Goal: Task Accomplishment & Management: Complete application form

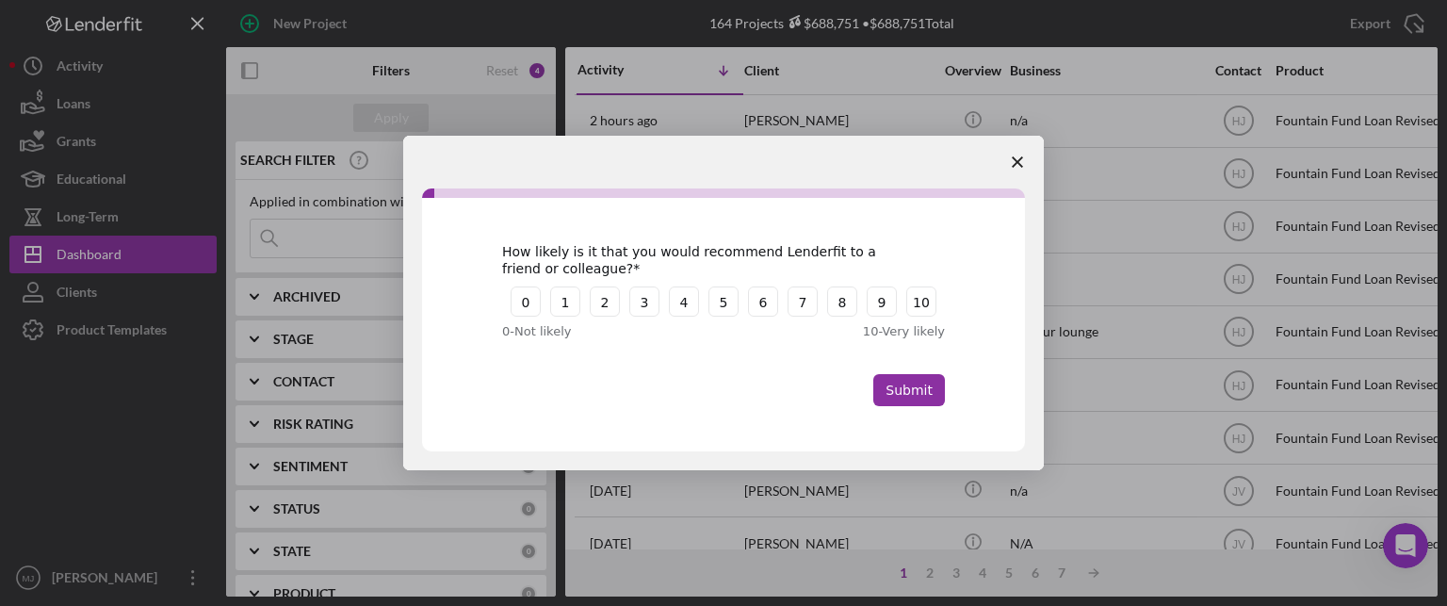
click at [1012, 156] on icon "Close survey" at bounding box center [1017, 161] width 11 height 11
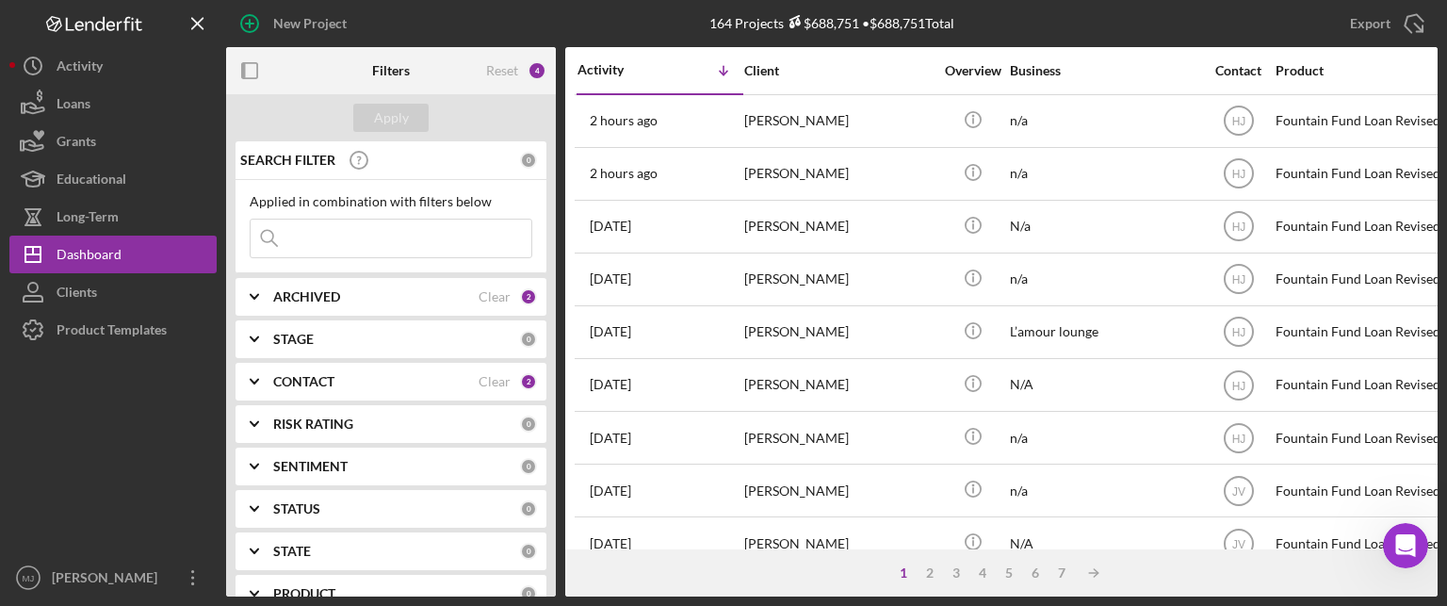
click at [320, 380] on b "CONTACT" at bounding box center [303, 381] width 61 height 15
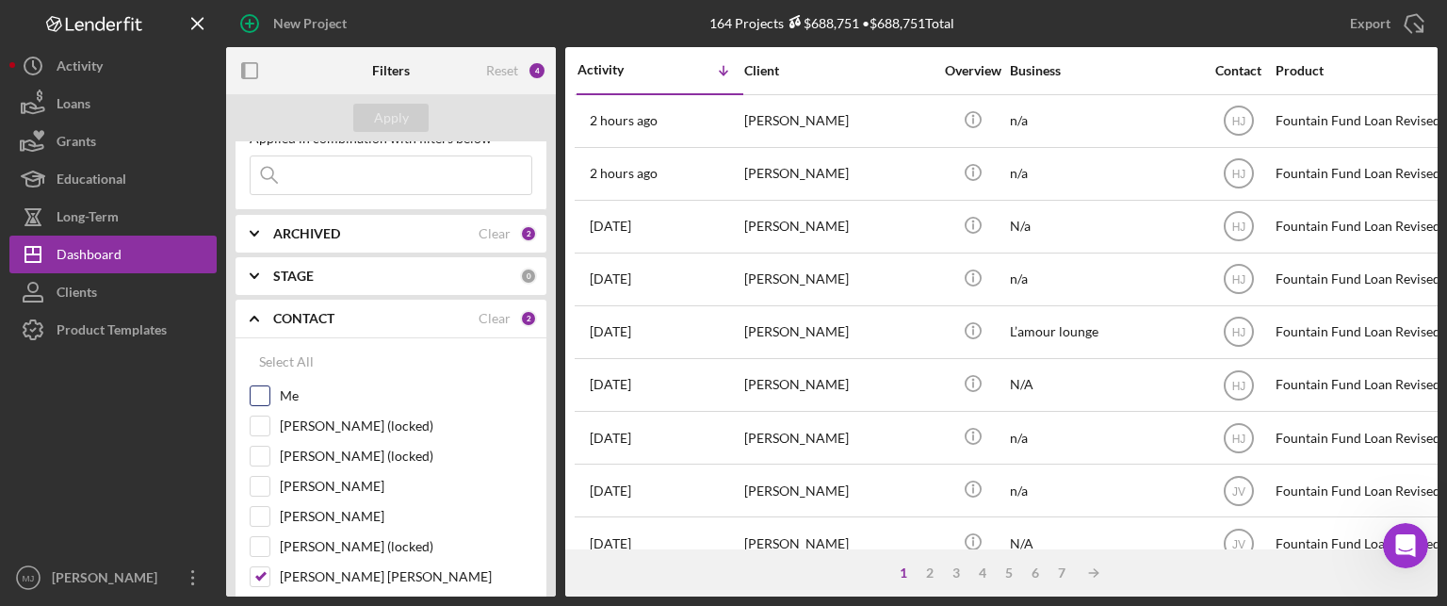
scroll to position [188, 0]
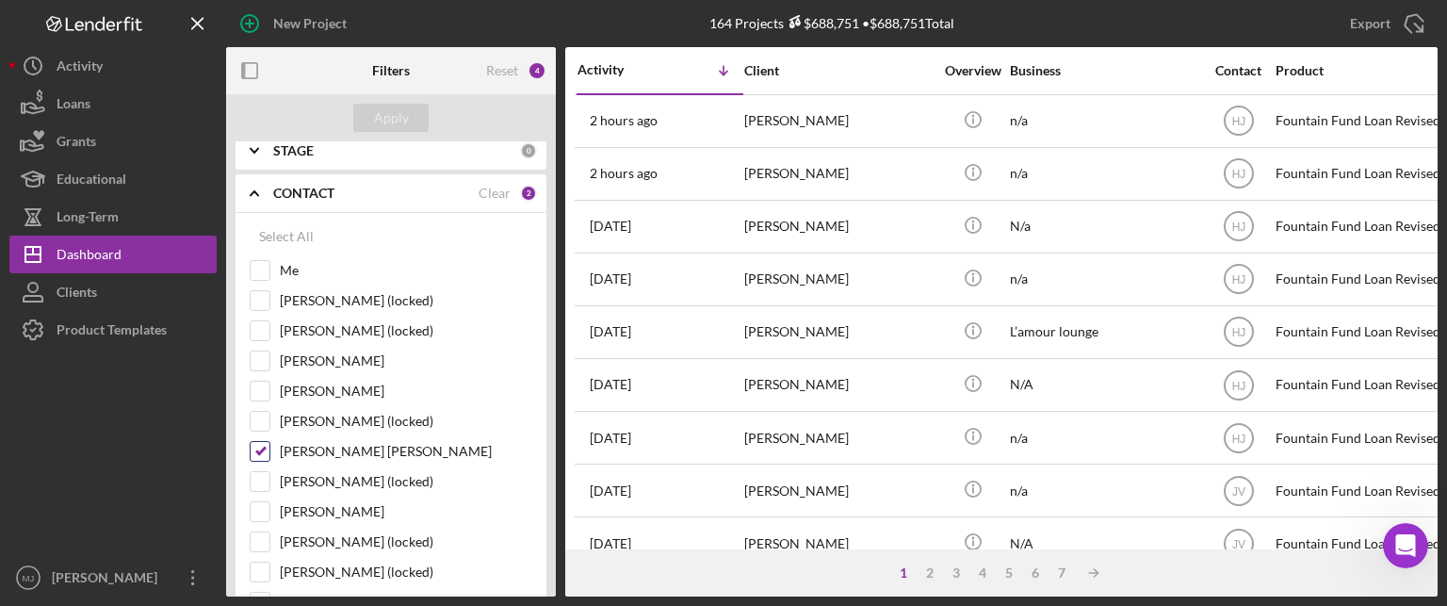
click at [264, 448] on input "[PERSON_NAME] [PERSON_NAME]" at bounding box center [260, 451] width 19 height 19
checkbox input "false"
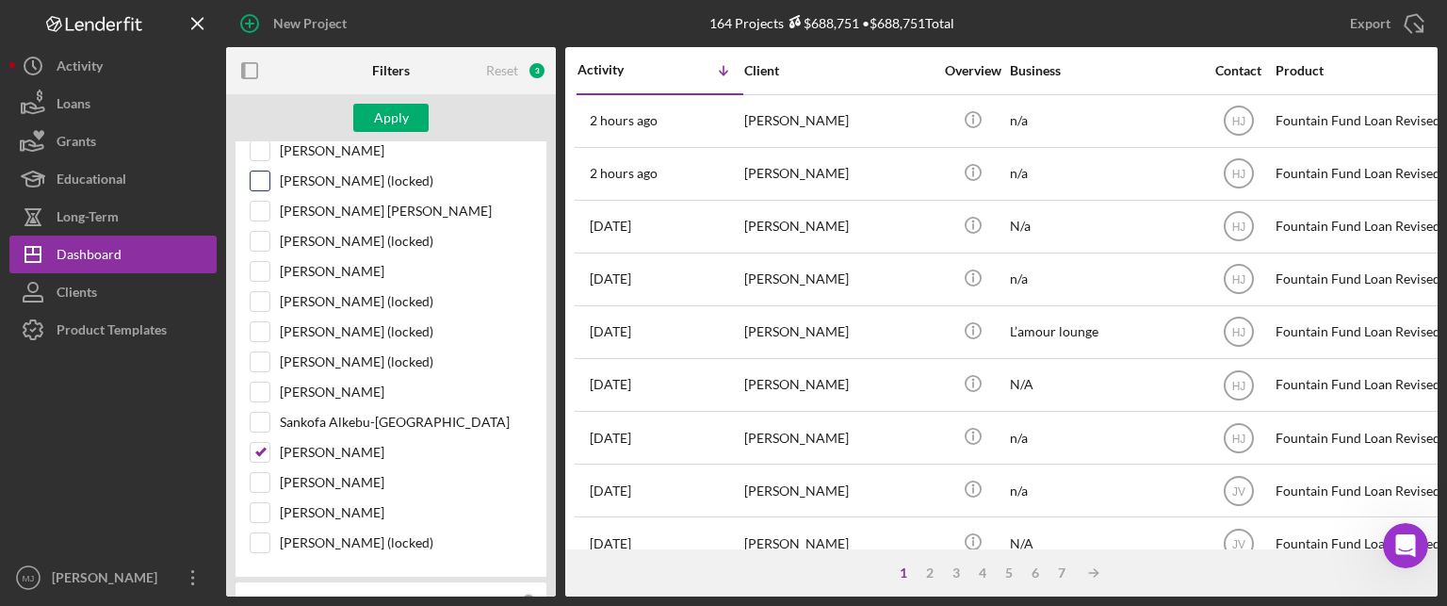
scroll to position [471, 0]
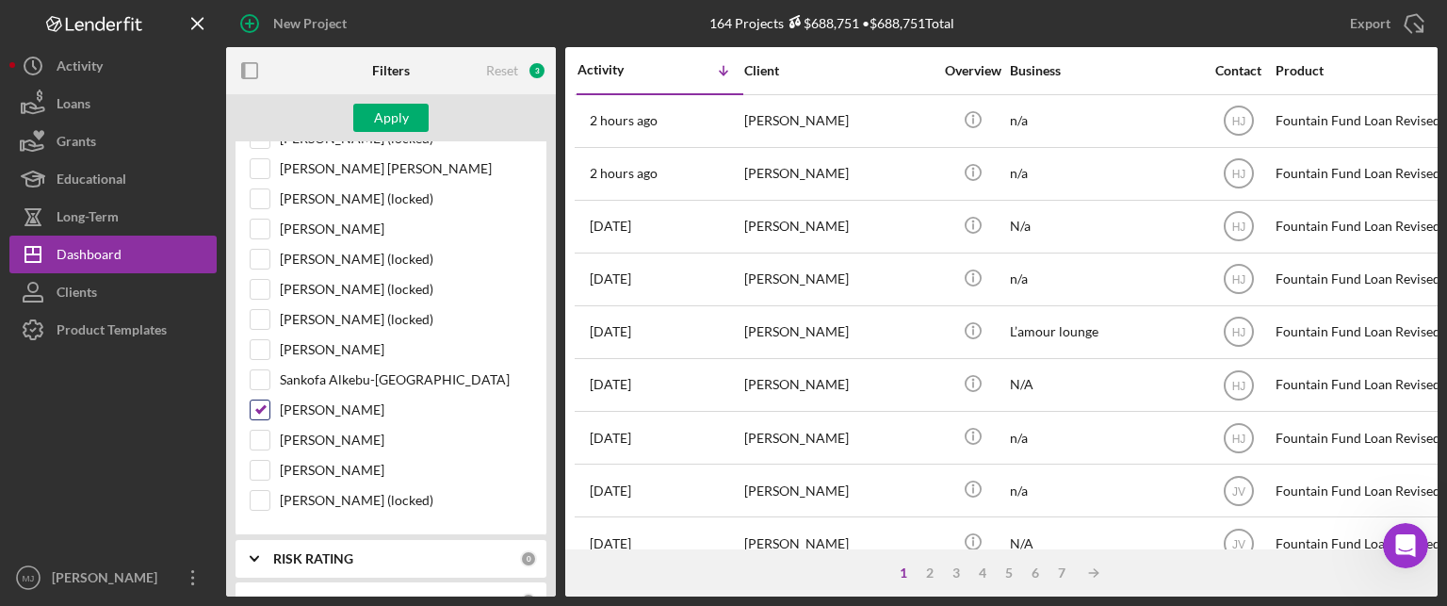
click at [264, 408] on input "[PERSON_NAME]" at bounding box center [260, 409] width 19 height 19
checkbox input "false"
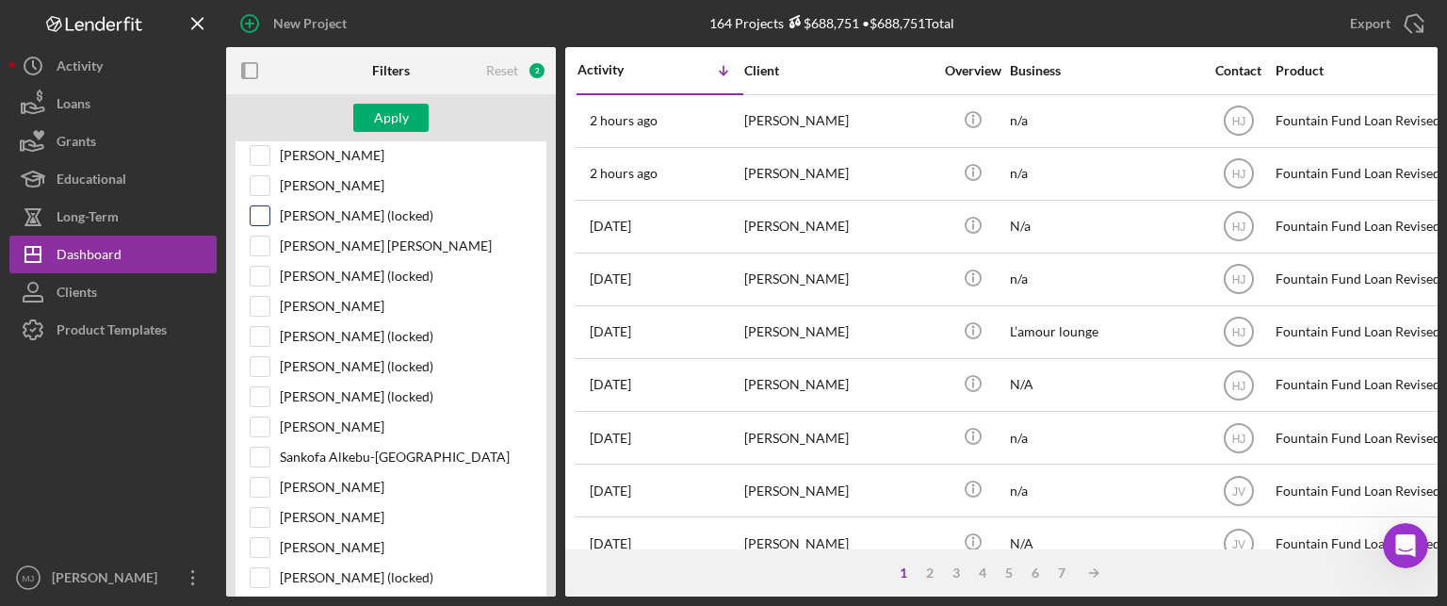
scroll to position [283, 0]
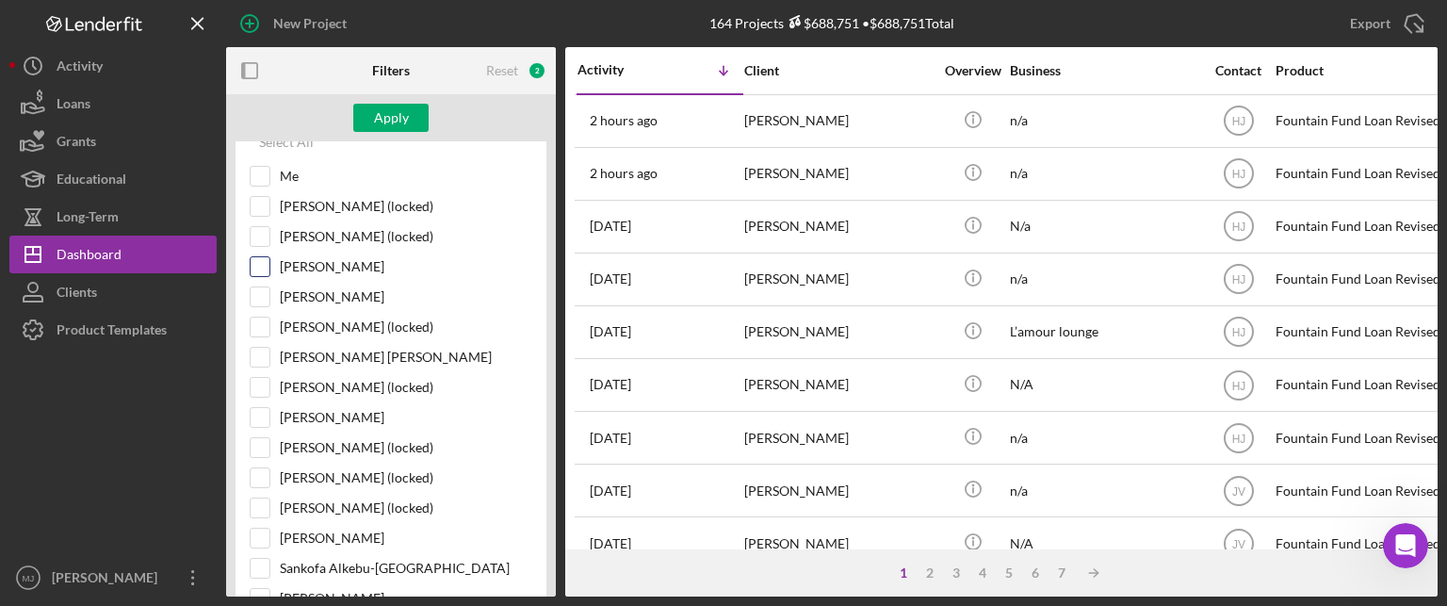
click at [329, 264] on label "[PERSON_NAME]" at bounding box center [406, 266] width 252 height 19
click at [269, 264] on input "[PERSON_NAME]" at bounding box center [260, 266] width 19 height 19
checkbox input "true"
click at [388, 122] on div "Apply" at bounding box center [391, 118] width 35 height 28
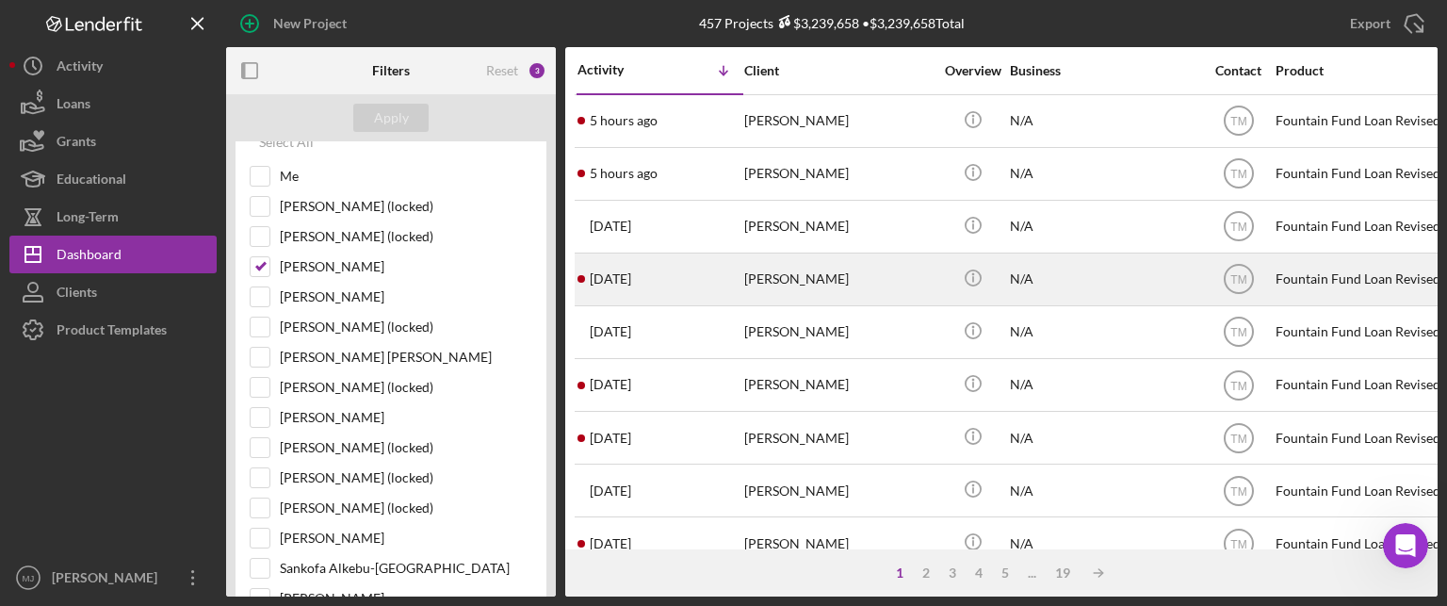
click at [791, 275] on div "[PERSON_NAME]" at bounding box center [838, 279] width 188 height 50
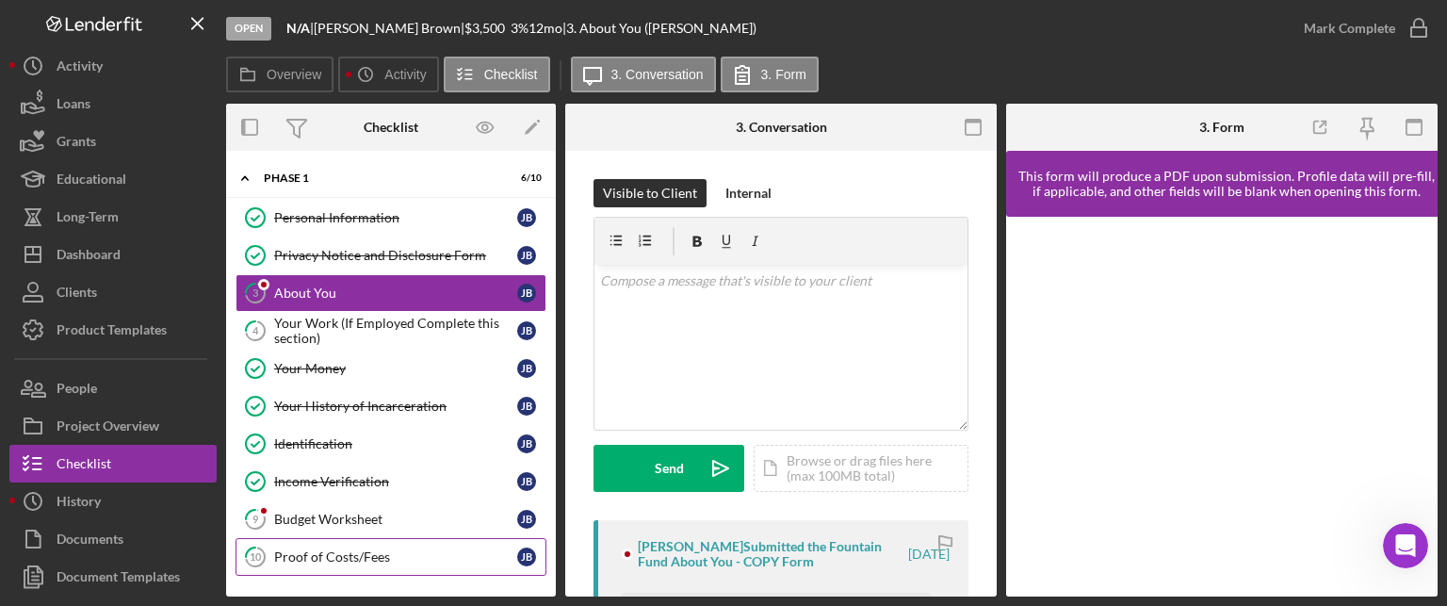
click at [343, 550] on div "Proof of Costs/Fees" at bounding box center [395, 556] width 243 height 15
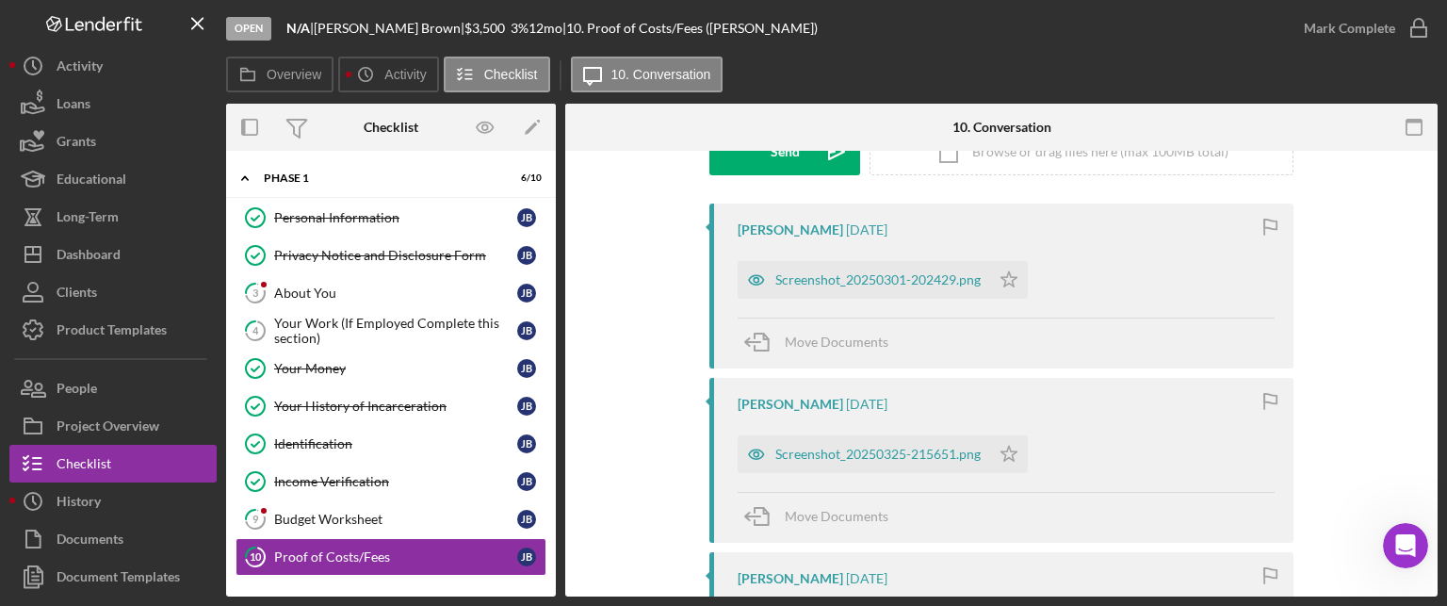
scroll to position [377, 0]
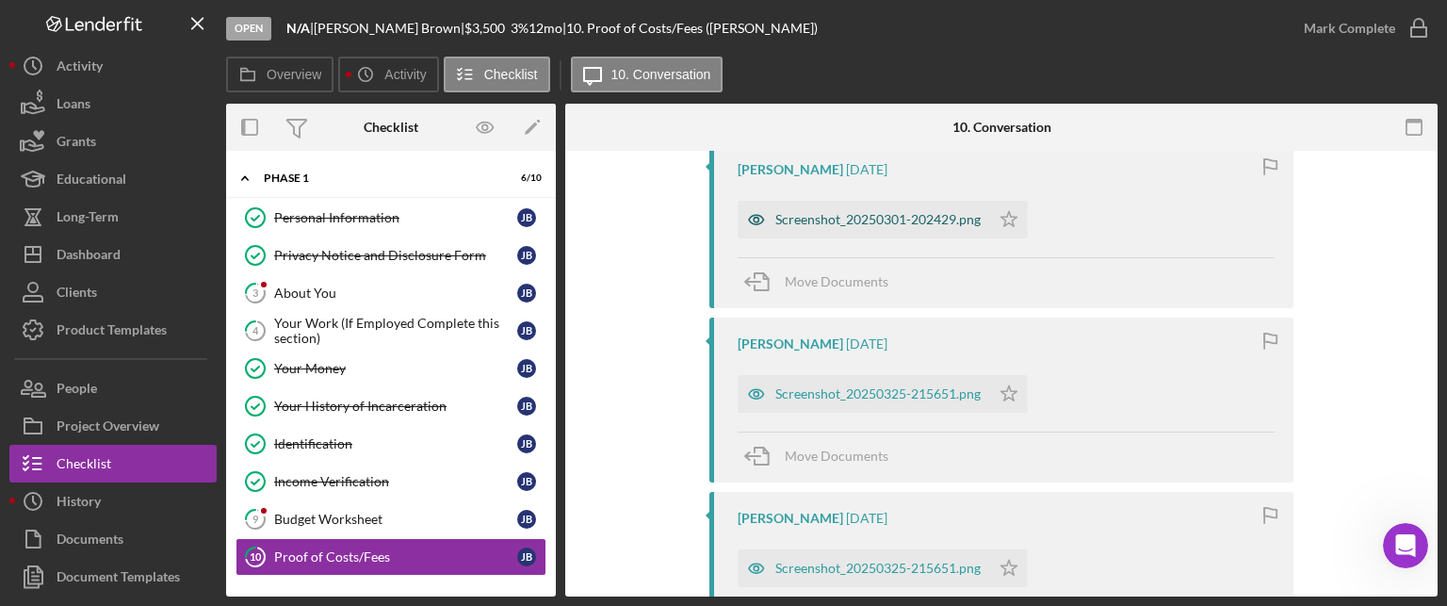
click at [825, 226] on div "Screenshot_20250301-202429.png" at bounding box center [877, 219] width 205 height 15
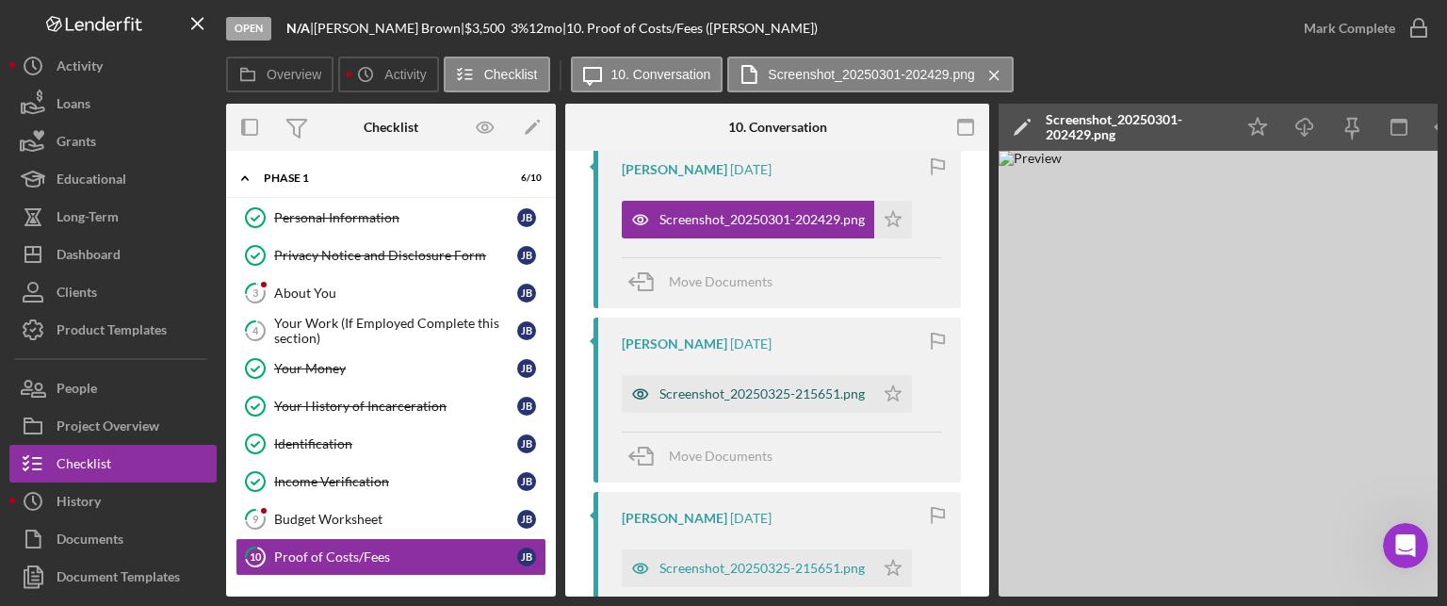
click at [689, 399] on div "Screenshot_20250325-215651.png" at bounding box center [761, 393] width 205 height 15
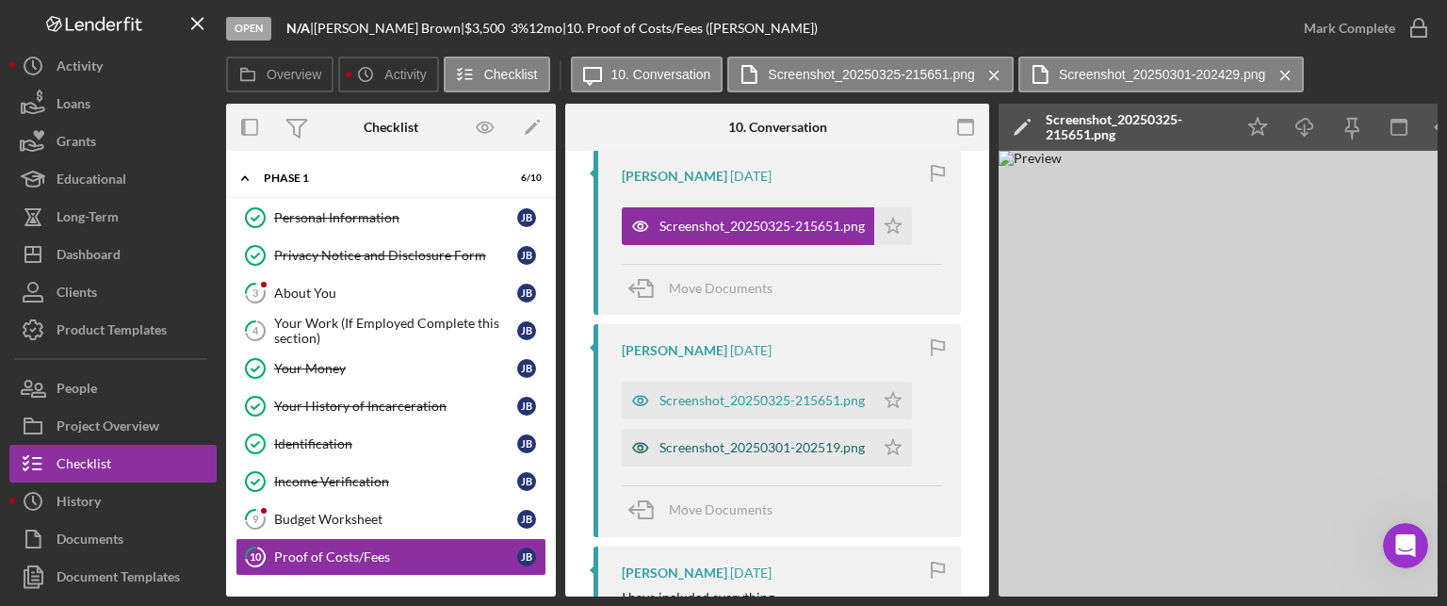
scroll to position [565, 0]
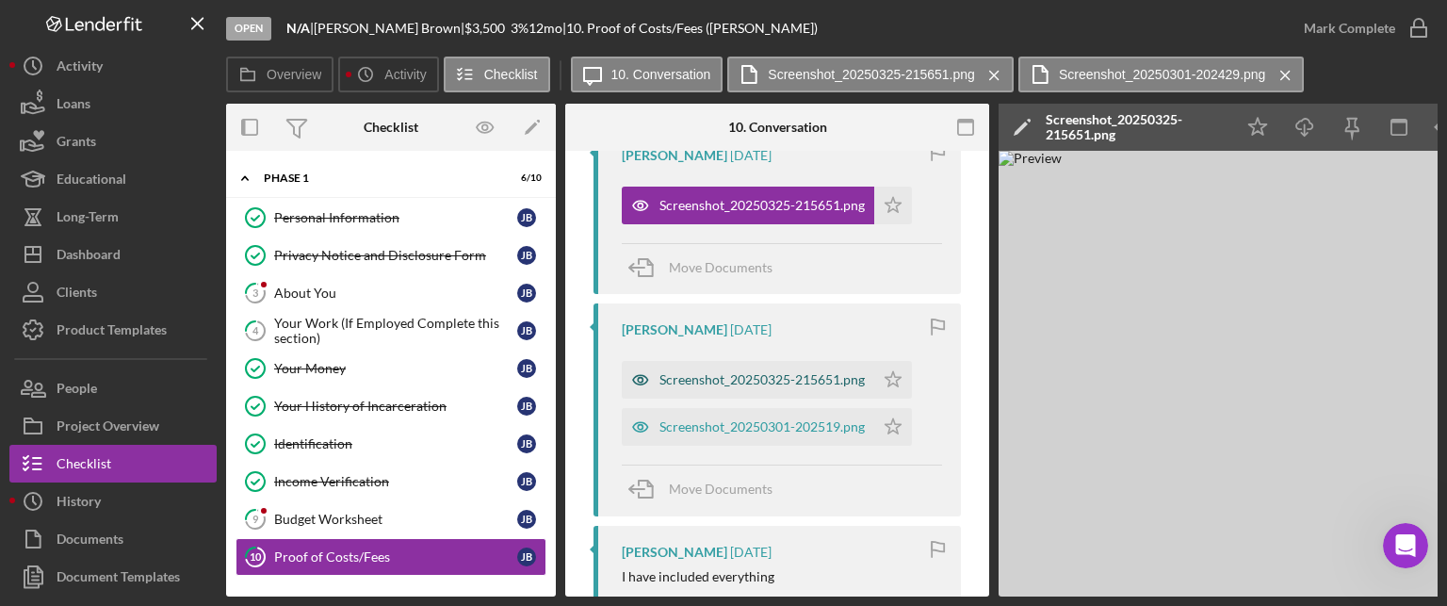
click at [754, 372] on div "Screenshot_20250325-215651.png" at bounding box center [761, 379] width 205 height 15
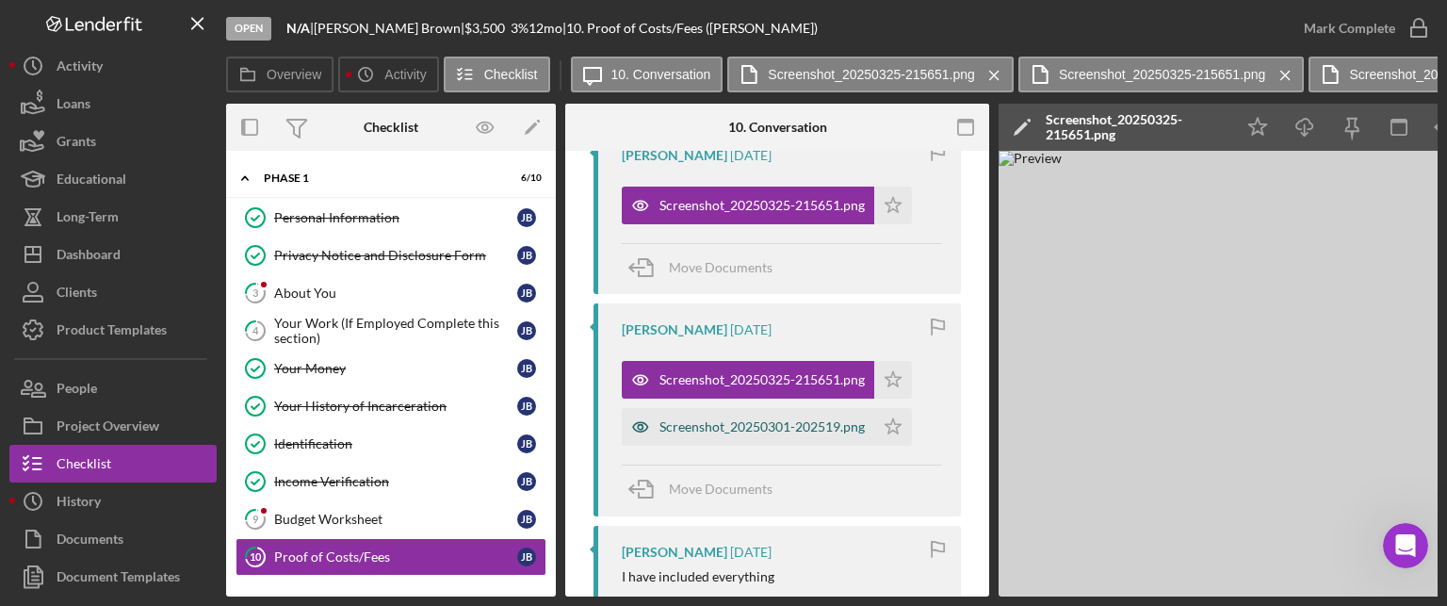
click at [723, 429] on div "Screenshot_20250301-202519.png" at bounding box center [761, 426] width 205 height 15
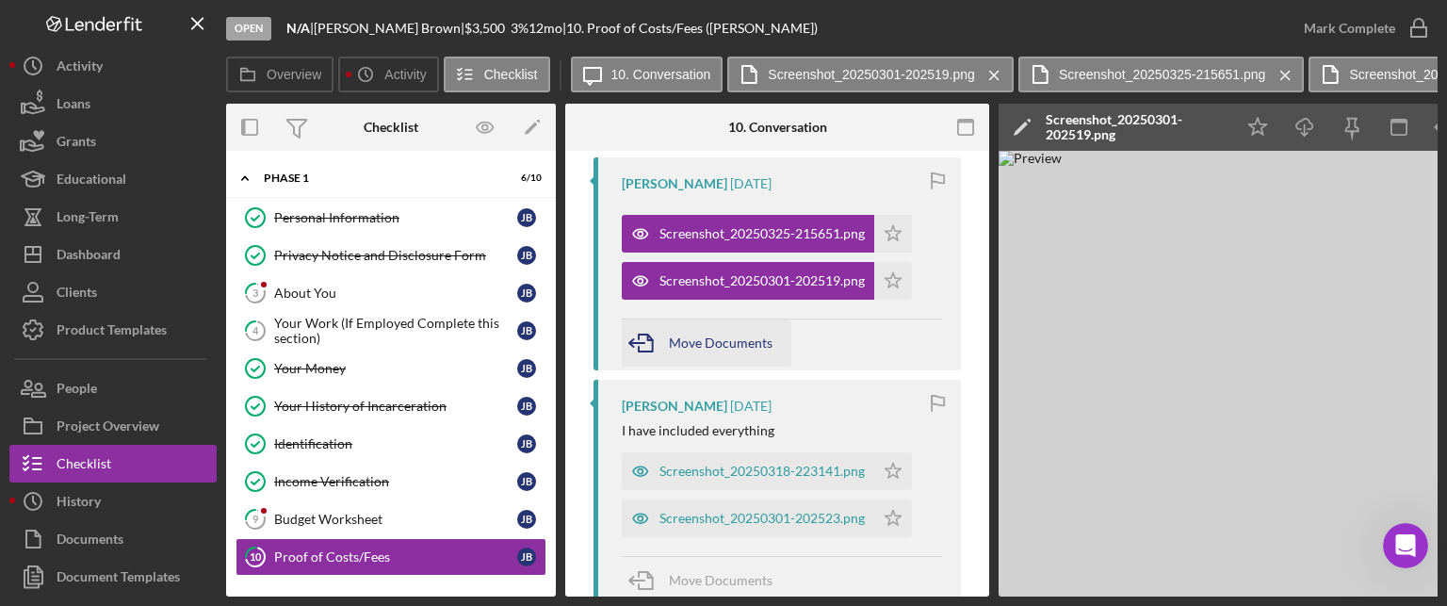
scroll to position [754, 0]
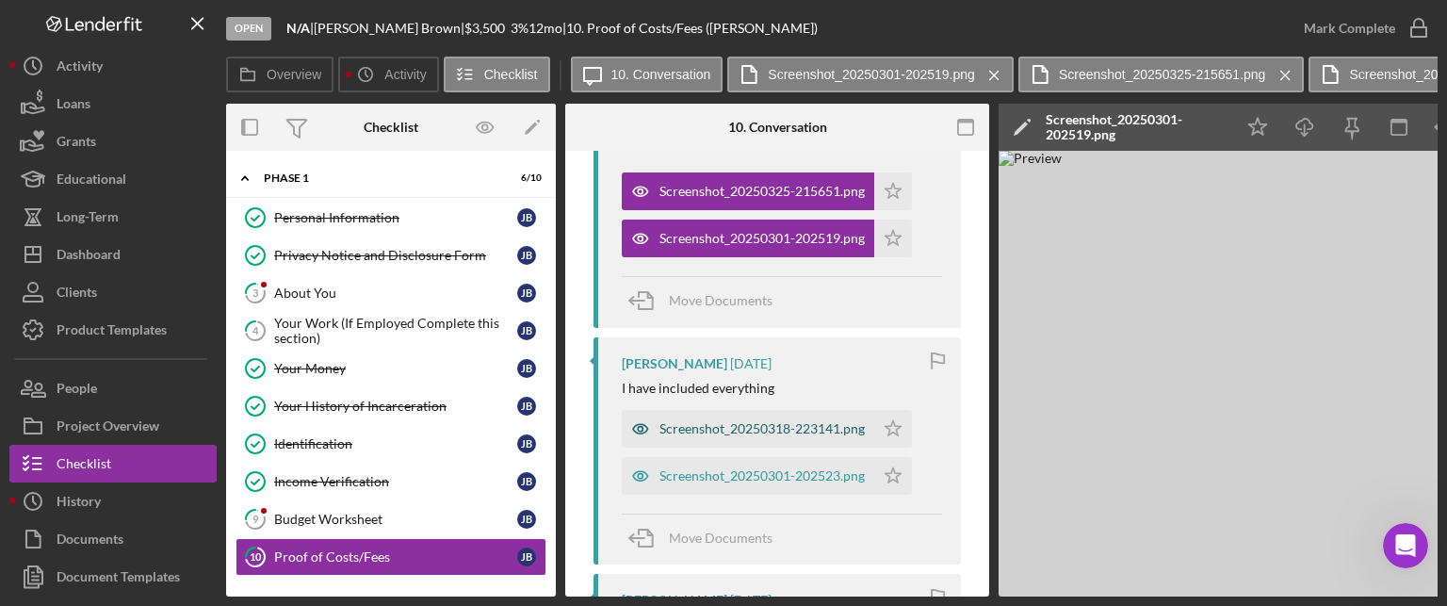
click at [701, 426] on div "Screenshot_20250318-223141.png" at bounding box center [761, 428] width 205 height 15
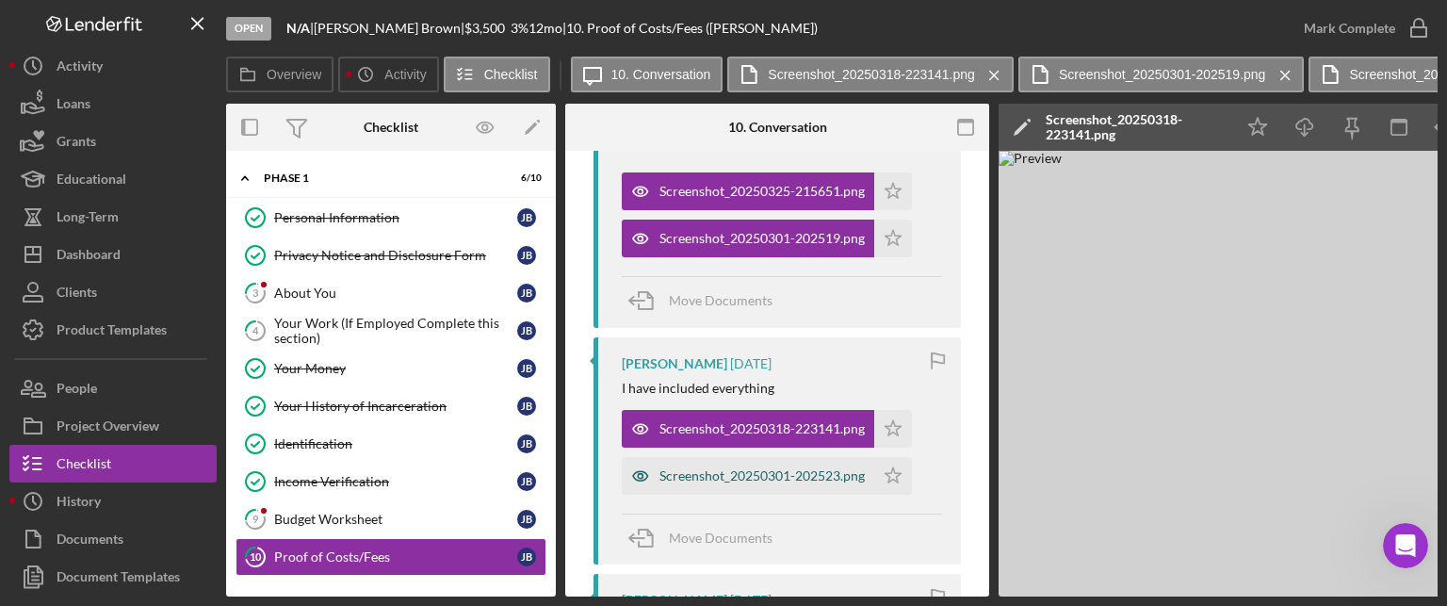
click at [721, 483] on div "Screenshot_20250301-202523.png" at bounding box center [748, 476] width 252 height 38
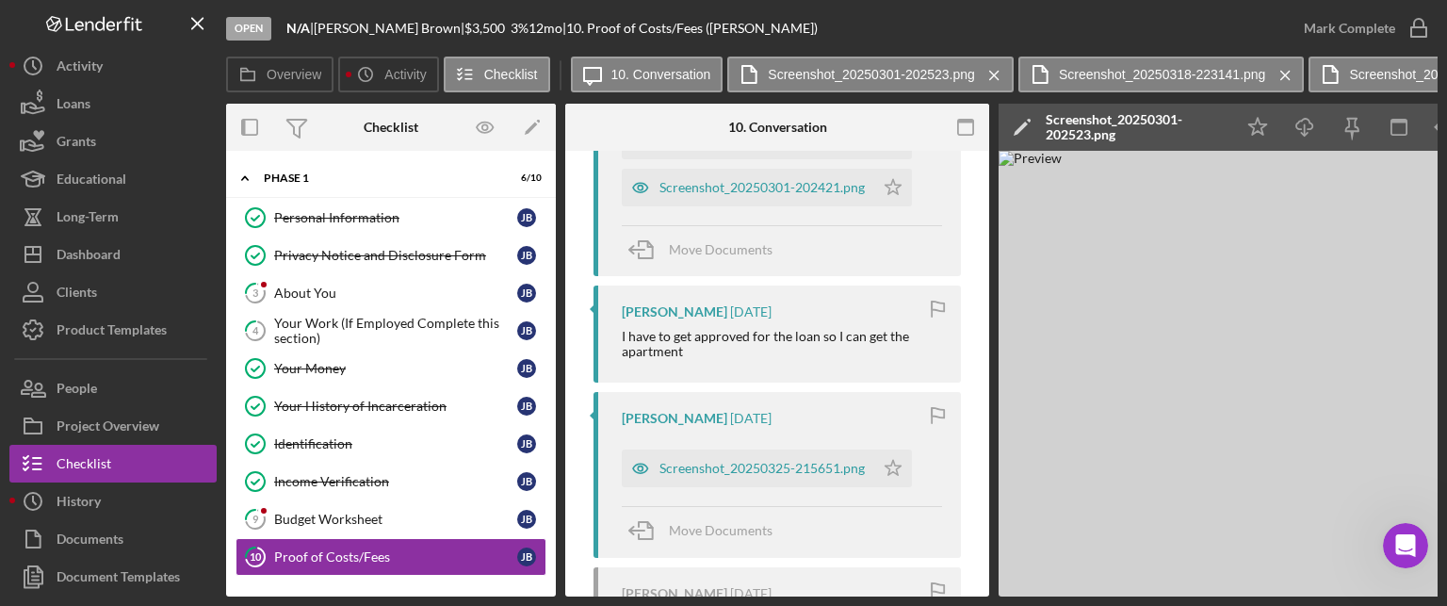
scroll to position [1319, 0]
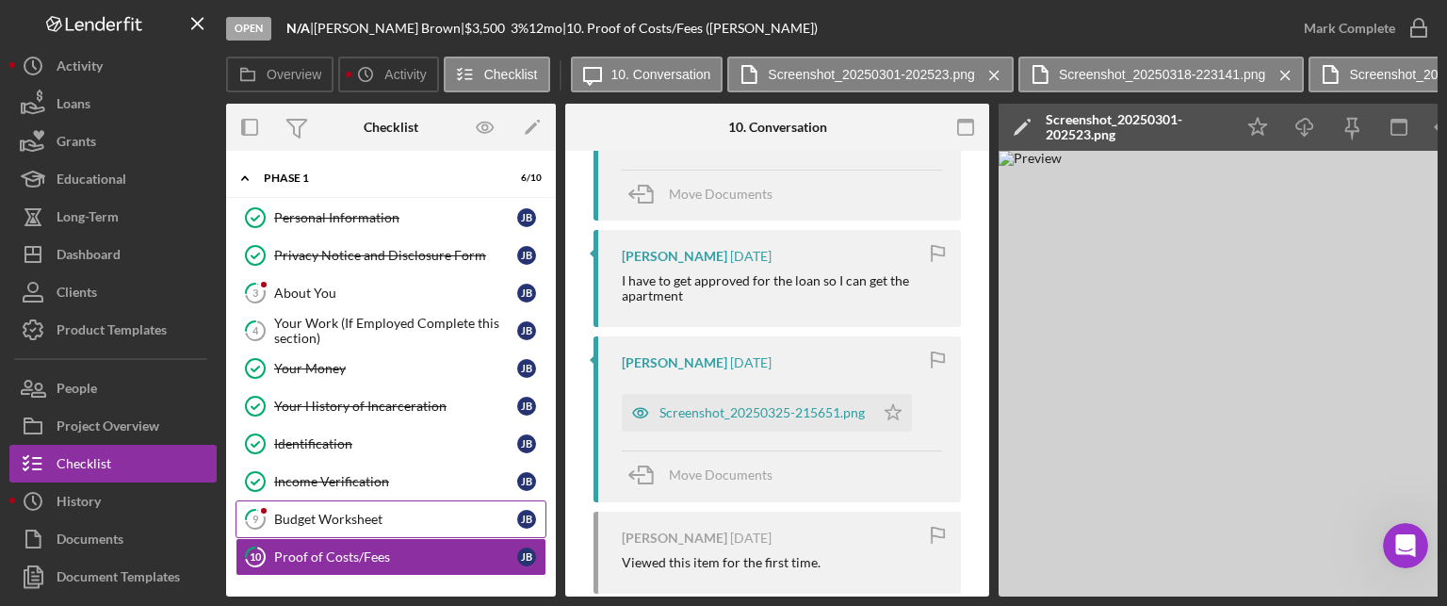
click at [339, 511] on div "Budget Worksheet" at bounding box center [395, 518] width 243 height 15
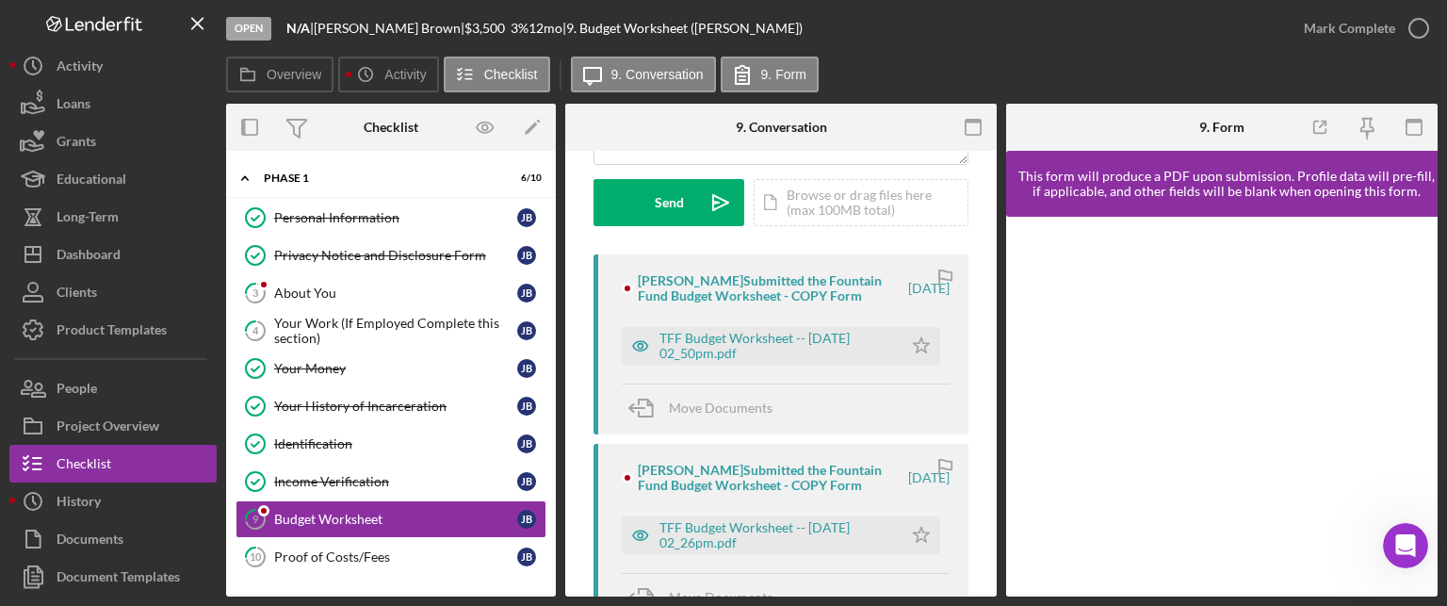
scroll to position [283, 0]
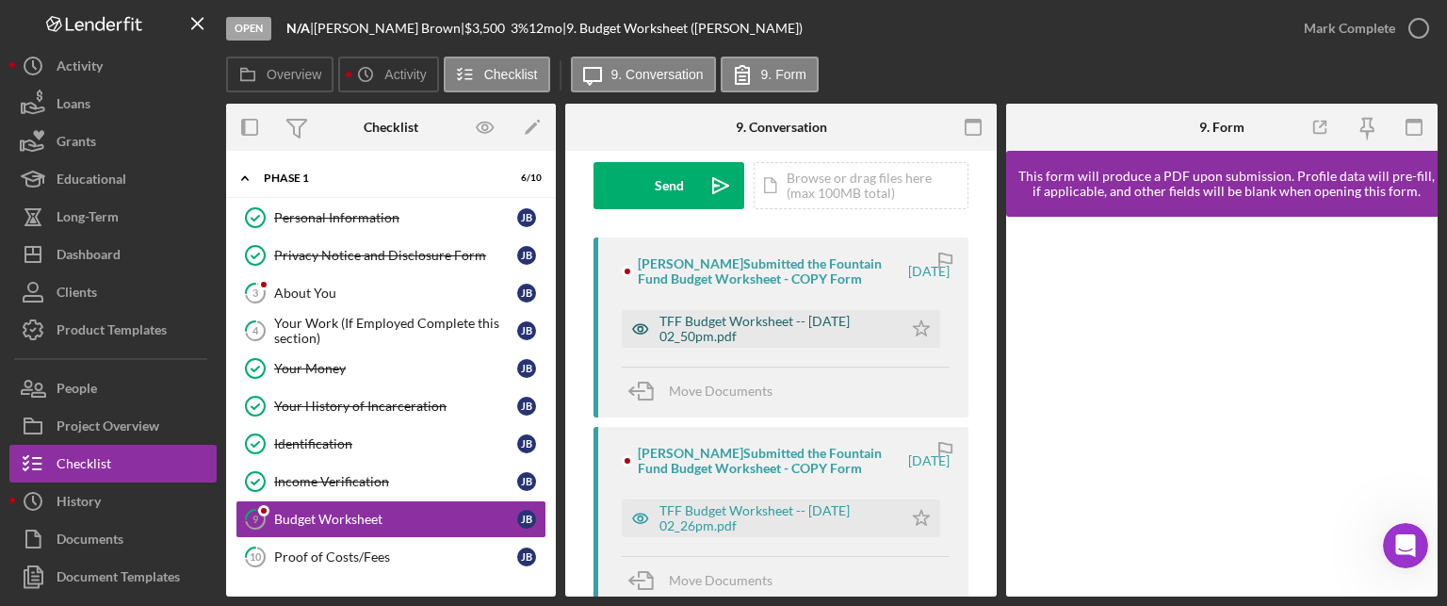
click at [784, 324] on div "TFF Budget Worksheet -- [DATE] 02_50pm.pdf" at bounding box center [776, 329] width 234 height 30
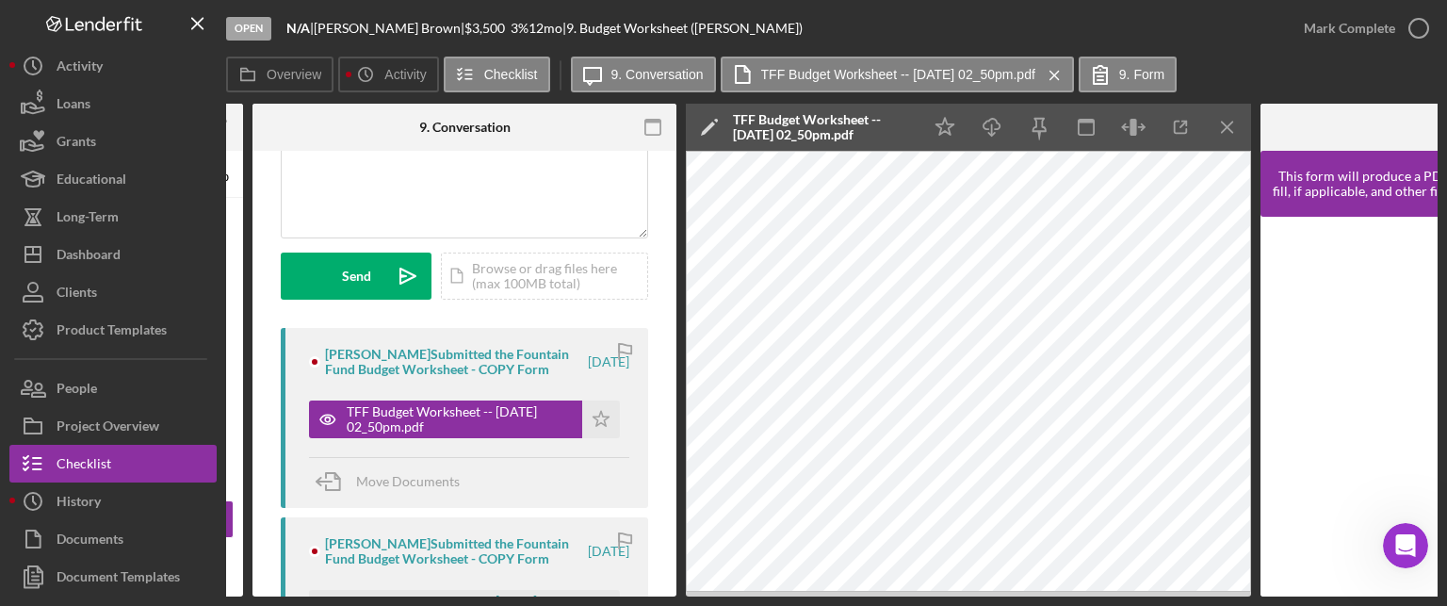
scroll to position [188, 0]
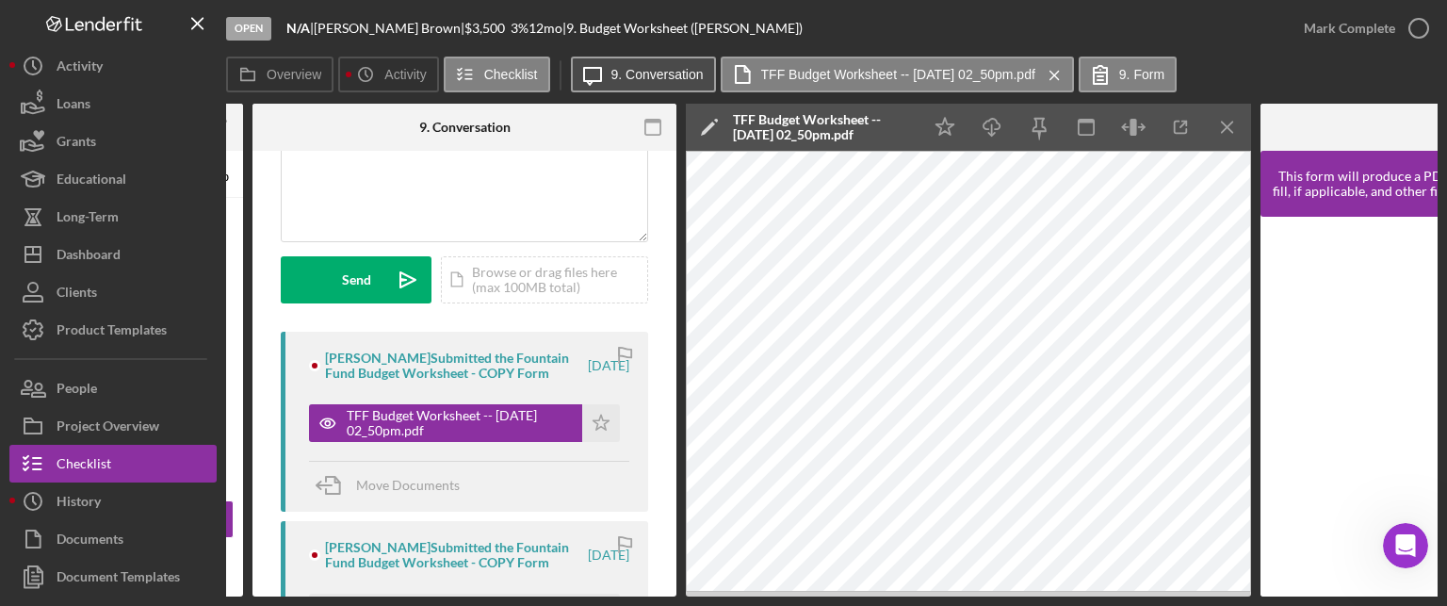
click at [625, 65] on button "Icon/Message 9. Conversation" at bounding box center [643, 75] width 145 height 36
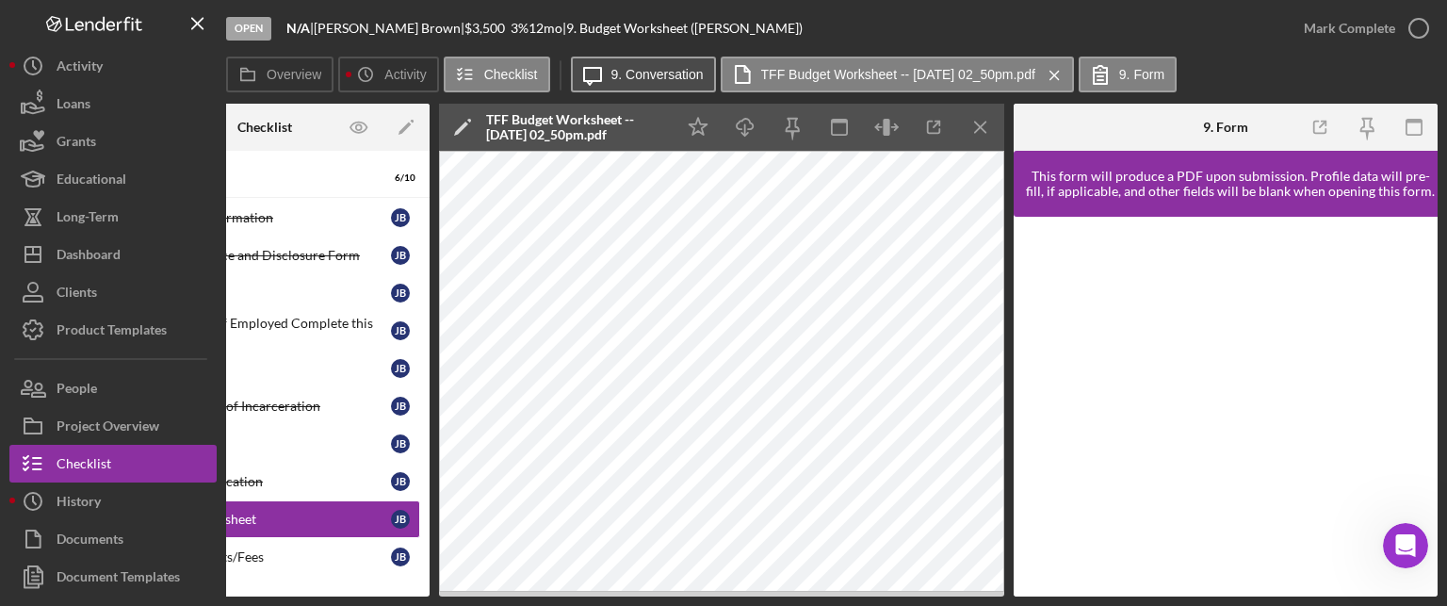
scroll to position [0, 125]
drag, startPoint x: 355, startPoint y: 596, endPoint x: 307, endPoint y: 579, distance: 50.9
click at [307, 579] on div "Open N/A | [PERSON_NAME] | $3,500 $3,500 3 % 12 mo | 9. Budget Worksheet ([PERS…" at bounding box center [723, 303] width 1447 height 606
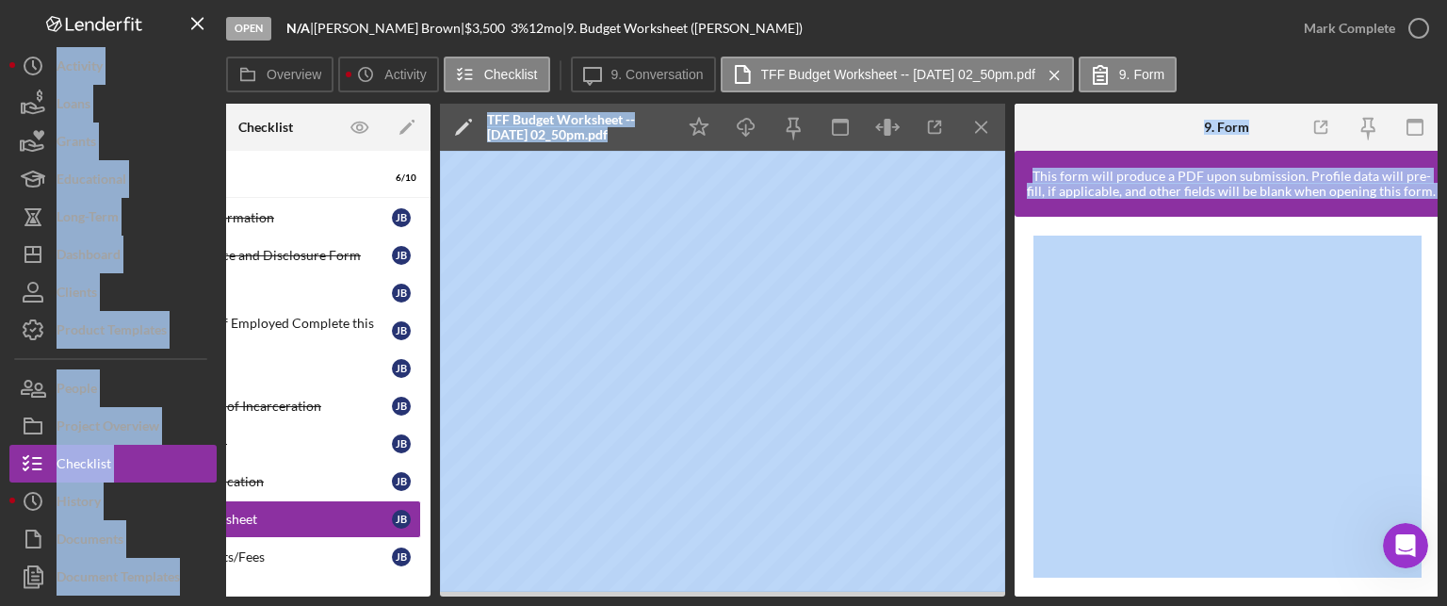
drag, startPoint x: 352, startPoint y: 596, endPoint x: 221, endPoint y: 564, distance: 134.8
click at [221, 564] on div "Open N/A | [PERSON_NAME] | $3,500 $3,500 3 % 12 mo | 9. Budget Worksheet ([PERS…" at bounding box center [723, 303] width 1447 height 606
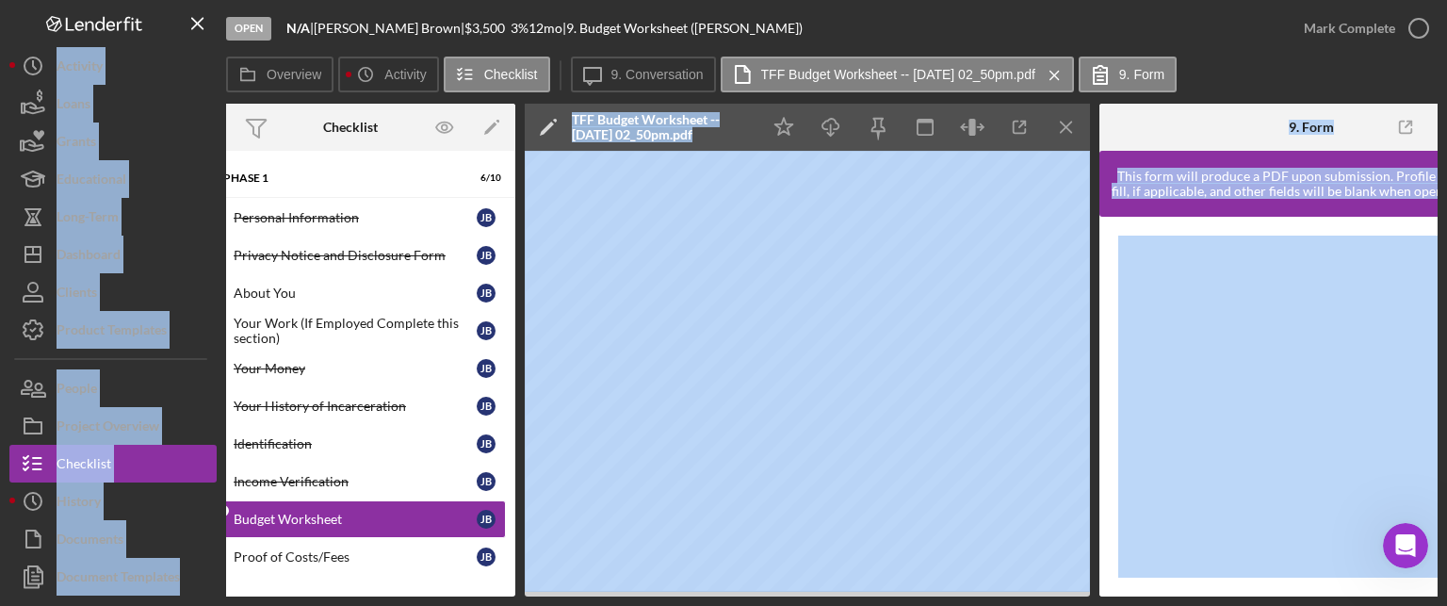
scroll to position [0, 0]
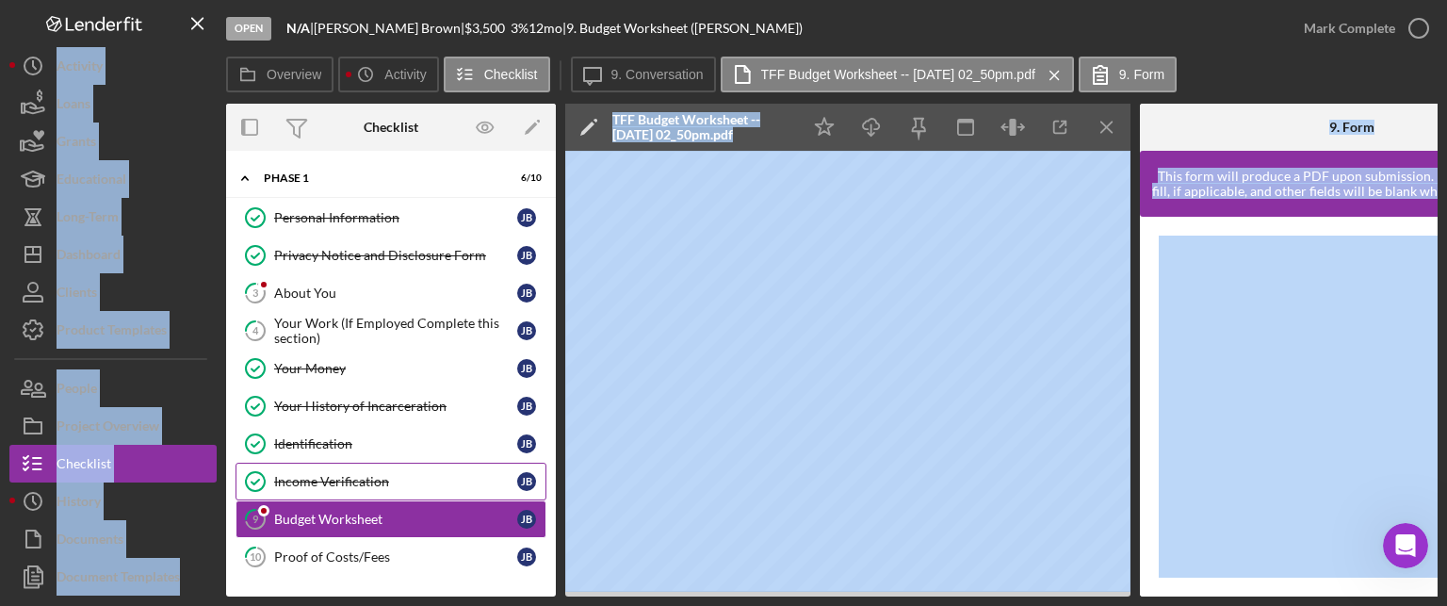
click at [339, 483] on div "Income Verification" at bounding box center [395, 481] width 243 height 15
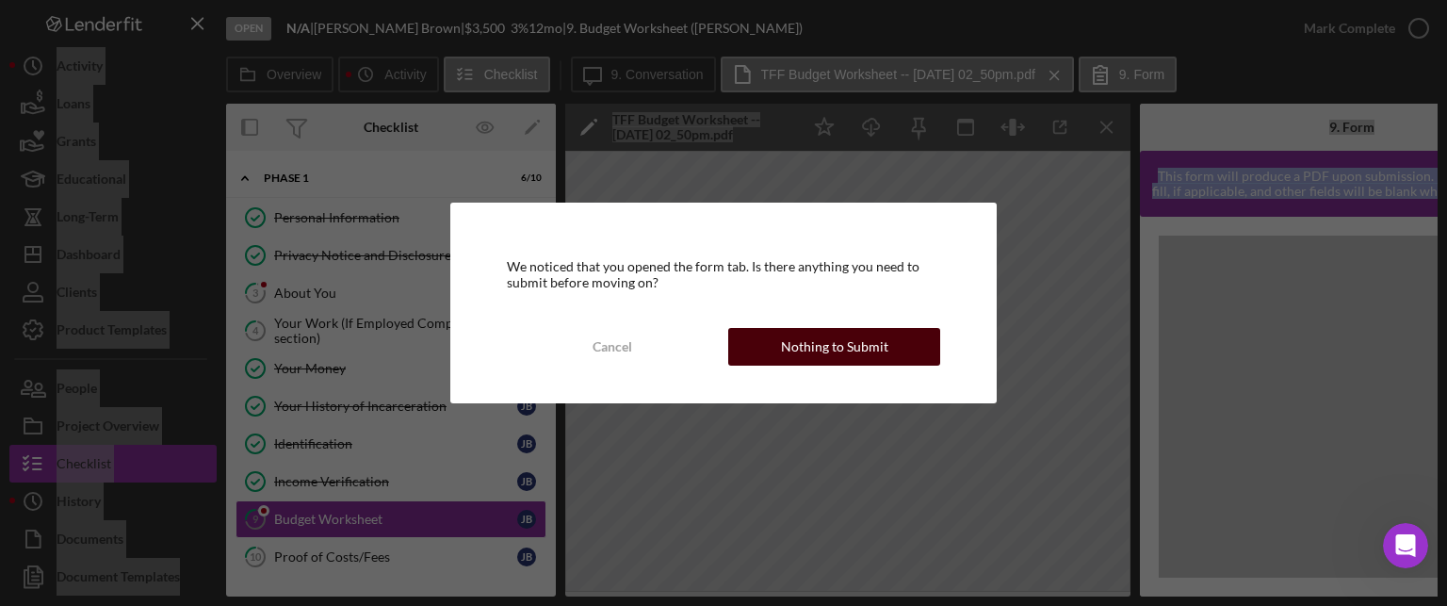
click at [825, 349] on div "Nothing to Submit" at bounding box center [834, 347] width 107 height 38
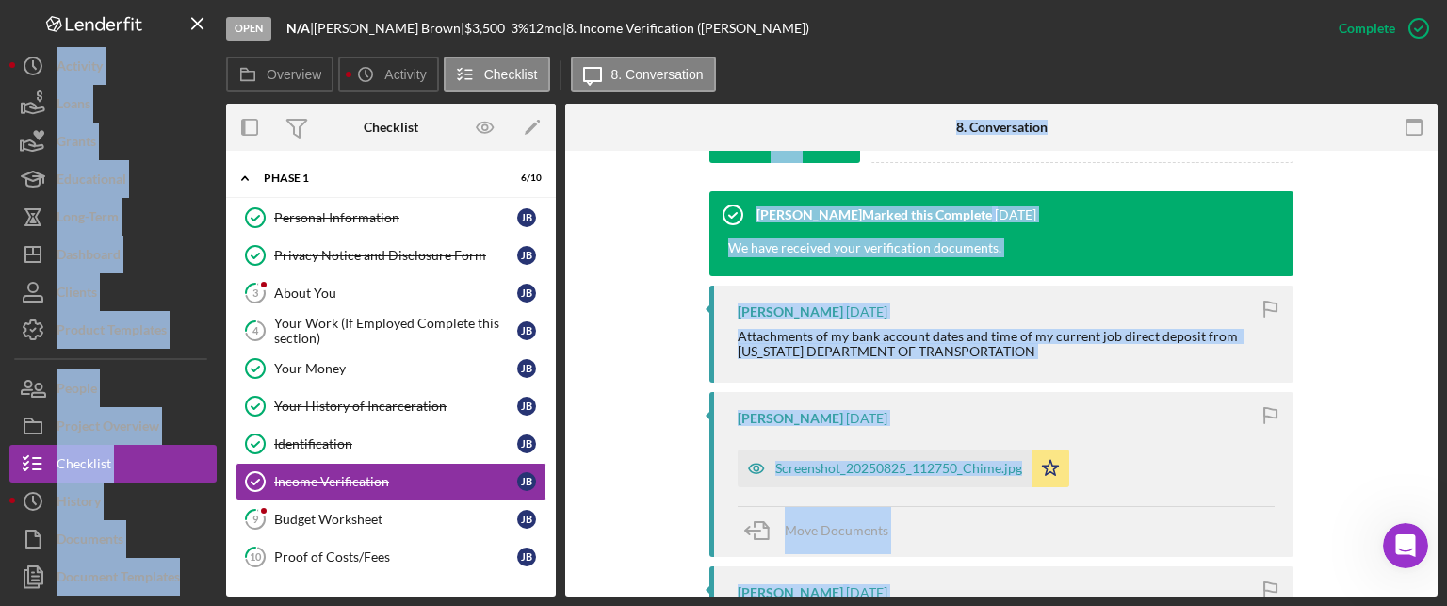
scroll to position [659, 0]
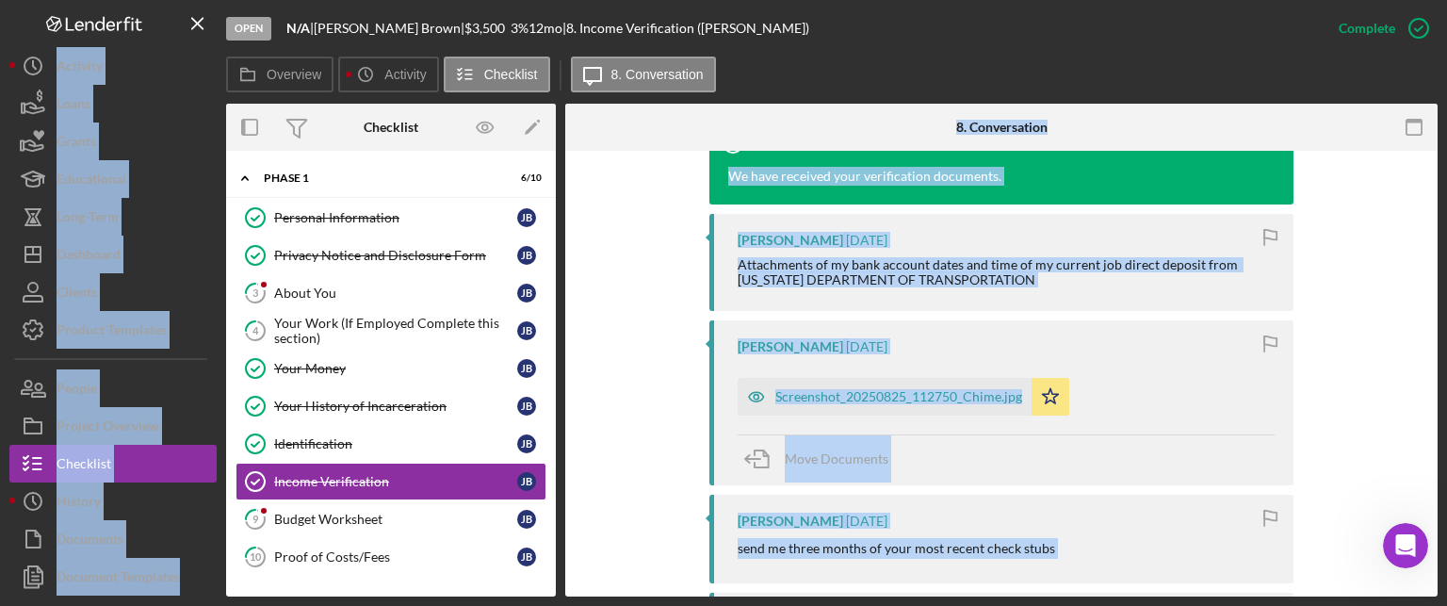
click at [1114, 331] on div "[PERSON_NAME] [DATE] Screenshot_20250825_112750_Chime.jpg Icon/Star Move Docume…" at bounding box center [1001, 402] width 584 height 165
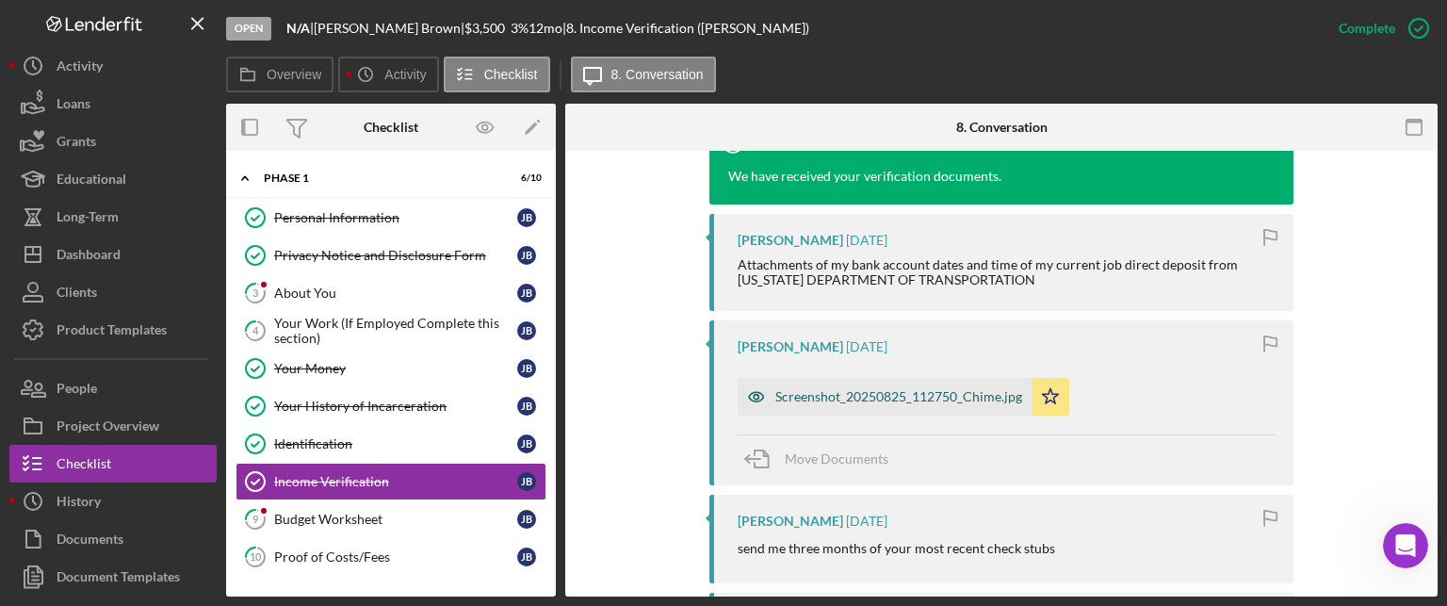
click at [900, 406] on div "Screenshot_20250825_112750_Chime.jpg" at bounding box center [885, 397] width 294 height 38
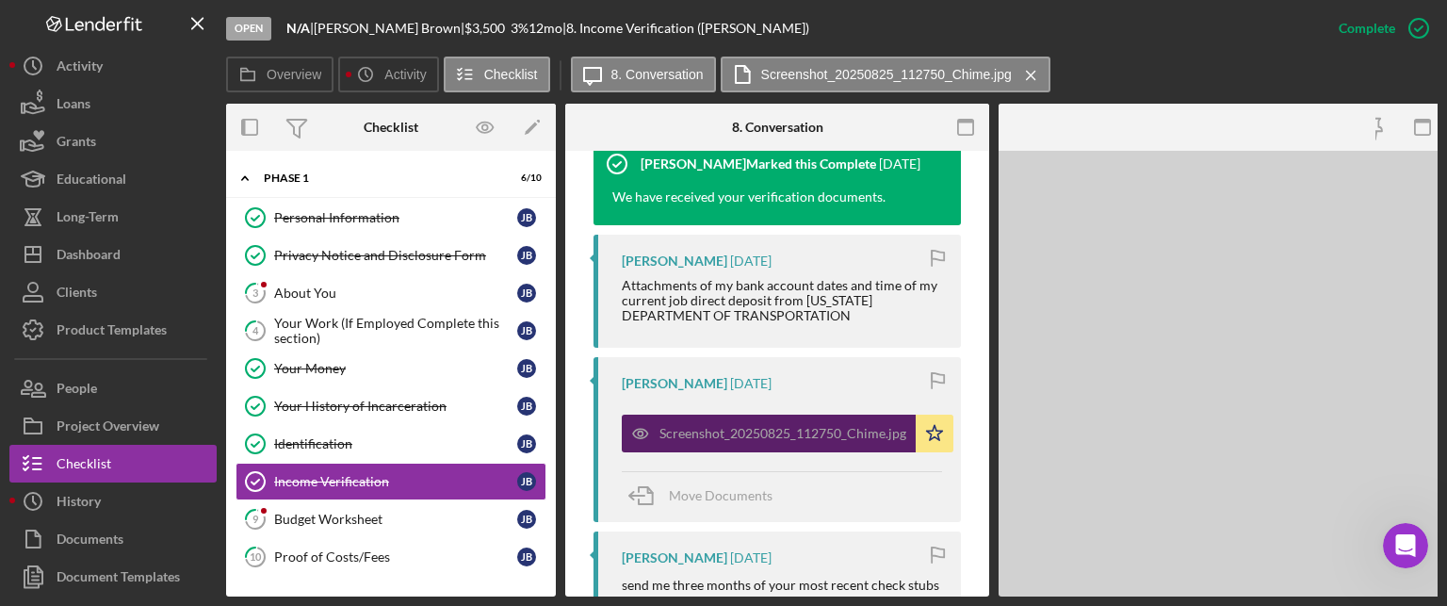
scroll to position [680, 0]
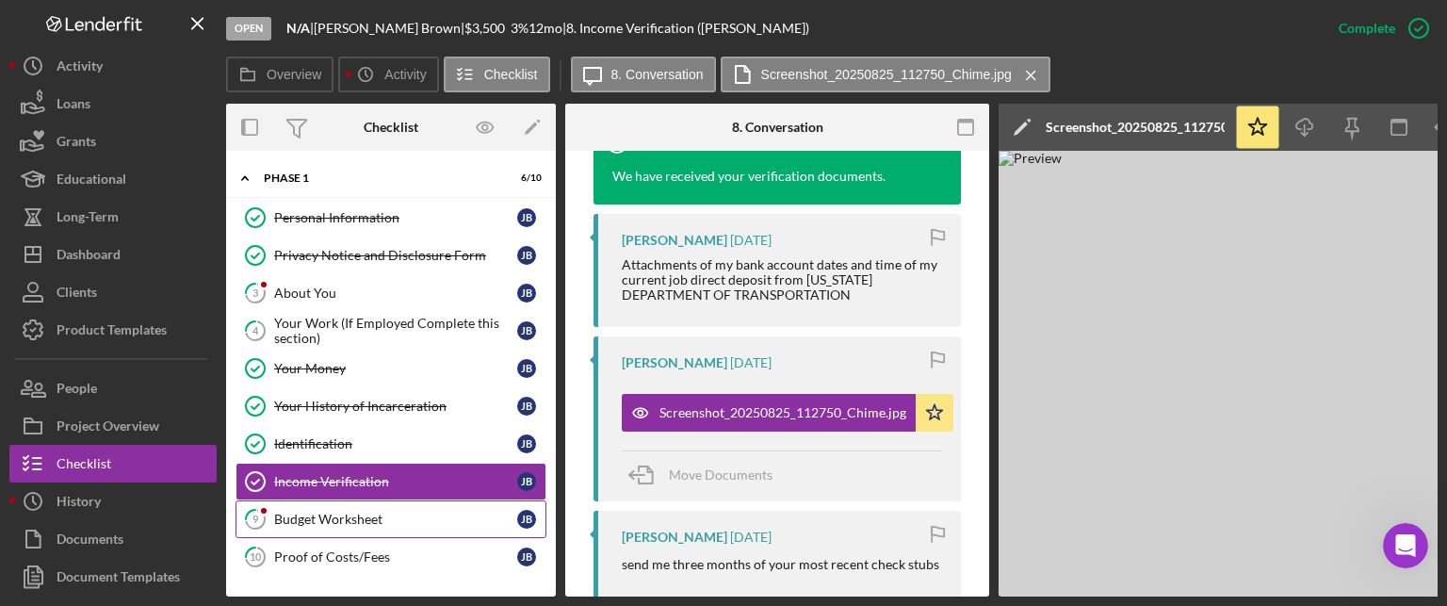
click at [306, 513] on div "Budget Worksheet" at bounding box center [395, 518] width 243 height 15
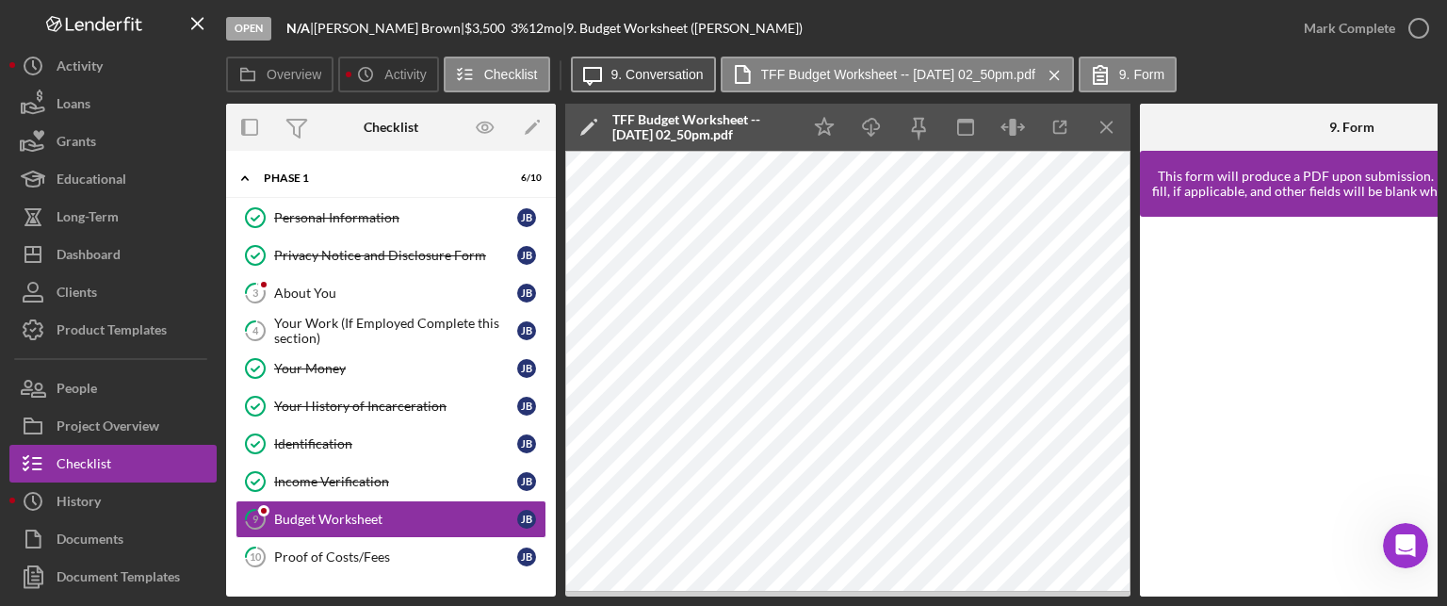
click at [631, 74] on label "9. Conversation" at bounding box center [657, 74] width 92 height 15
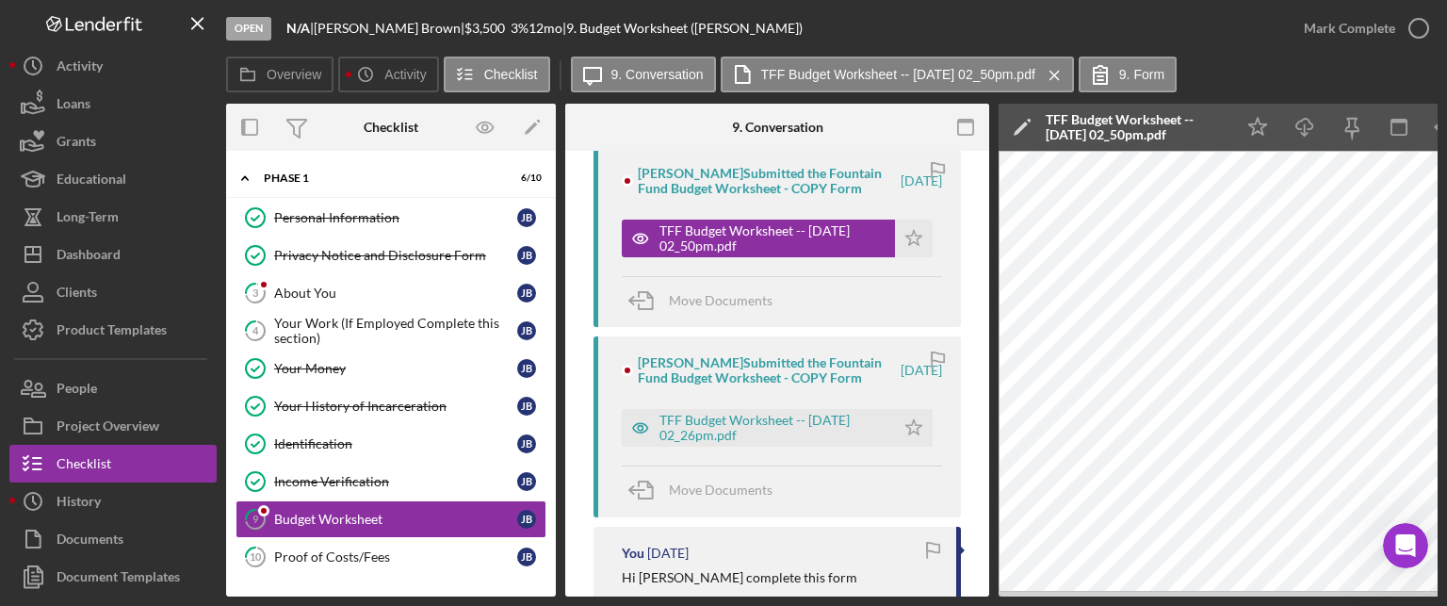
scroll to position [377, 0]
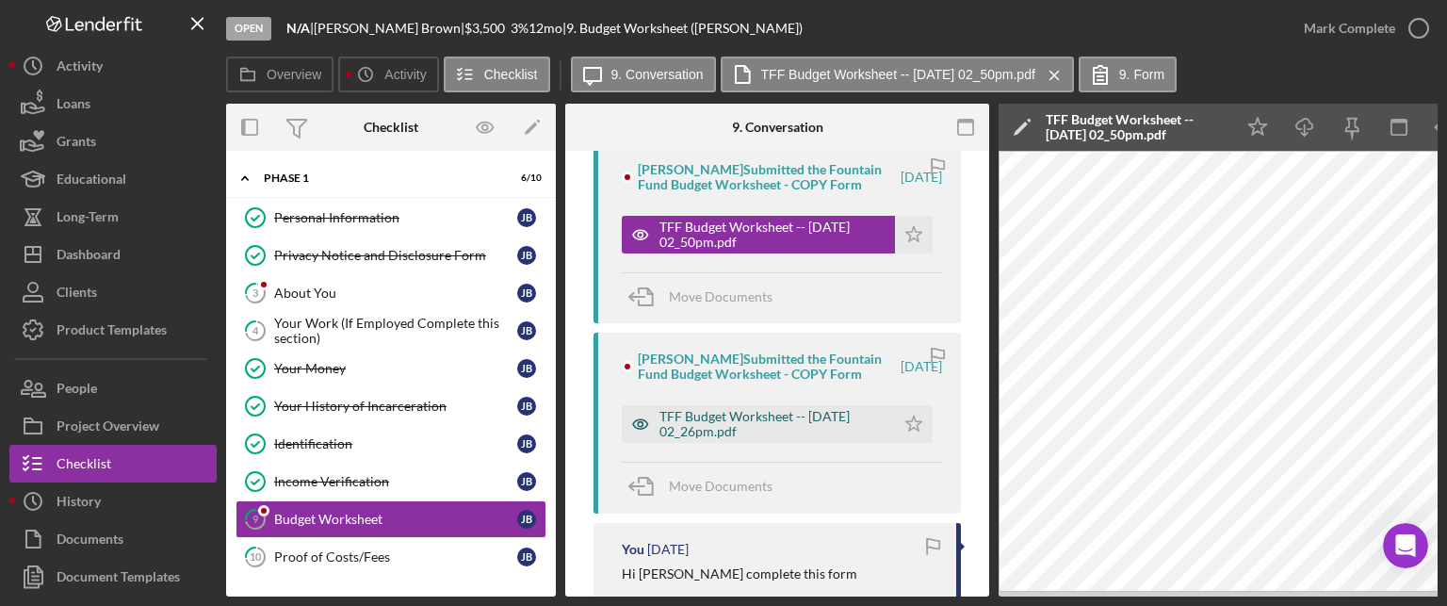
click at [842, 430] on div "TFF Budget Worksheet -- [DATE] 02_26pm.pdf" at bounding box center [772, 424] width 226 height 30
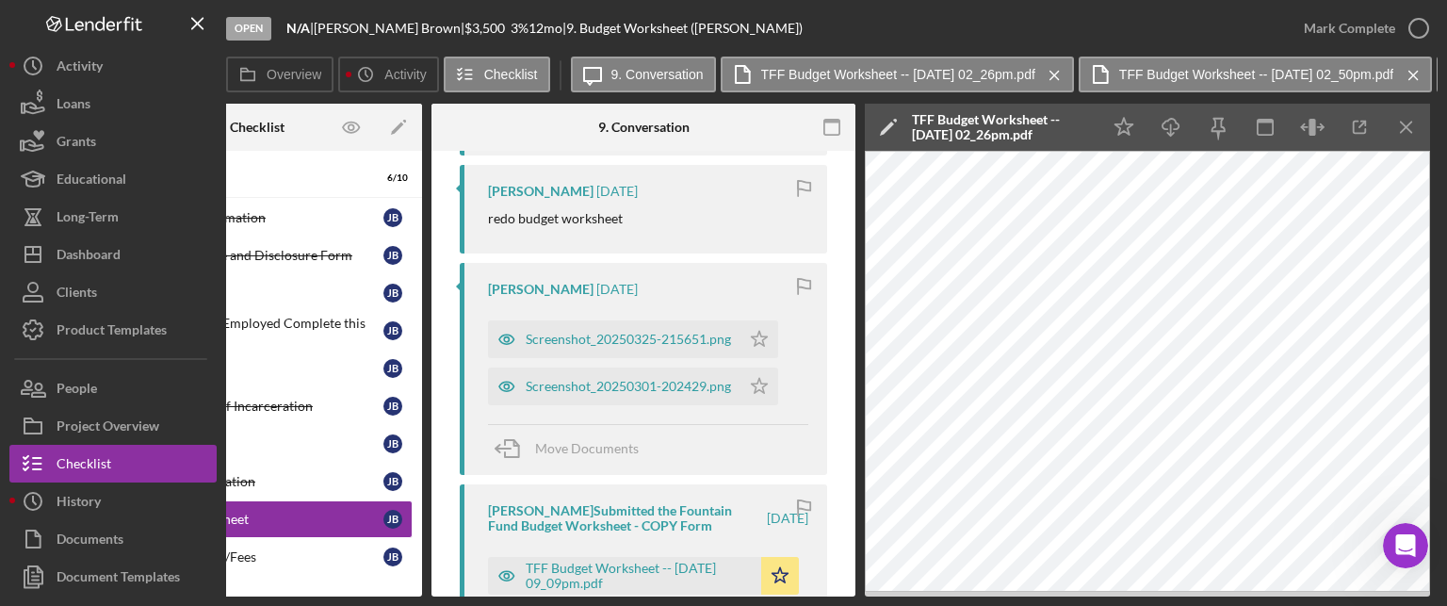
scroll to position [0, 0]
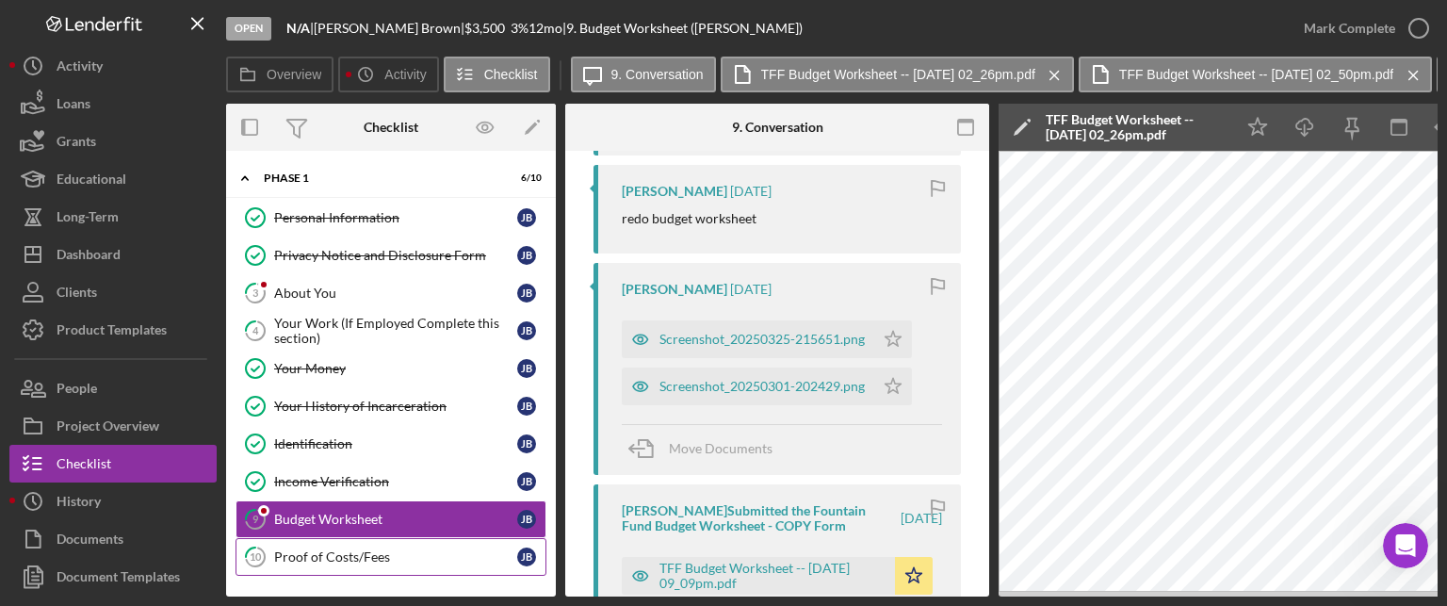
click at [339, 567] on link "10 Proof of Costs/Fees [PERSON_NAME]" at bounding box center [390, 557] width 311 height 38
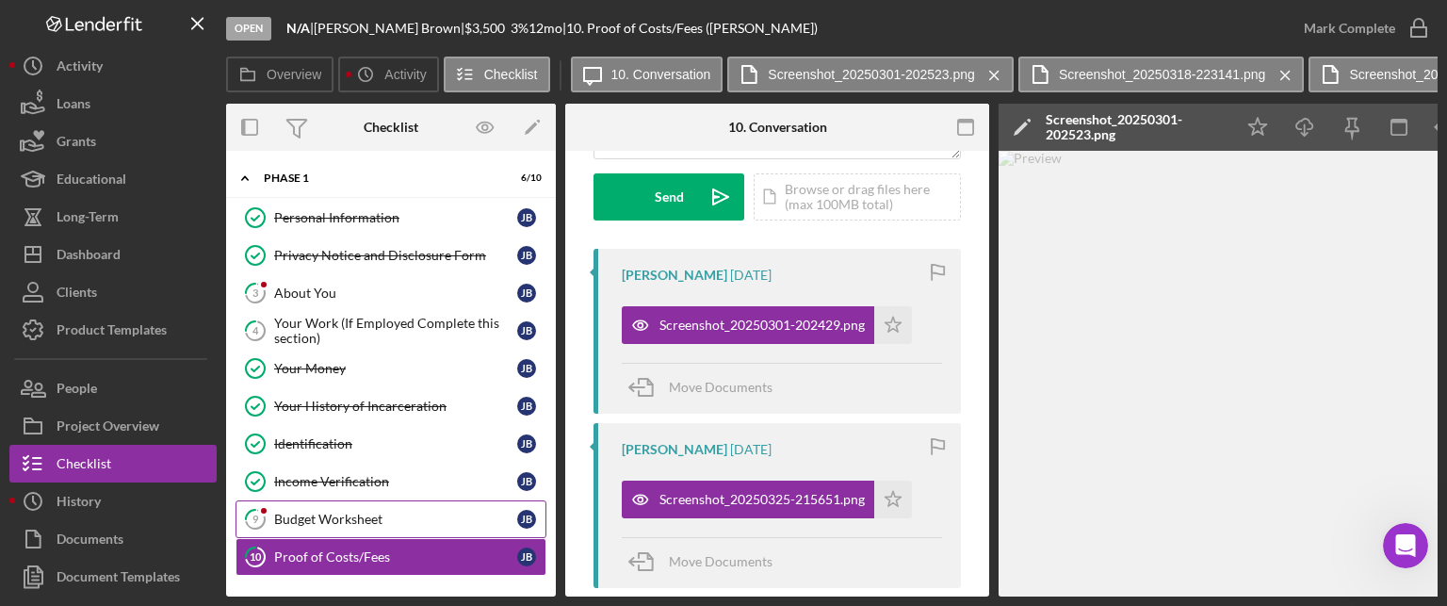
scroll to position [283, 0]
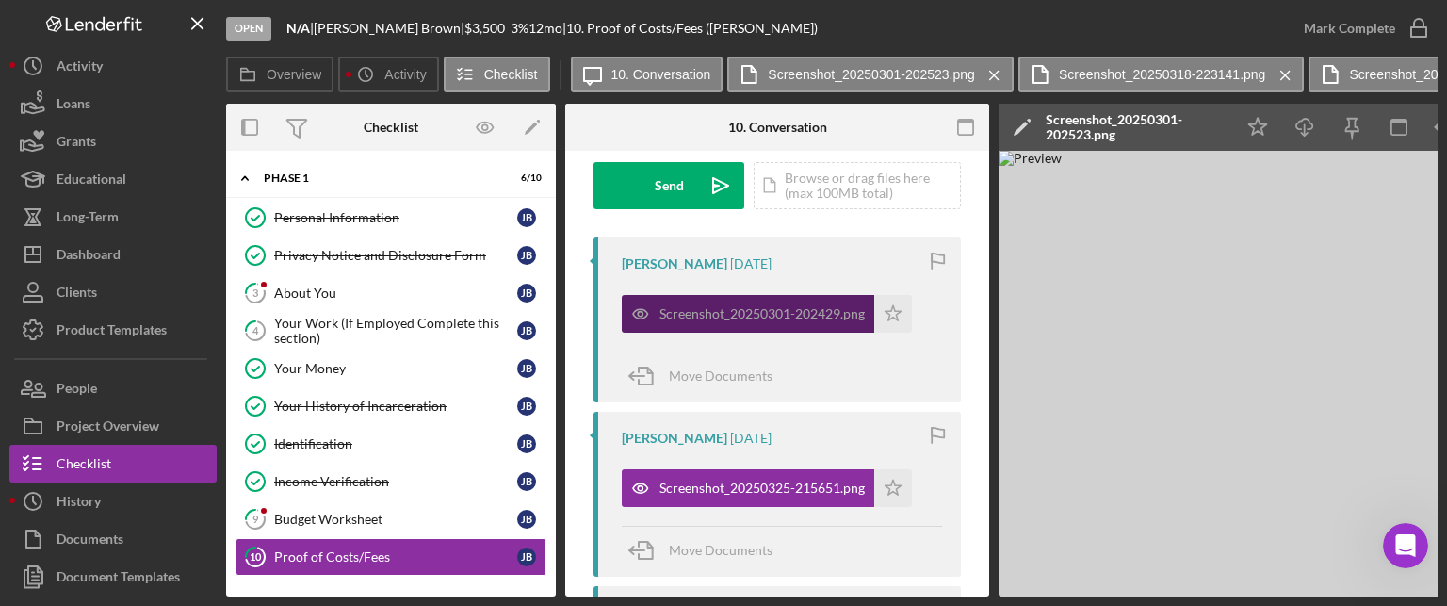
click at [754, 328] on div "Screenshot_20250301-202429.png" at bounding box center [748, 314] width 252 height 38
click at [761, 309] on div "Screenshot_20250301-202429.png" at bounding box center [761, 313] width 205 height 15
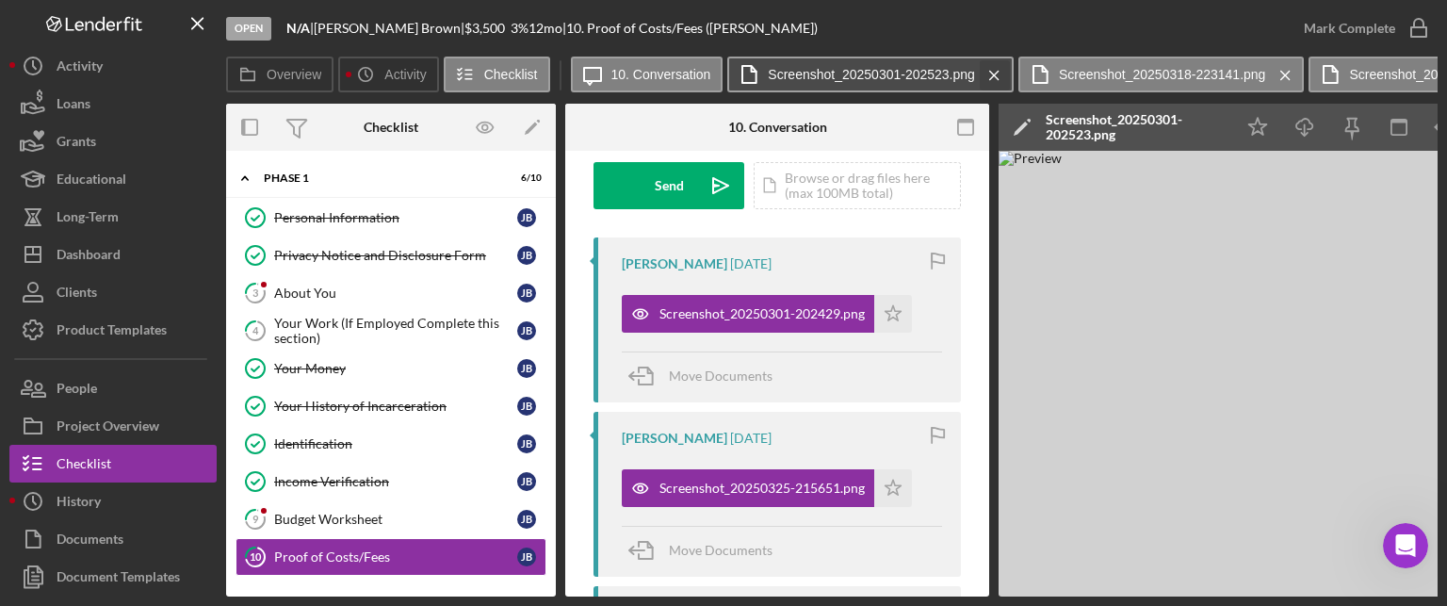
click at [987, 76] on icon "Icon/Menu Close" at bounding box center [994, 75] width 33 height 47
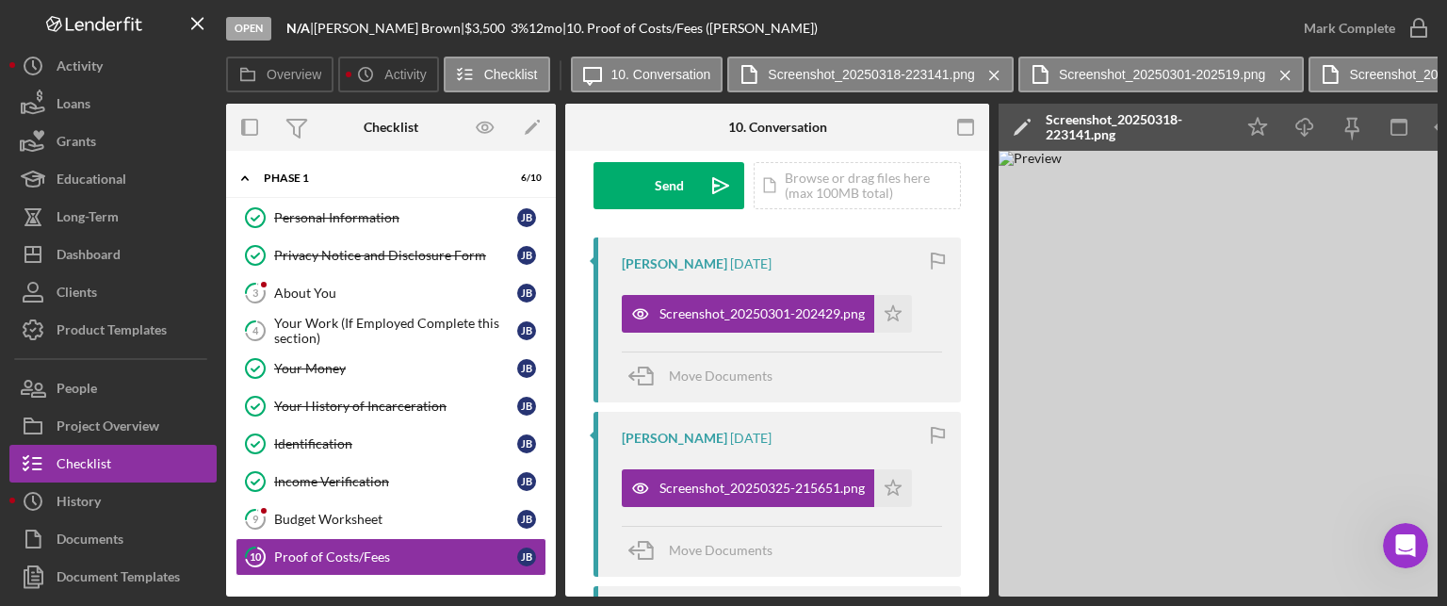
click at [987, 76] on icon "Icon/Menu Close" at bounding box center [994, 75] width 33 height 47
click at [1269, 76] on icon "Icon/Menu Close" at bounding box center [1285, 75] width 33 height 47
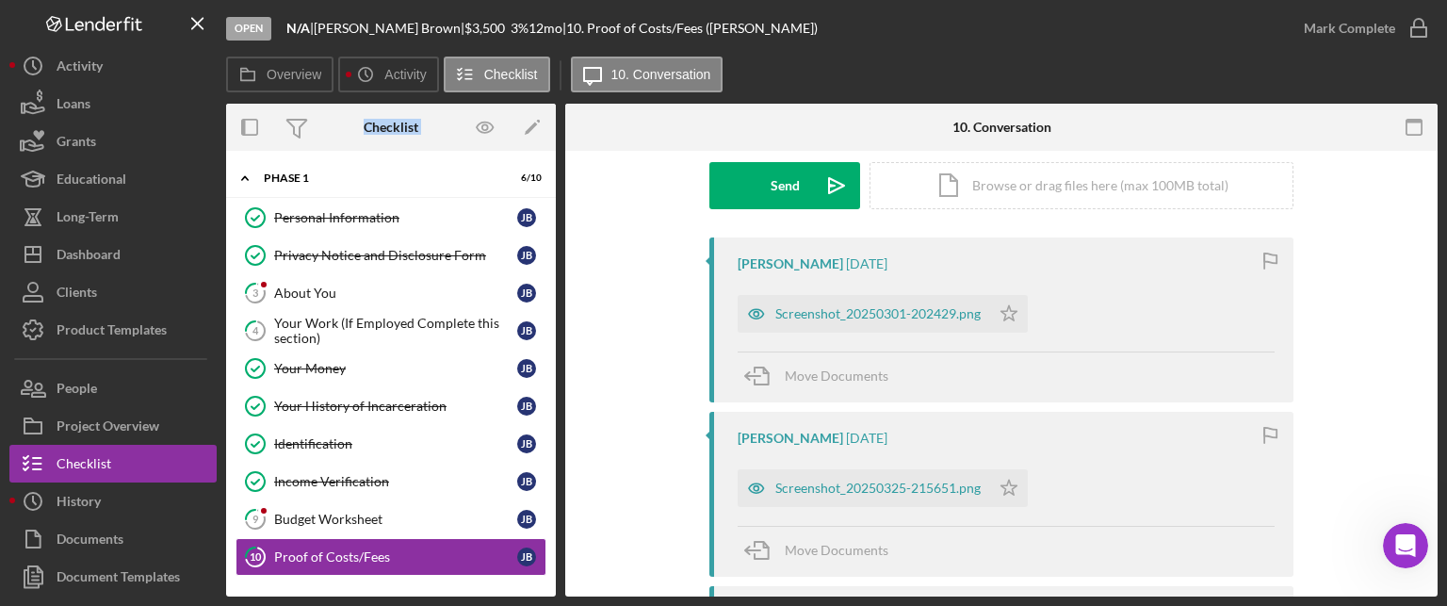
click at [987, 76] on div "Overview Icon/History Activity Checklist Icon/Message 10. Conversation" at bounding box center [831, 76] width 1211 height 38
click at [893, 316] on div "Screenshot_20250301-202429.png" at bounding box center [877, 313] width 205 height 15
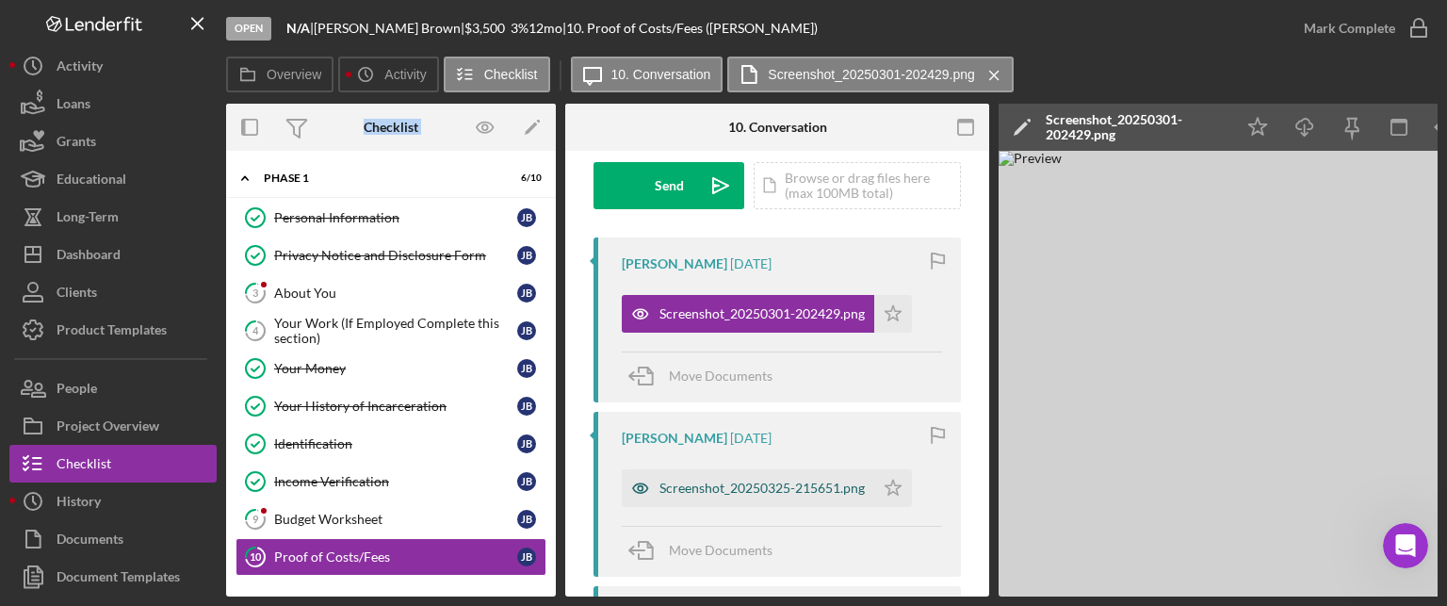
click at [786, 489] on div "Screenshot_20250325-215651.png" at bounding box center [761, 487] width 205 height 15
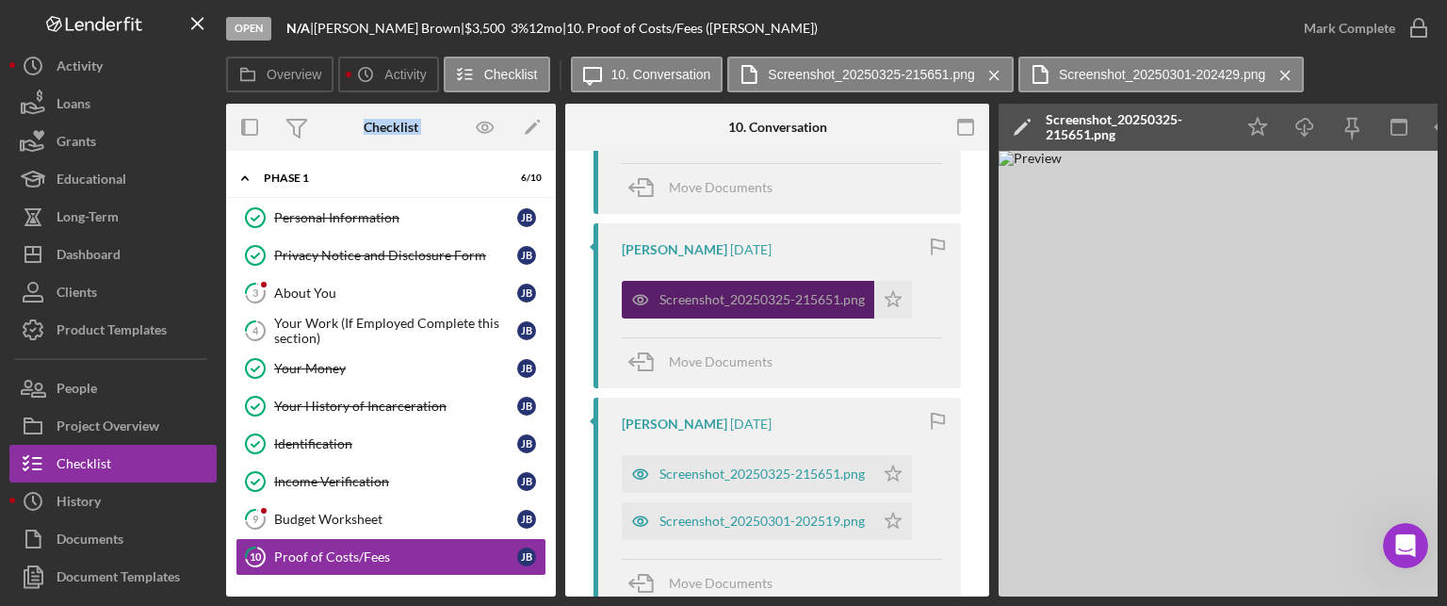
scroll to position [565, 0]
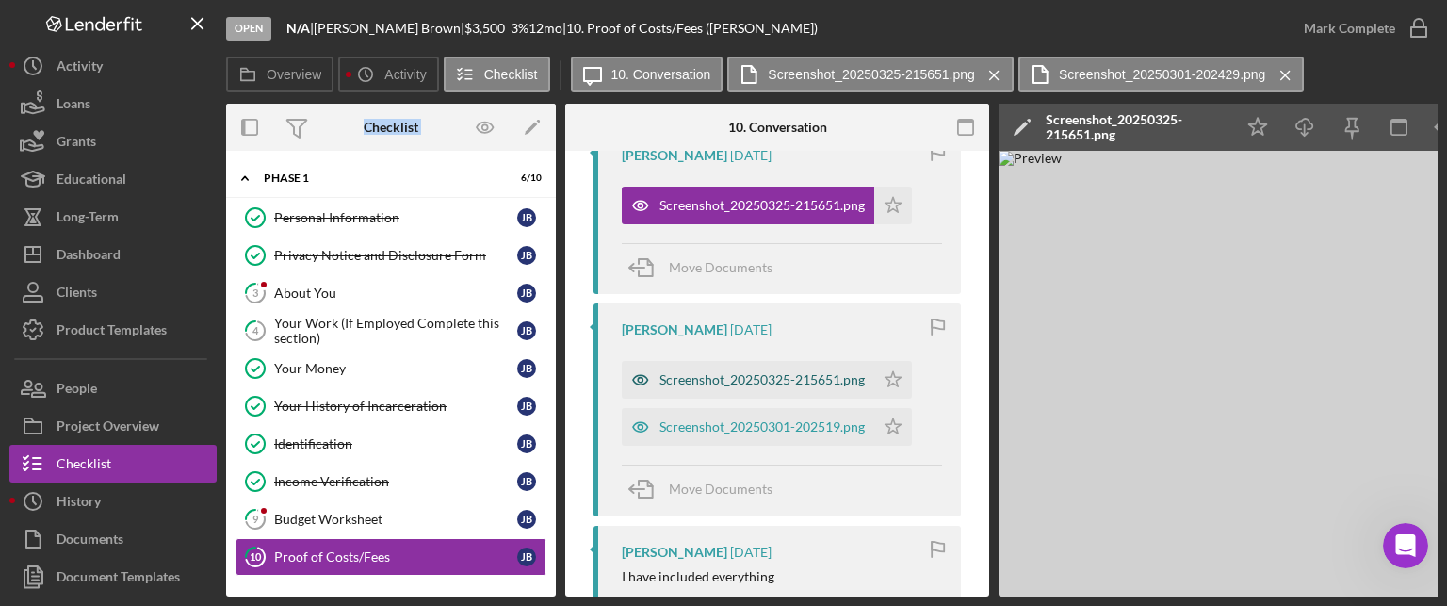
click at [708, 380] on div "Screenshot_20250325-215651.png" at bounding box center [761, 379] width 205 height 15
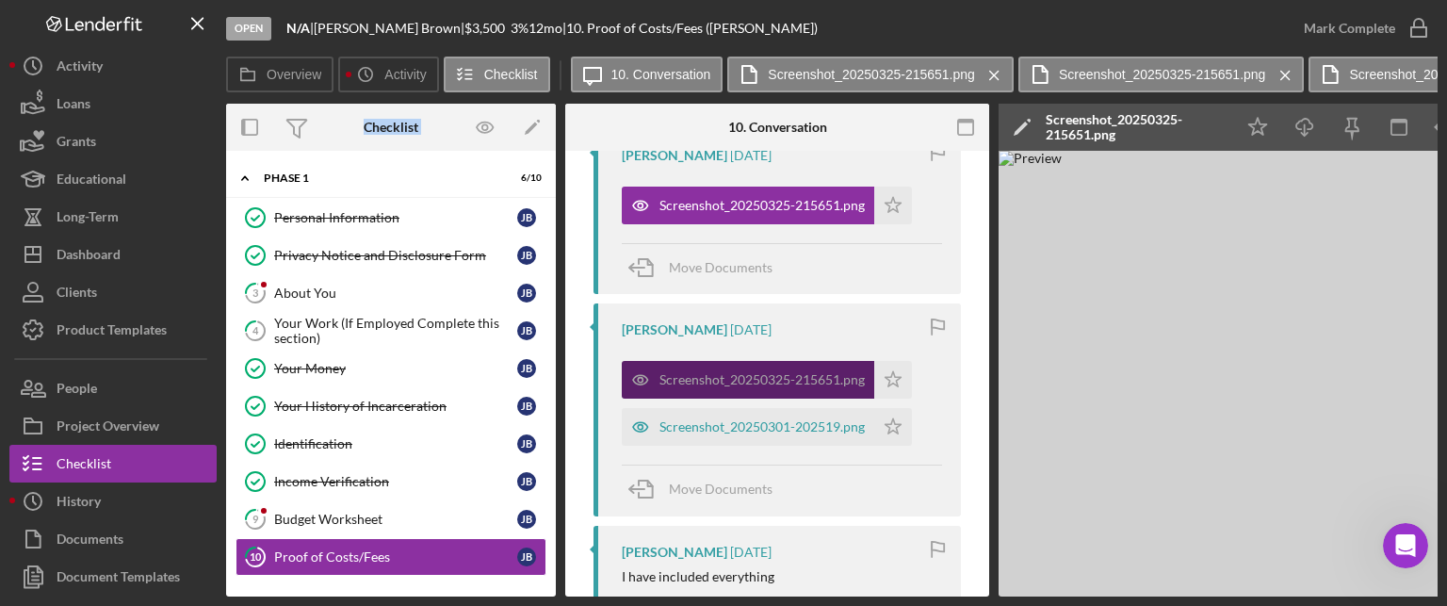
click at [729, 383] on div "Screenshot_20250325-215651.png" at bounding box center [761, 379] width 205 height 15
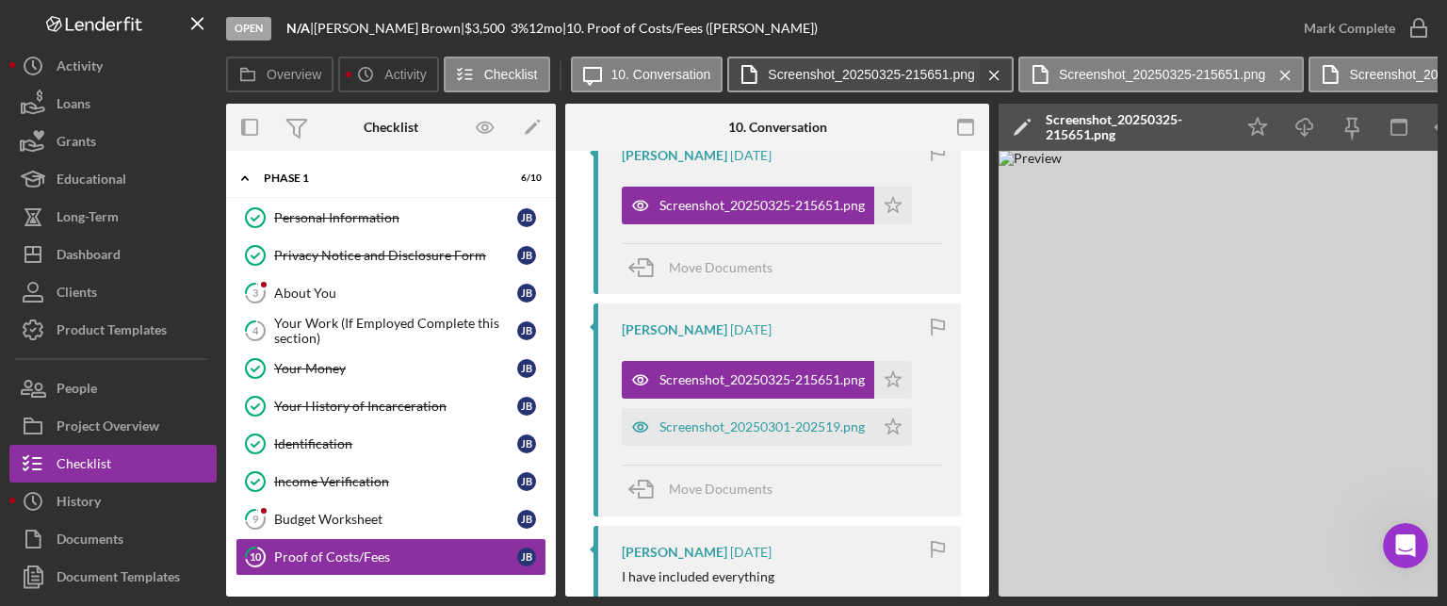
click at [995, 63] on icon "Icon/Menu Close" at bounding box center [994, 75] width 33 height 47
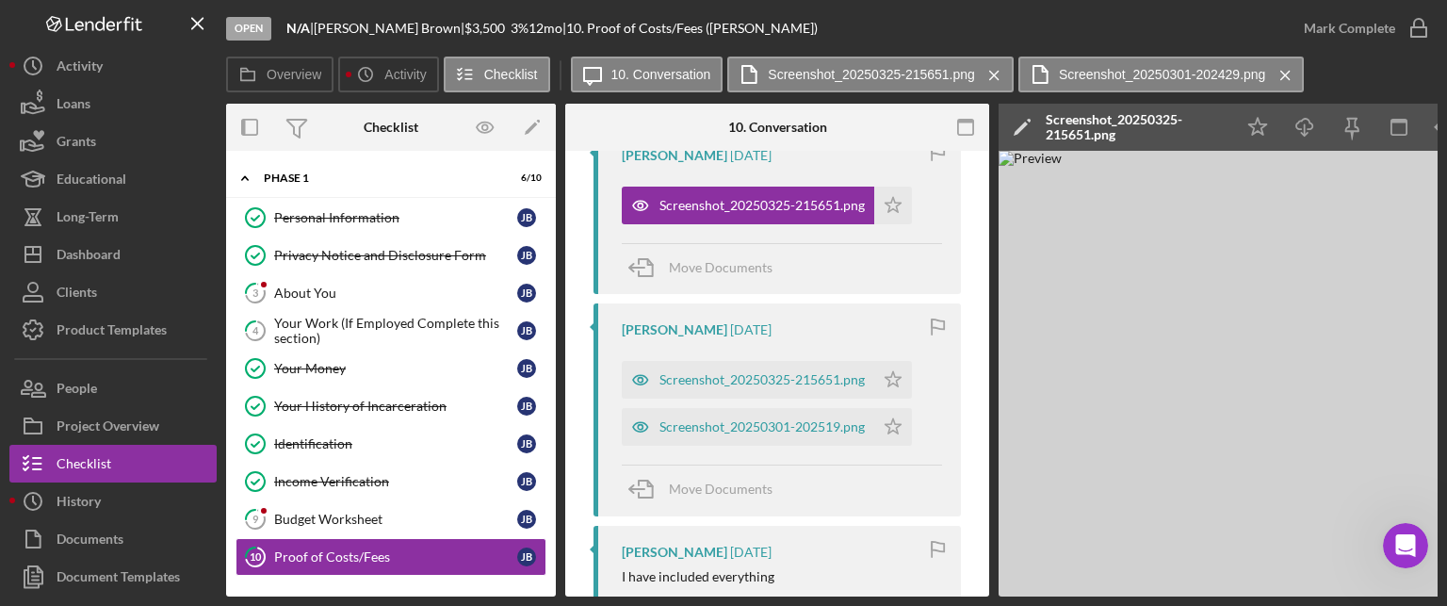
click at [995, 63] on icon "Icon/Menu Close" at bounding box center [994, 75] width 33 height 47
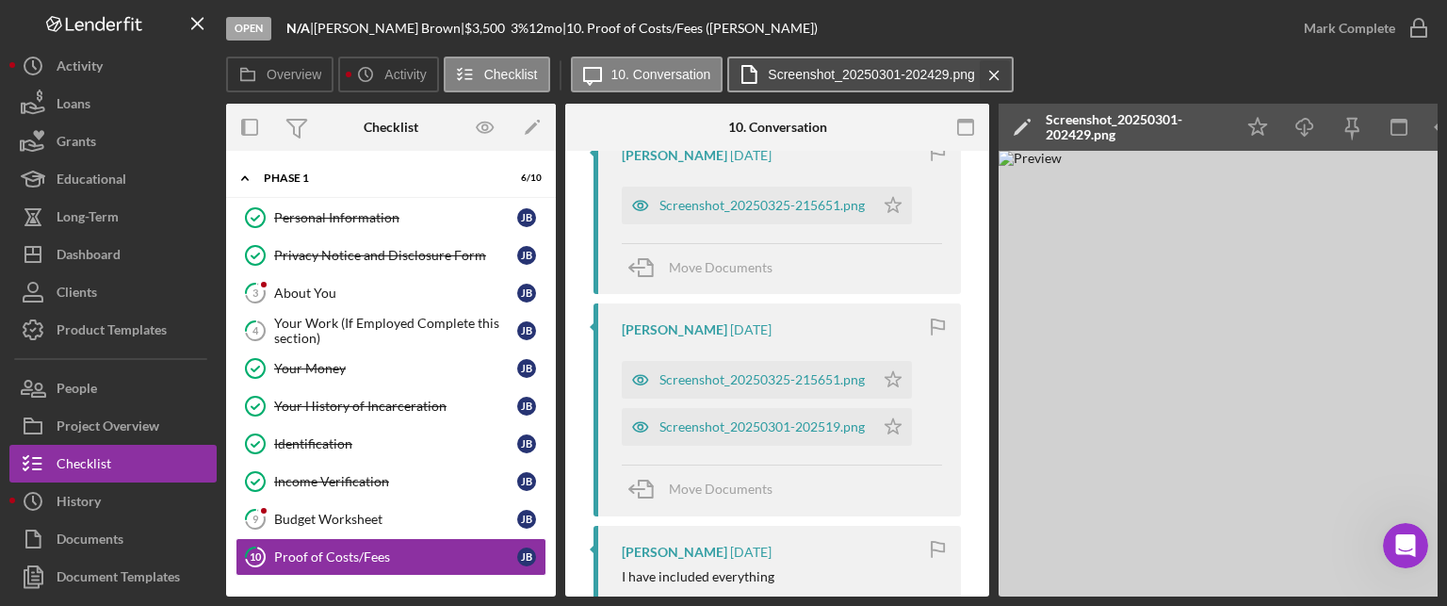
click at [994, 65] on icon "Icon/Menu Close" at bounding box center [994, 75] width 33 height 47
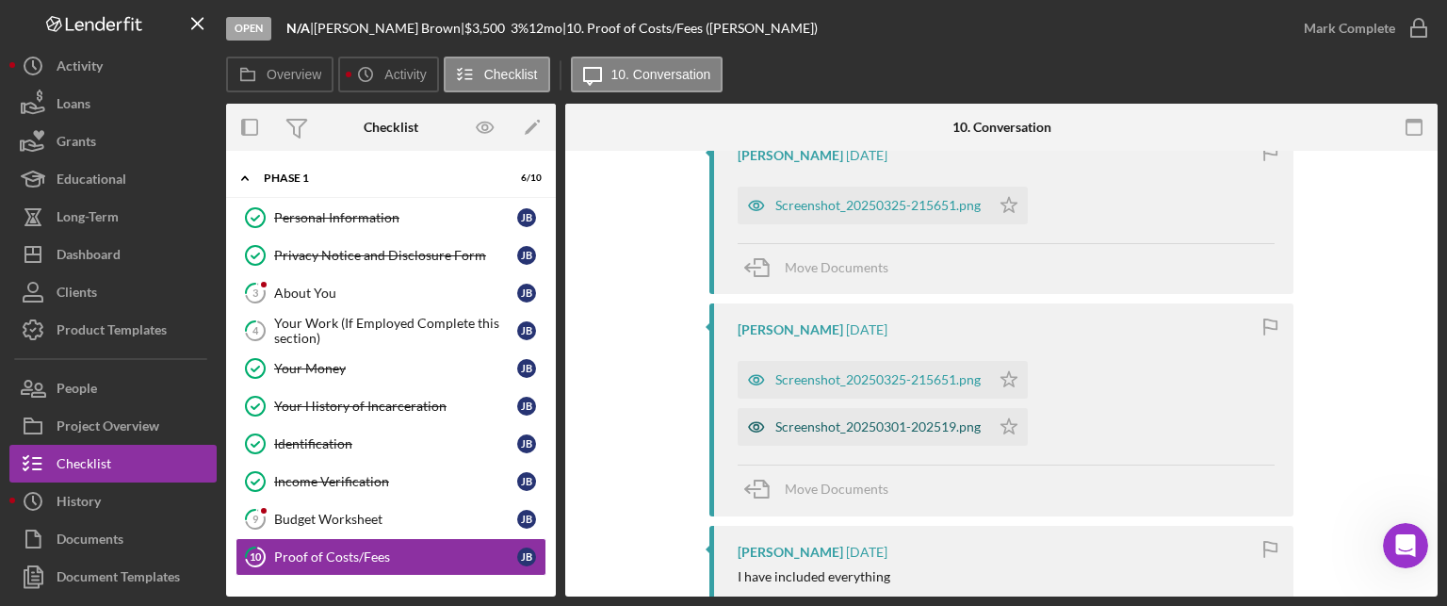
click at [883, 424] on div "Screenshot_20250301-202519.png" at bounding box center [877, 426] width 205 height 15
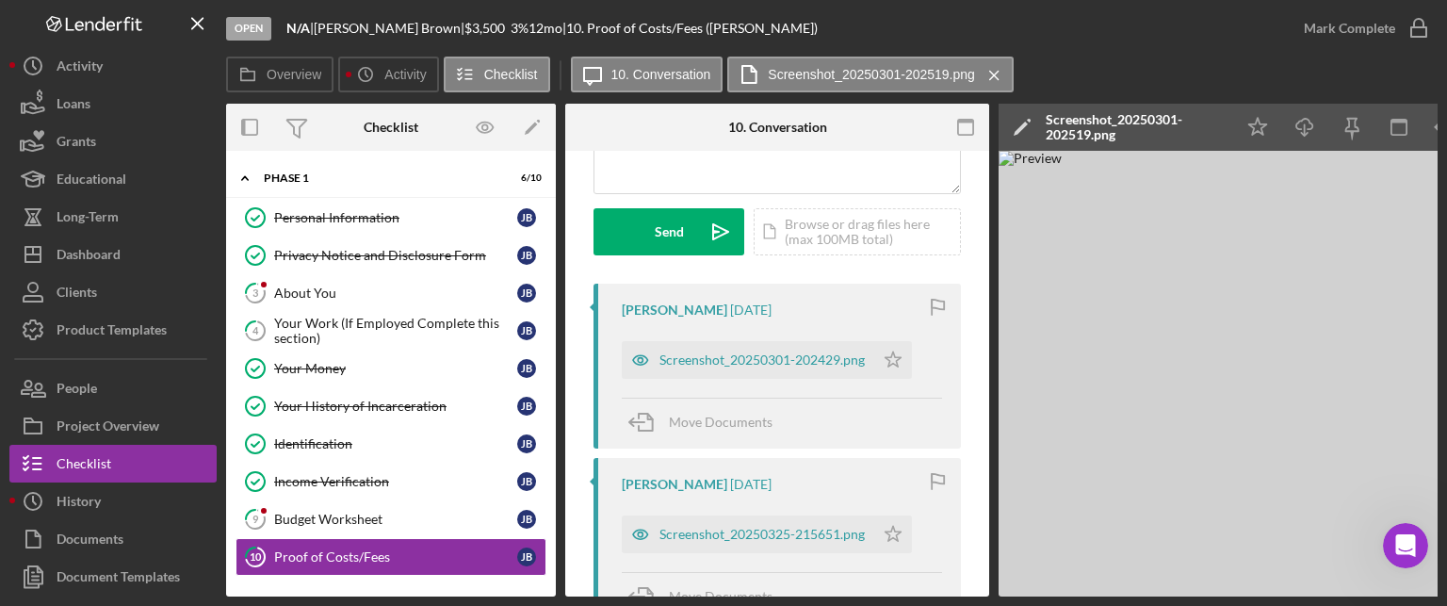
scroll to position [188, 0]
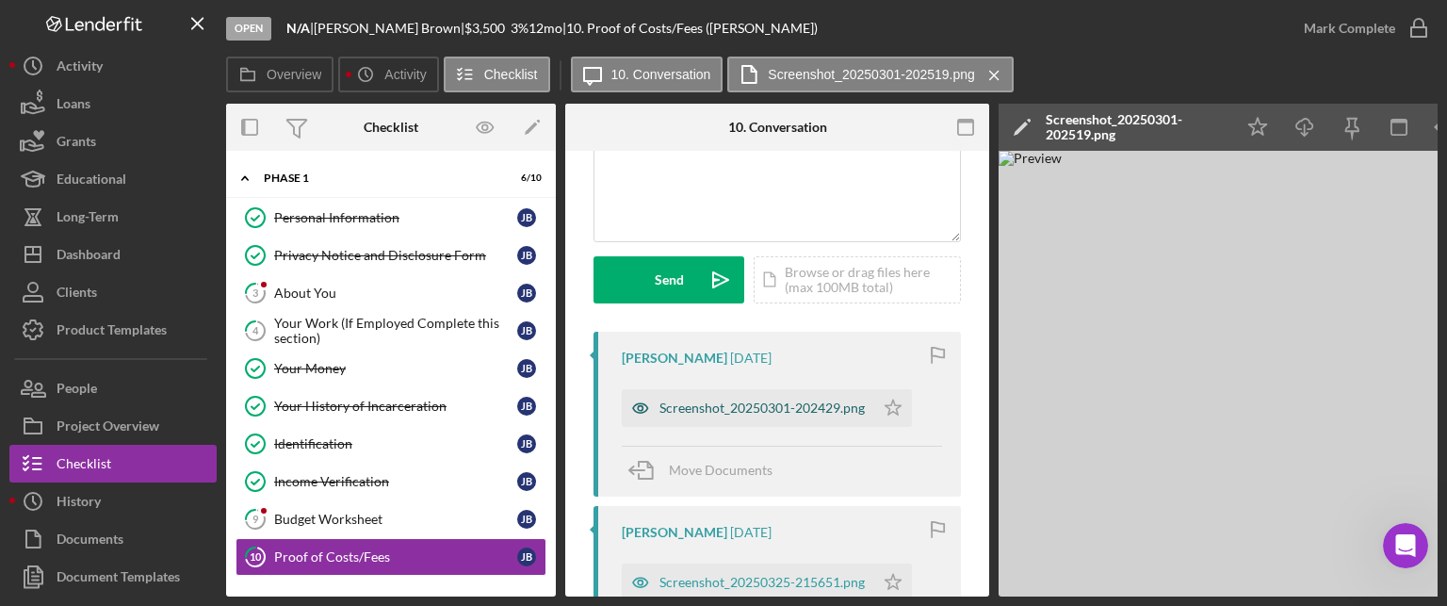
click at [778, 400] on div "Screenshot_20250301-202429.png" at bounding box center [761, 407] width 205 height 15
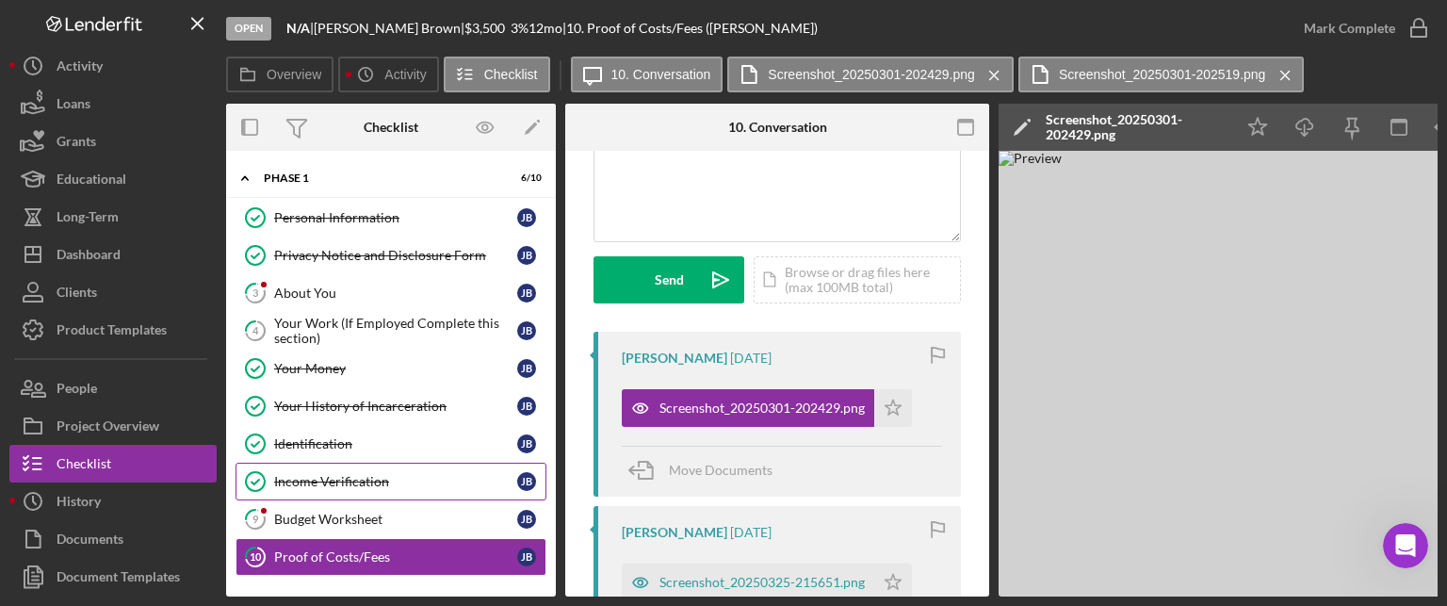
click at [320, 481] on div "Income Verification" at bounding box center [395, 481] width 243 height 15
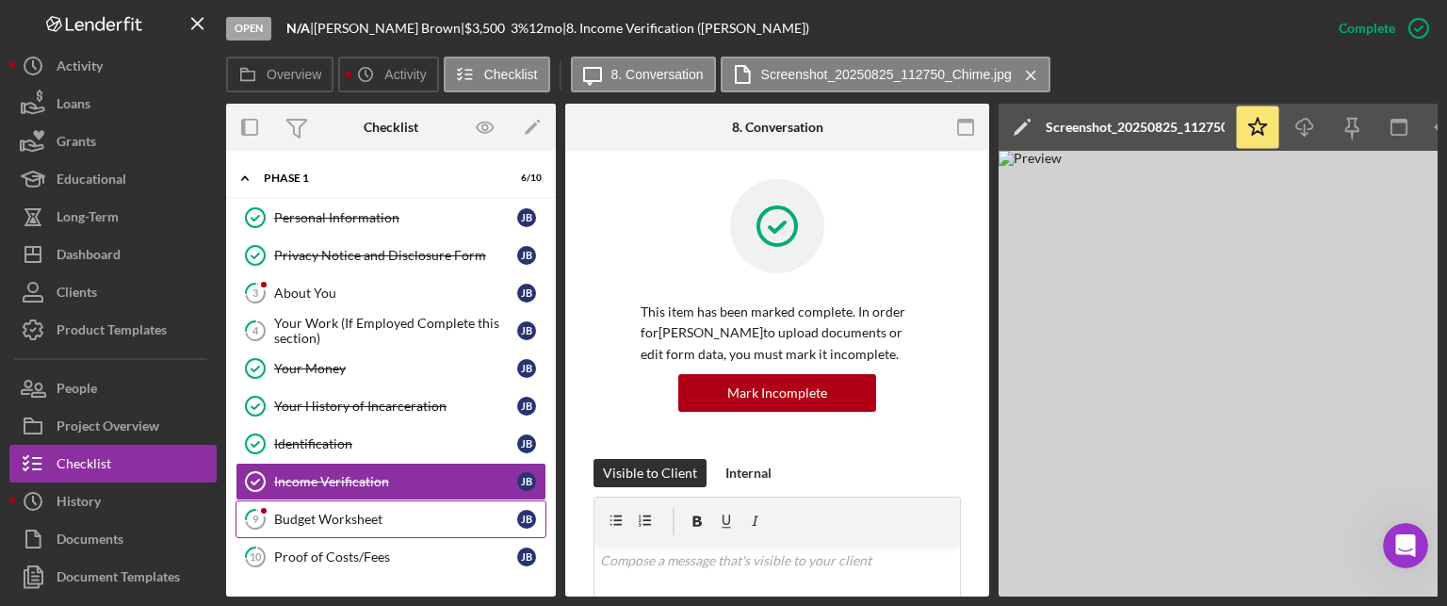
click at [373, 511] on div "Budget Worksheet" at bounding box center [395, 518] width 243 height 15
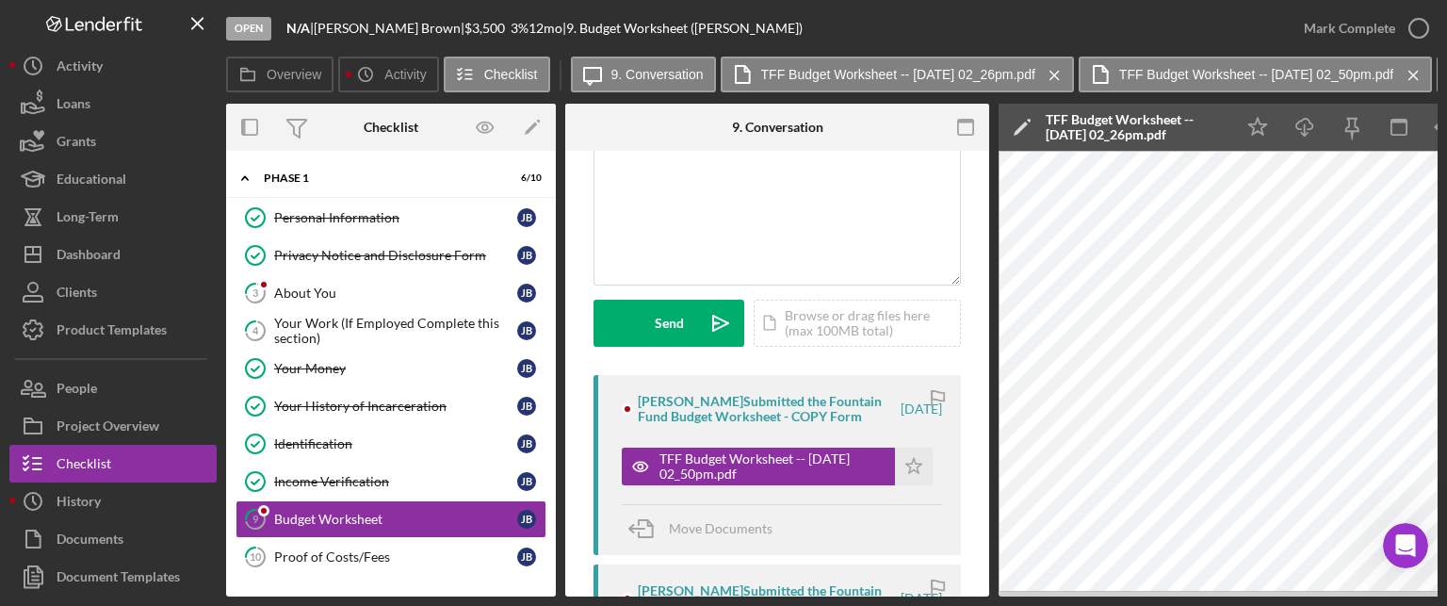
scroll to position [283, 0]
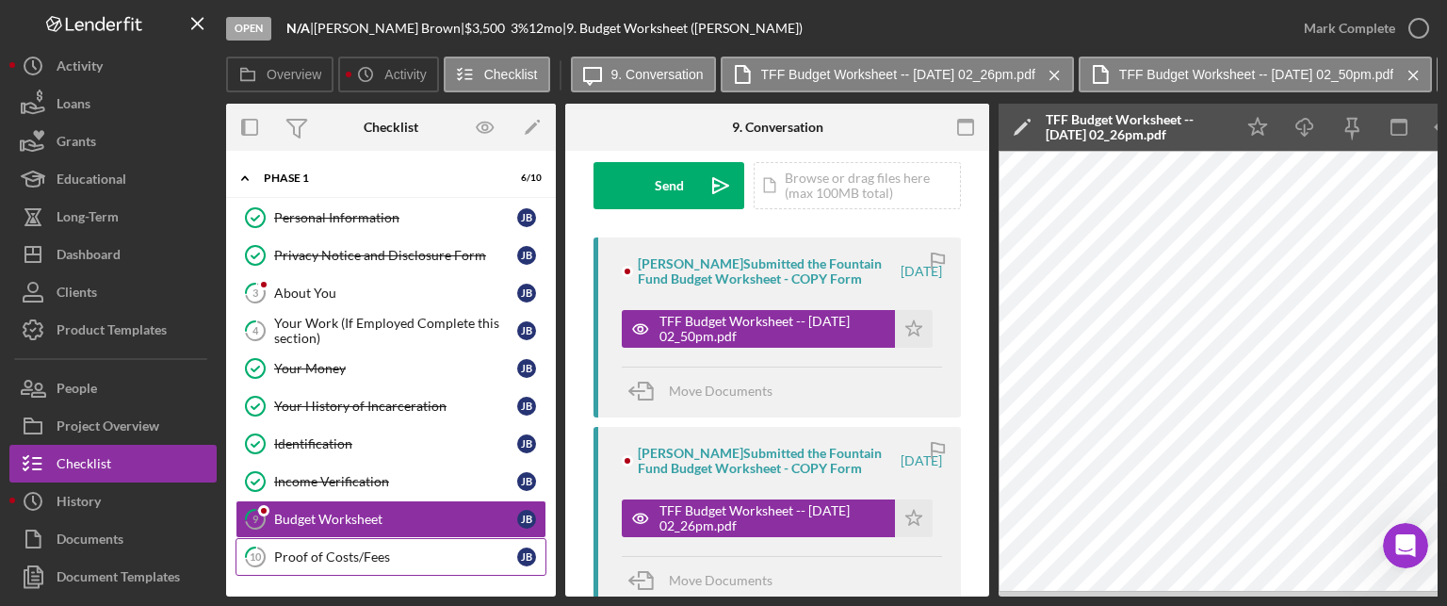
click at [391, 549] on div "Proof of Costs/Fees" at bounding box center [395, 556] width 243 height 15
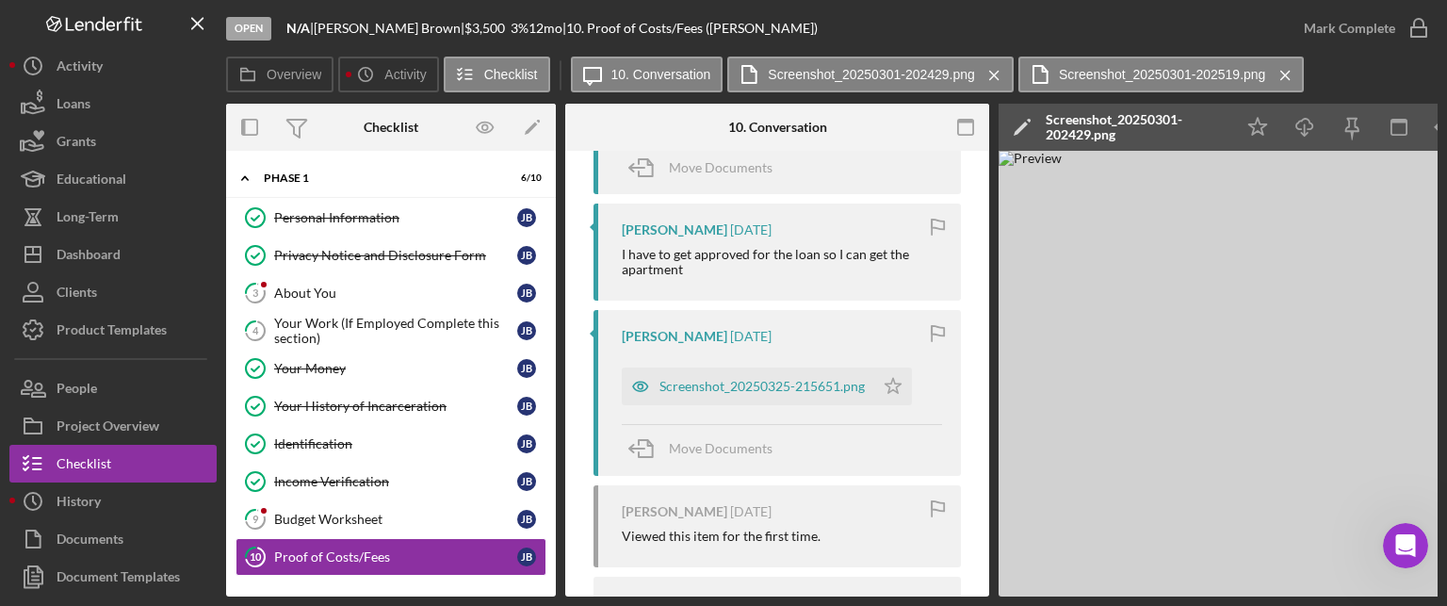
scroll to position [1224, 0]
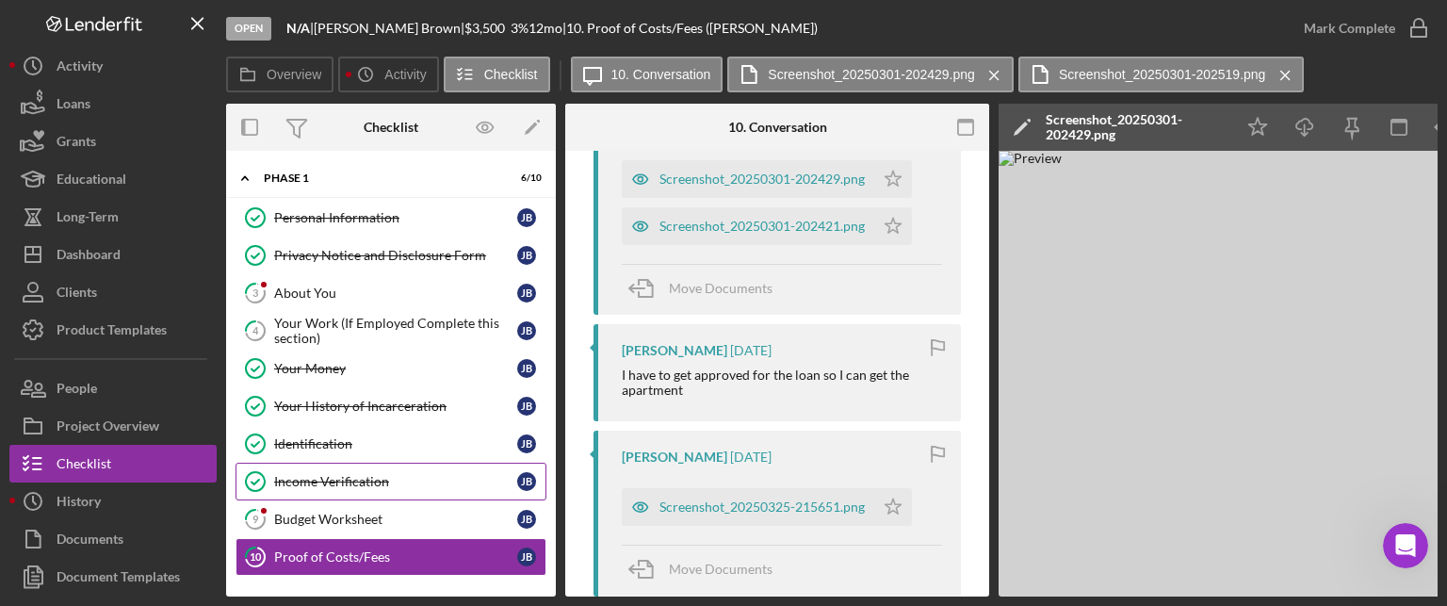
click at [395, 482] on div "Income Verification" at bounding box center [395, 481] width 243 height 15
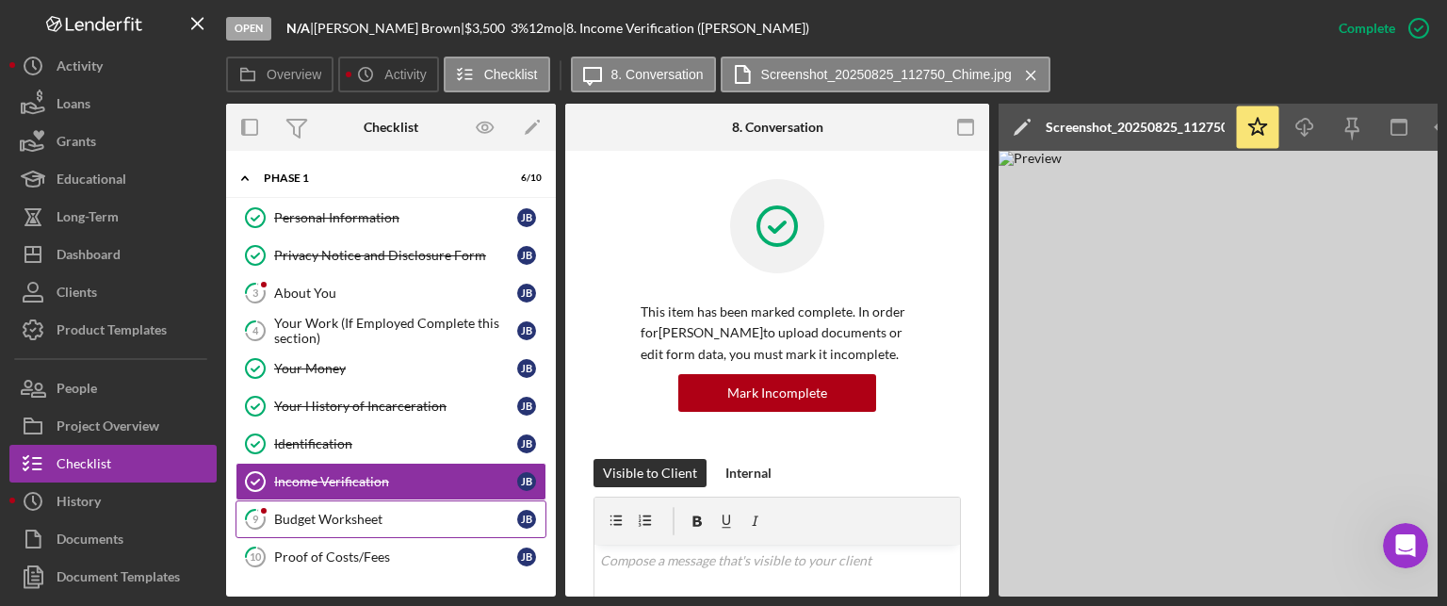
click at [344, 520] on div "Budget Worksheet" at bounding box center [395, 518] width 243 height 15
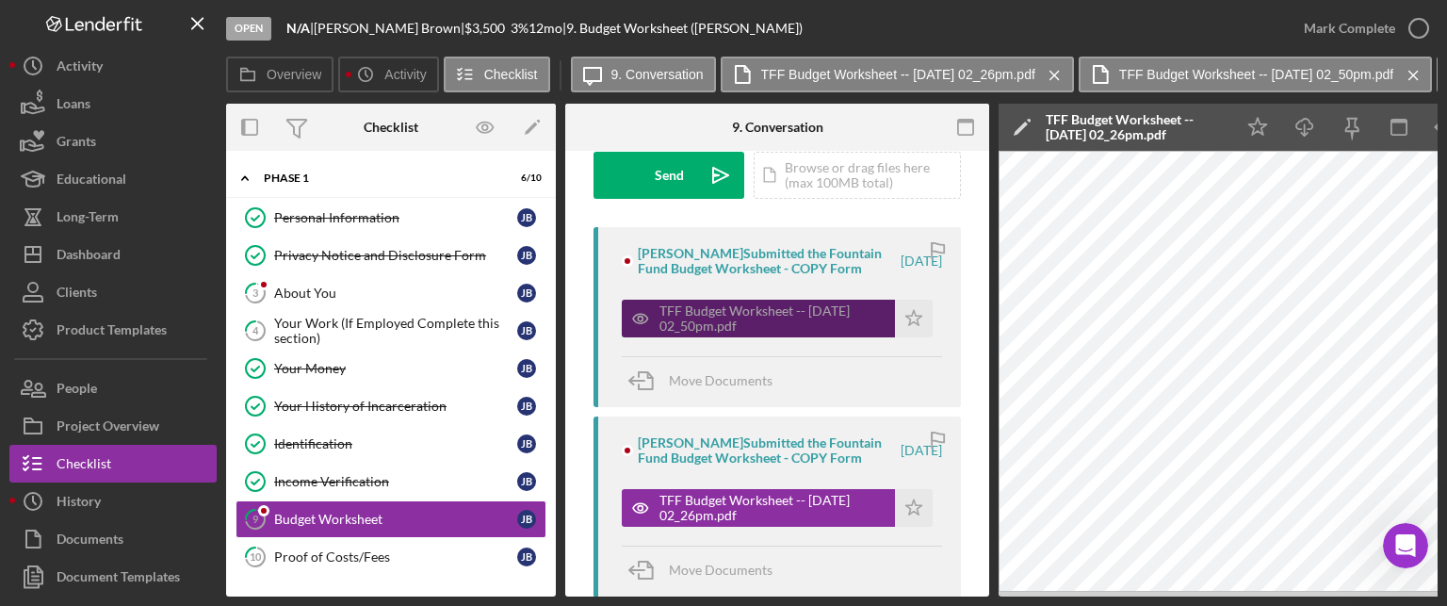
scroll to position [283, 0]
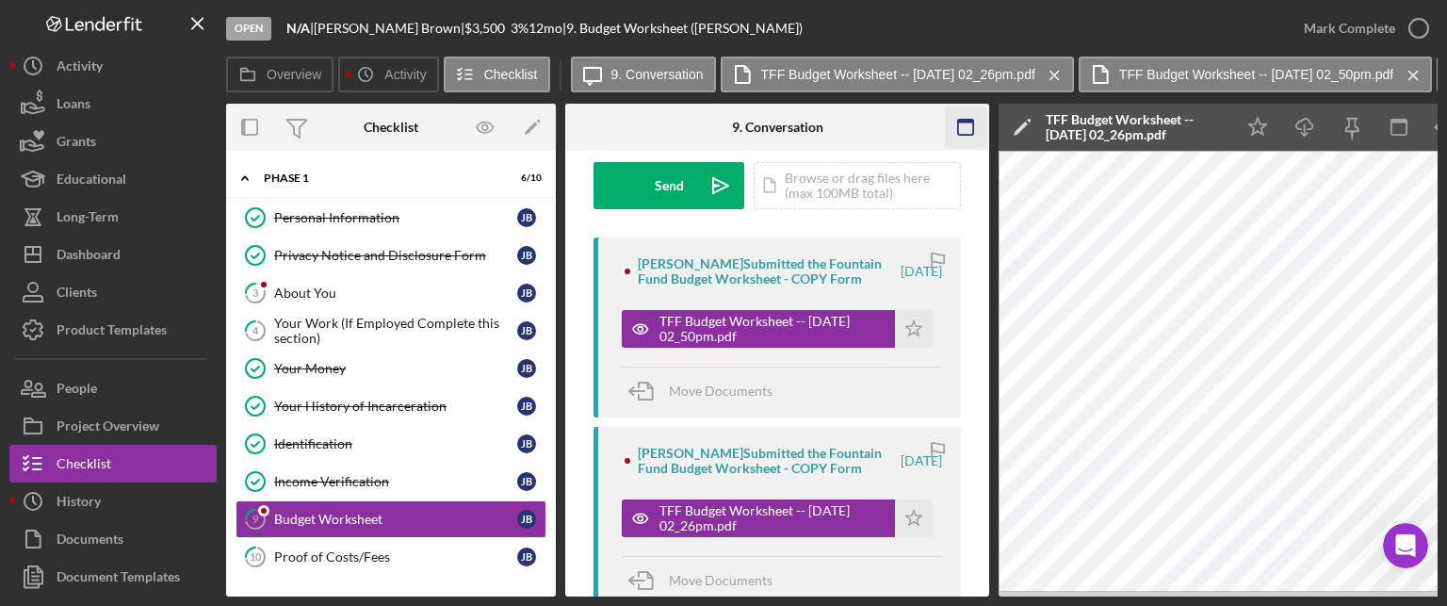
click at [958, 132] on rect "button" at bounding box center [965, 127] width 15 height 15
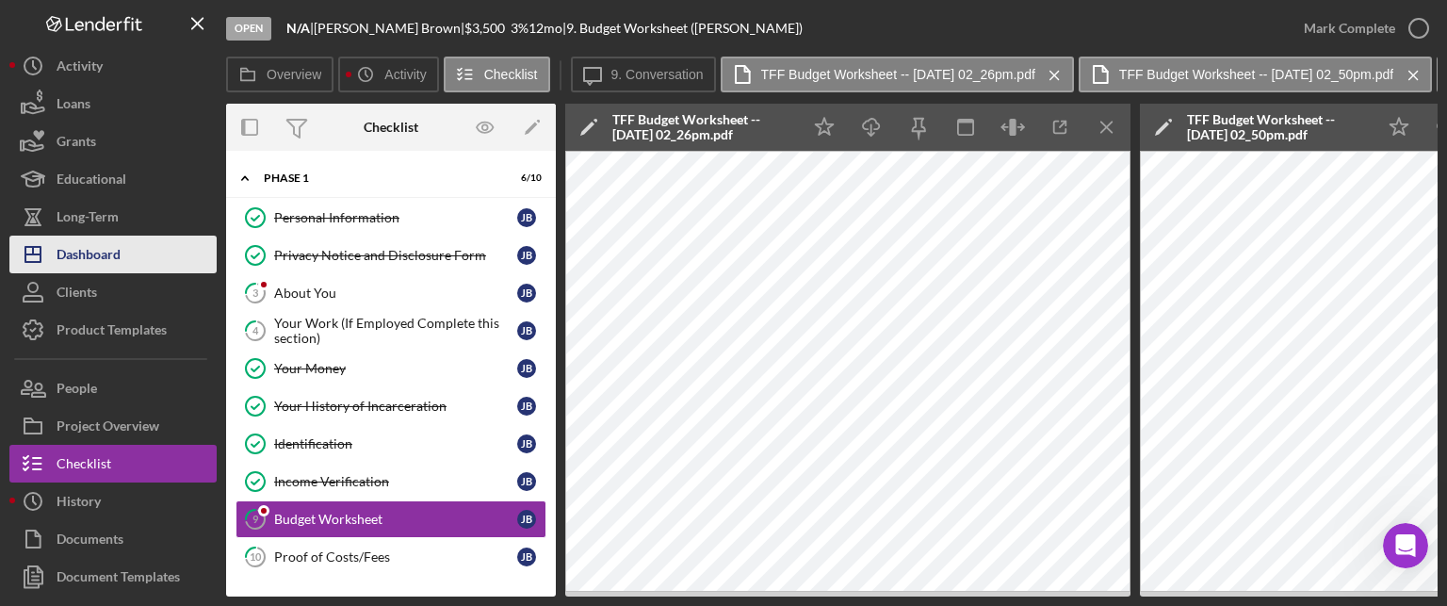
click at [79, 256] on div "Dashboard" at bounding box center [89, 256] width 64 height 42
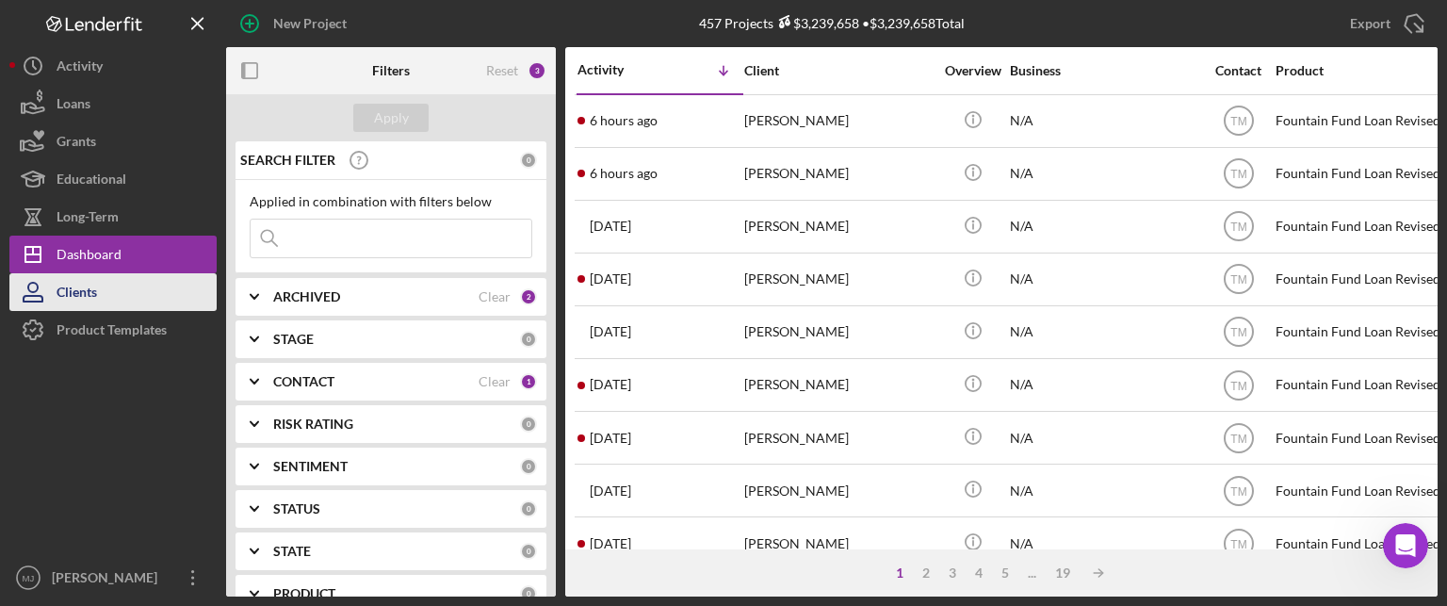
click at [75, 295] on div "Clients" at bounding box center [77, 294] width 41 height 42
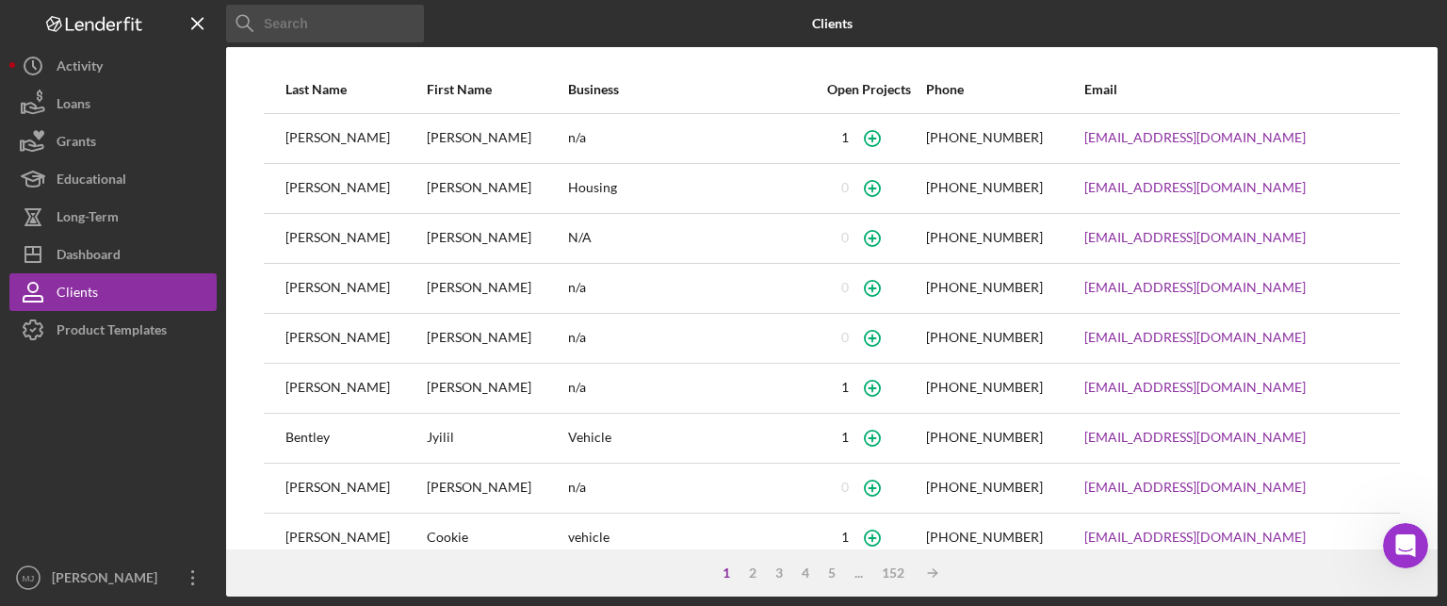
click at [331, 31] on input at bounding box center [325, 24] width 198 height 38
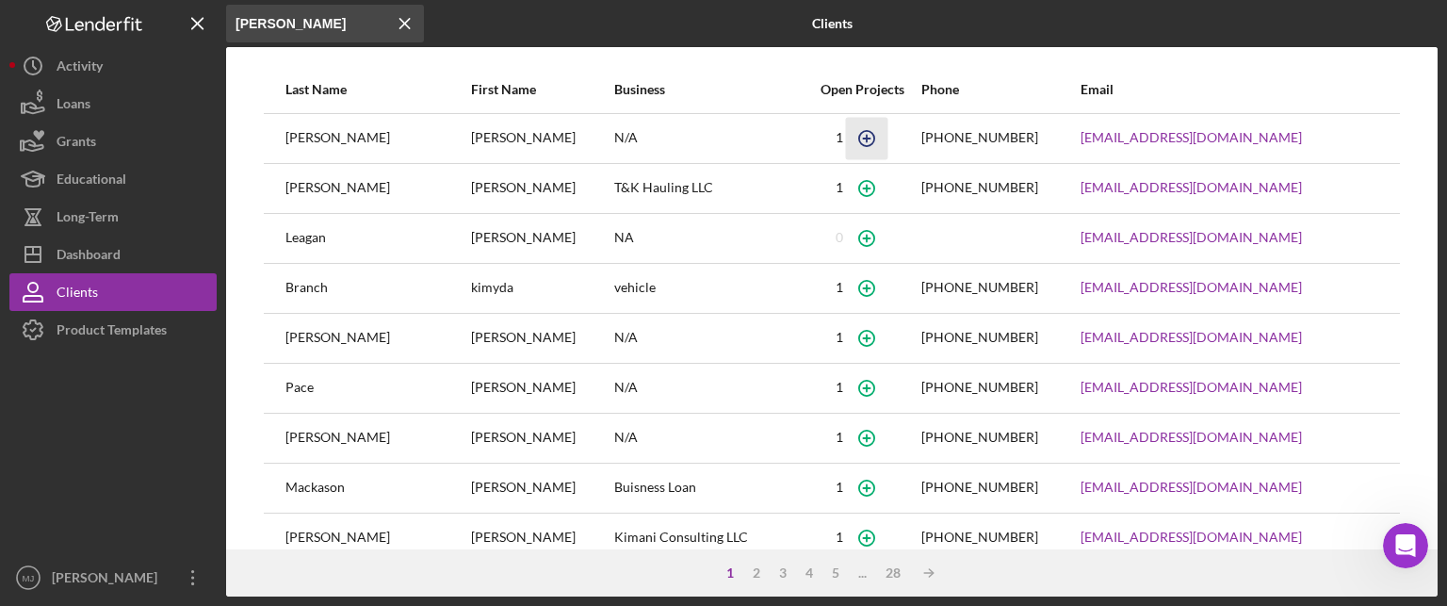
type input "[PERSON_NAME]"
click at [845, 133] on icon "button" at bounding box center [866, 138] width 42 height 42
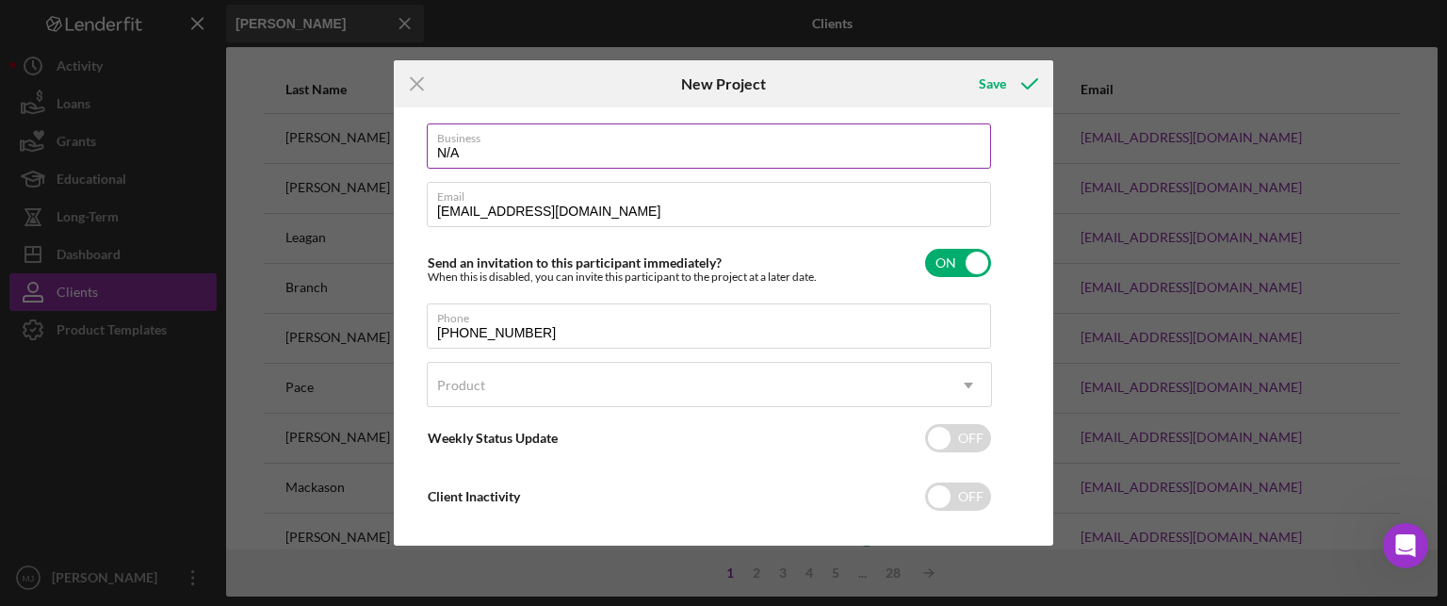
scroll to position [155, 0]
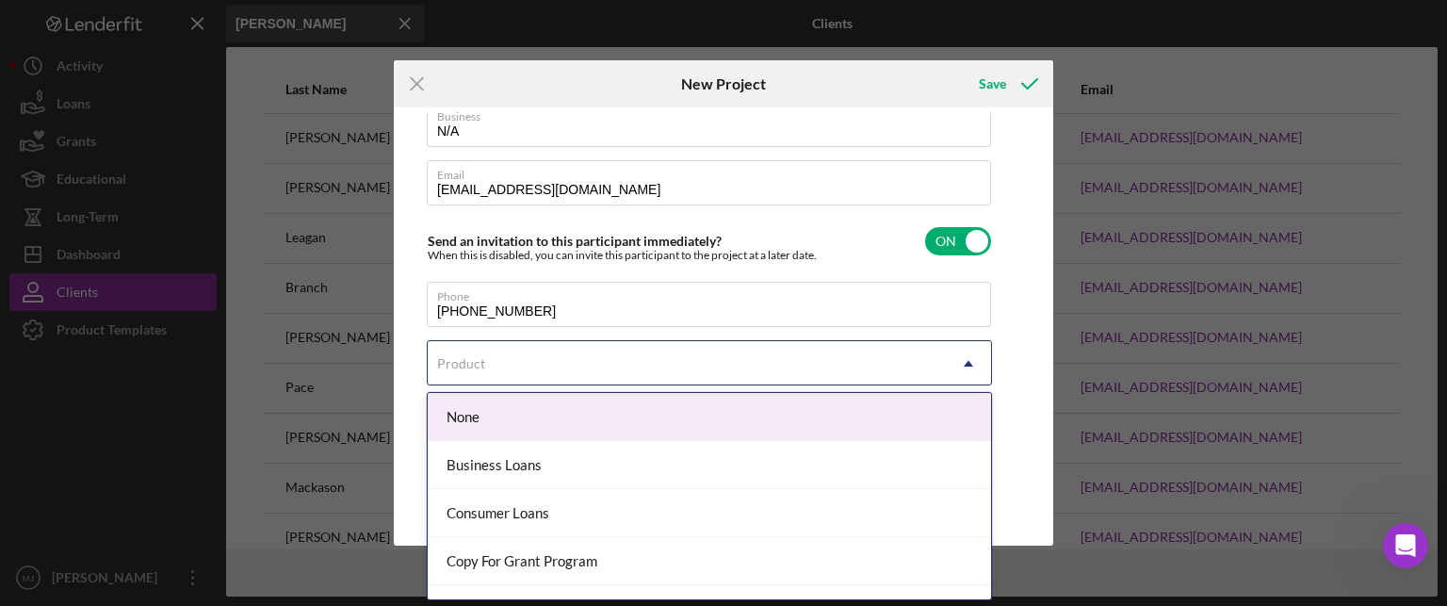
click at [480, 365] on div "Product" at bounding box center [461, 363] width 48 height 15
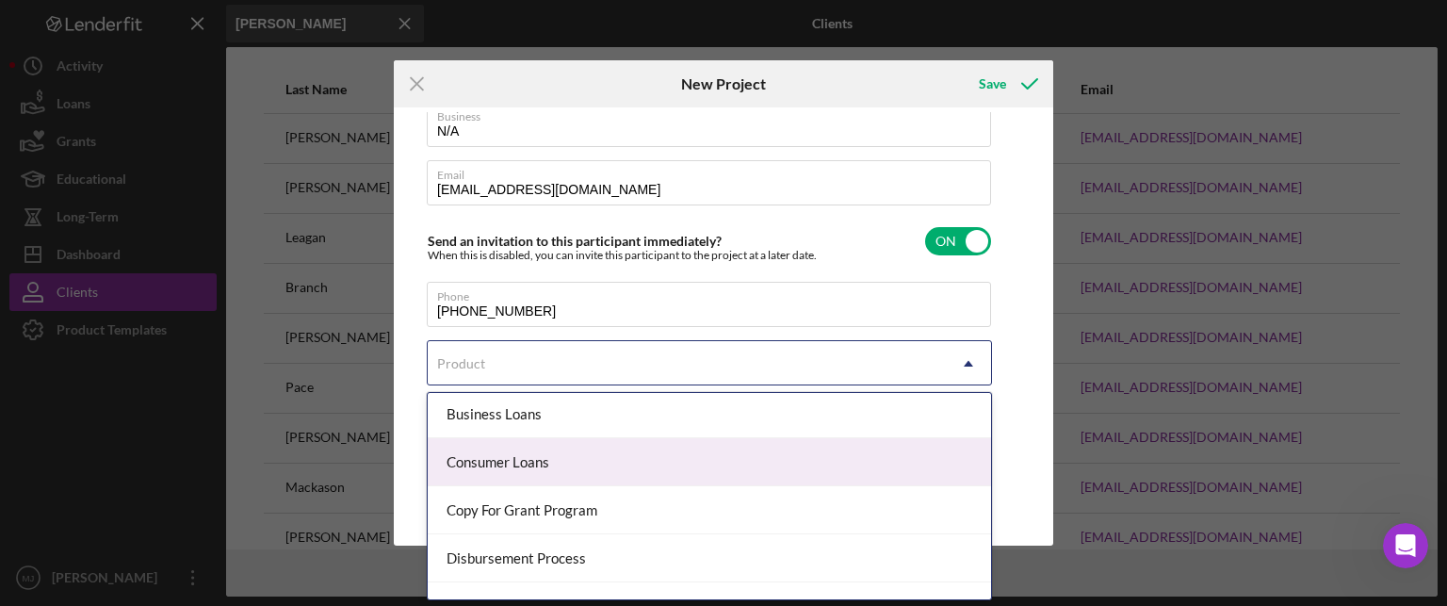
scroll to position [176, 0]
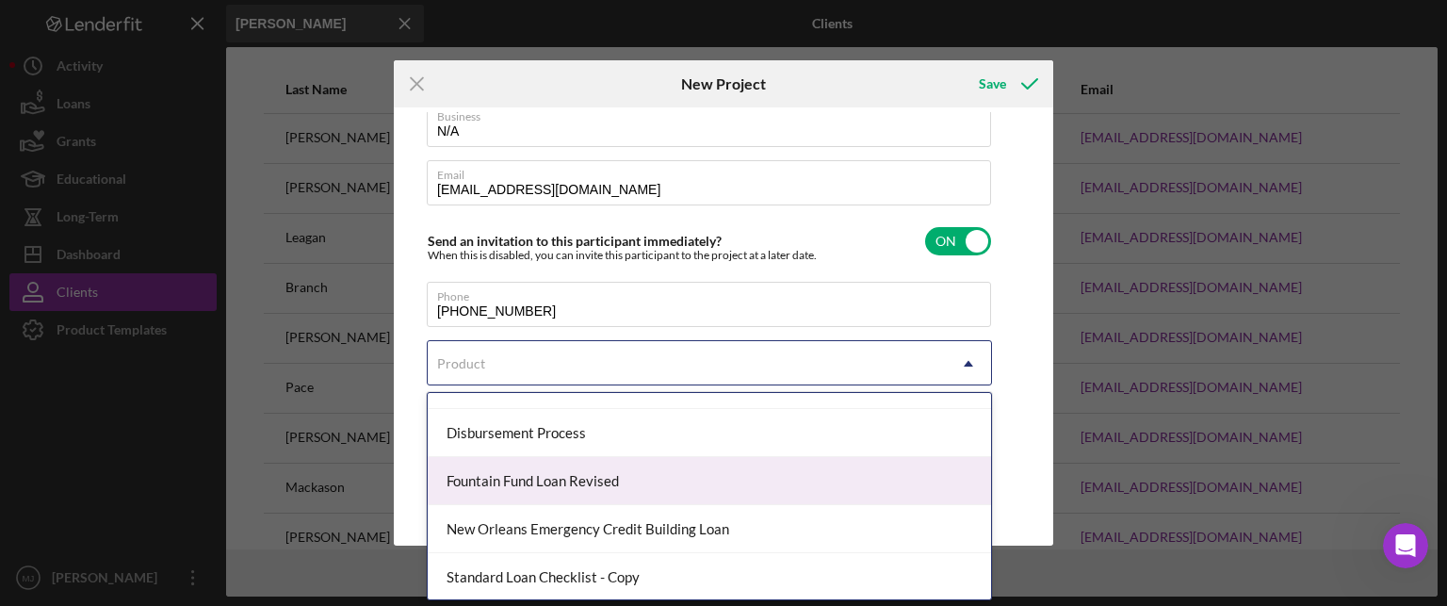
click at [556, 485] on div "Fountain Fund Loan Revised" at bounding box center [709, 481] width 563 height 48
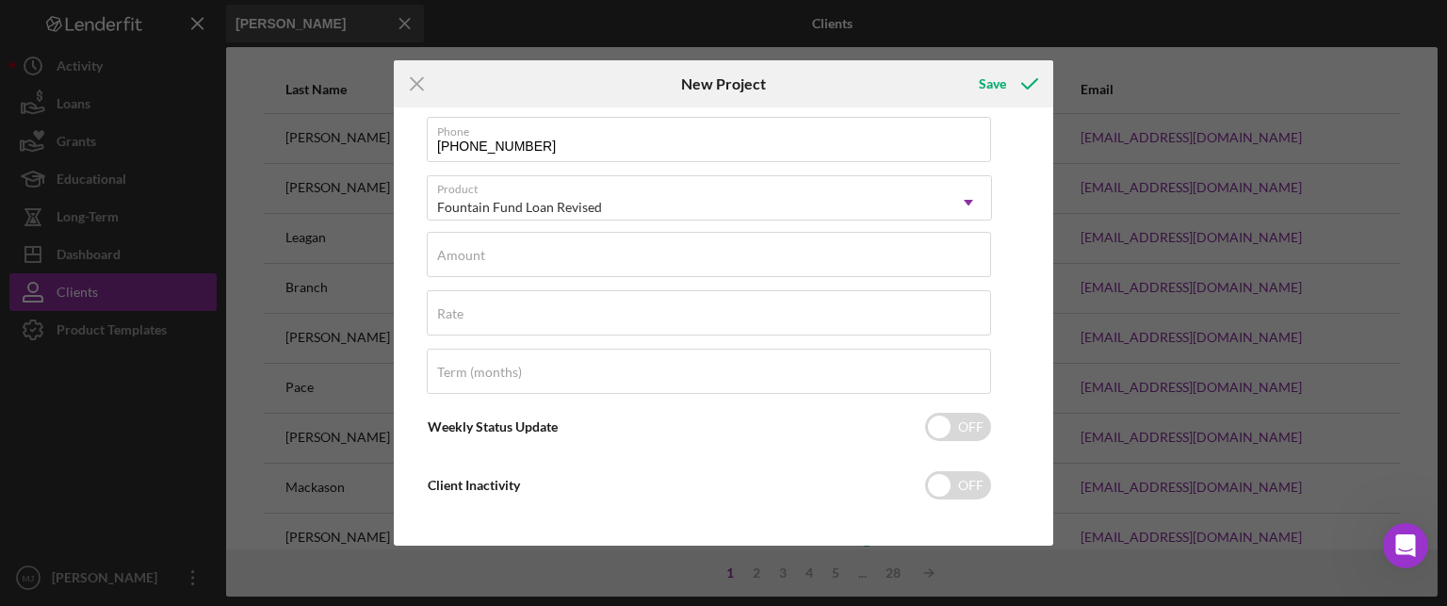
scroll to position [331, 0]
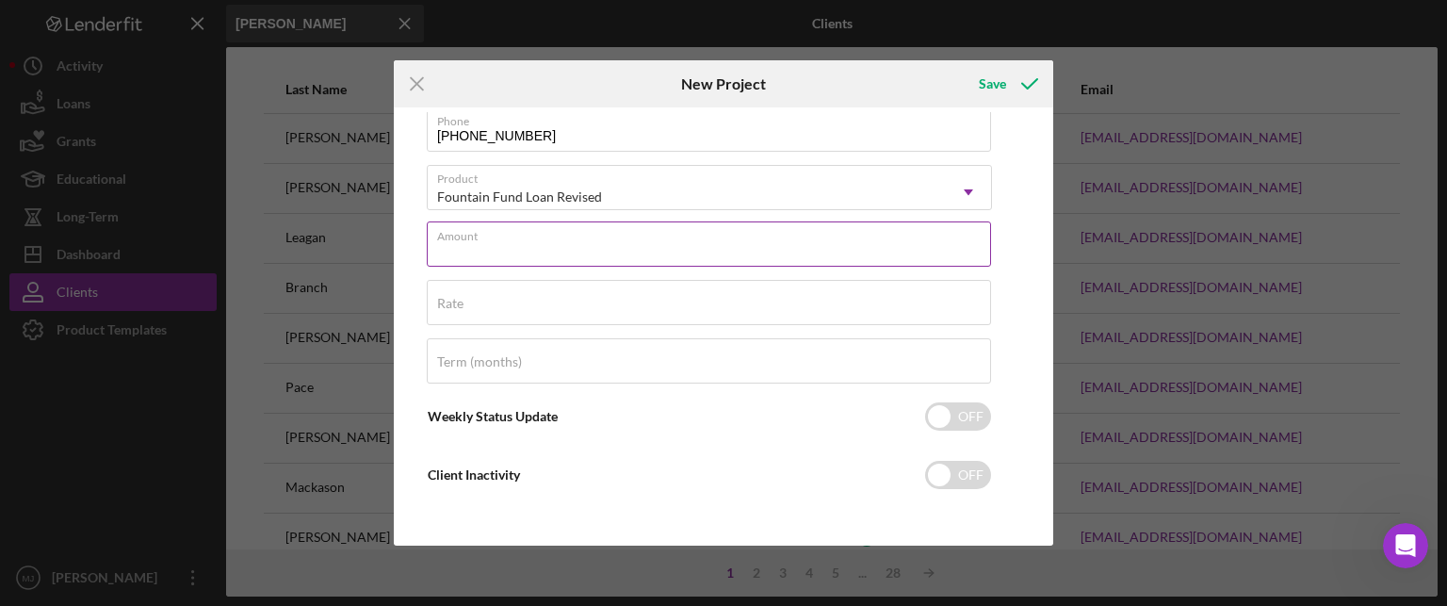
click at [511, 257] on input "Amount" at bounding box center [709, 243] width 564 height 45
type input "$5,000"
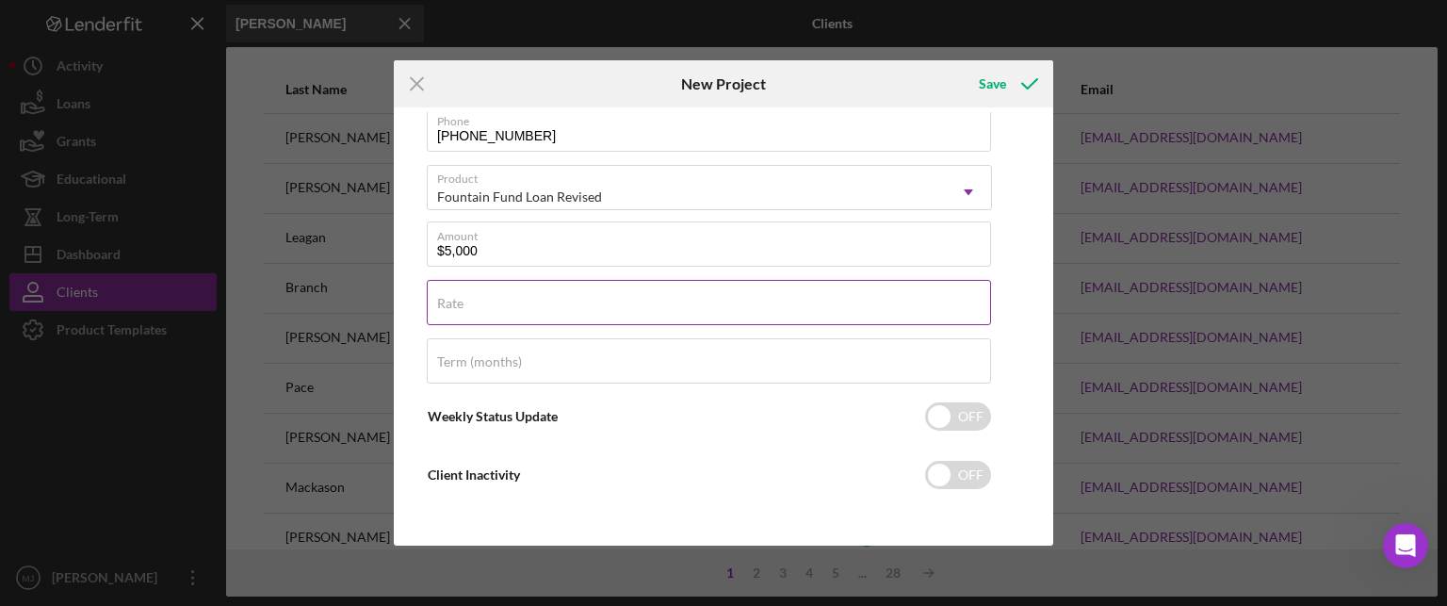
click at [516, 303] on input "Rate" at bounding box center [709, 302] width 564 height 45
type input "3.000%"
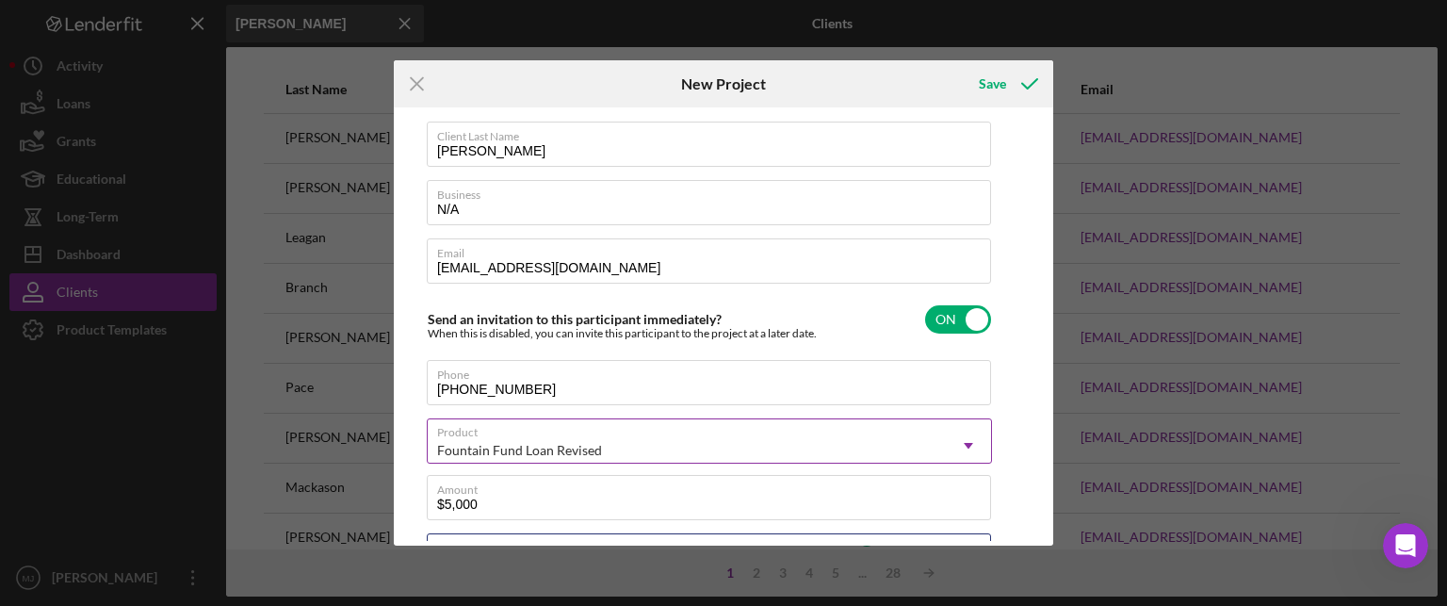
scroll to position [0, 0]
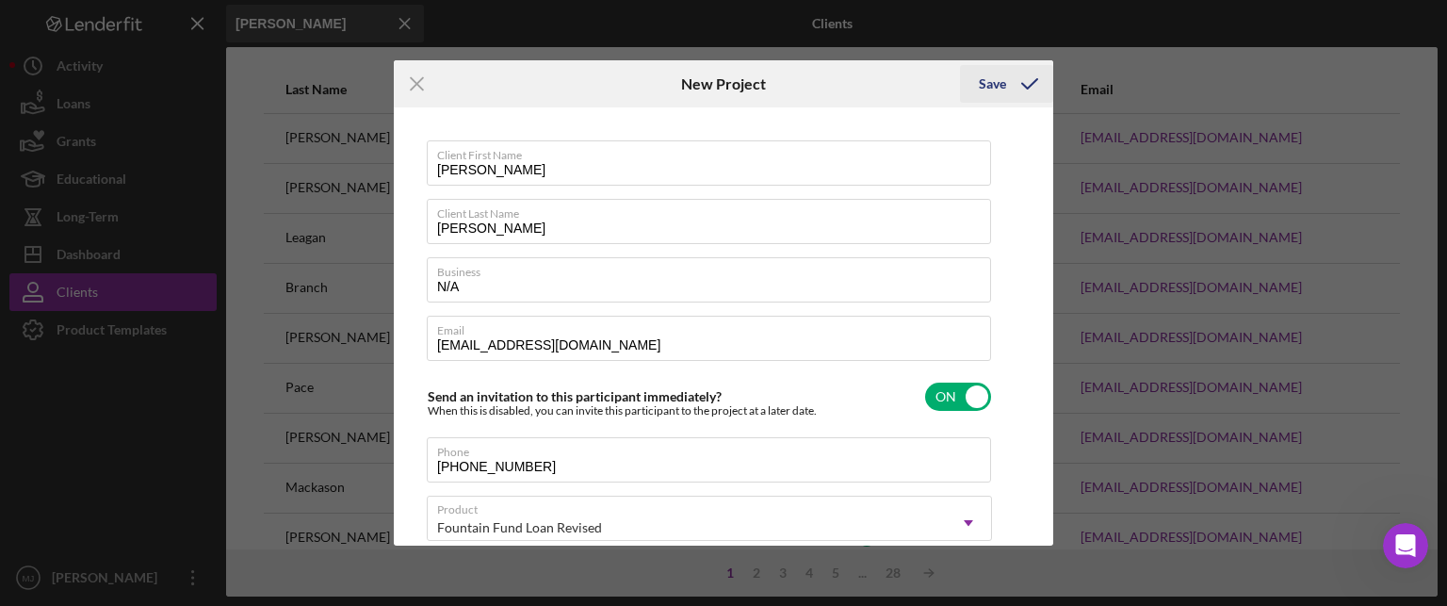
drag, startPoint x: 1012, startPoint y: 106, endPoint x: 1010, endPoint y: 97, distance: 9.6
click at [1012, 107] on form "Icon/Menu Close New Project Save Client First Name [PERSON_NAME] Client Last Na…" at bounding box center [723, 302] width 659 height 484
click at [1010, 90] on icon "submit" at bounding box center [1029, 83] width 47 height 47
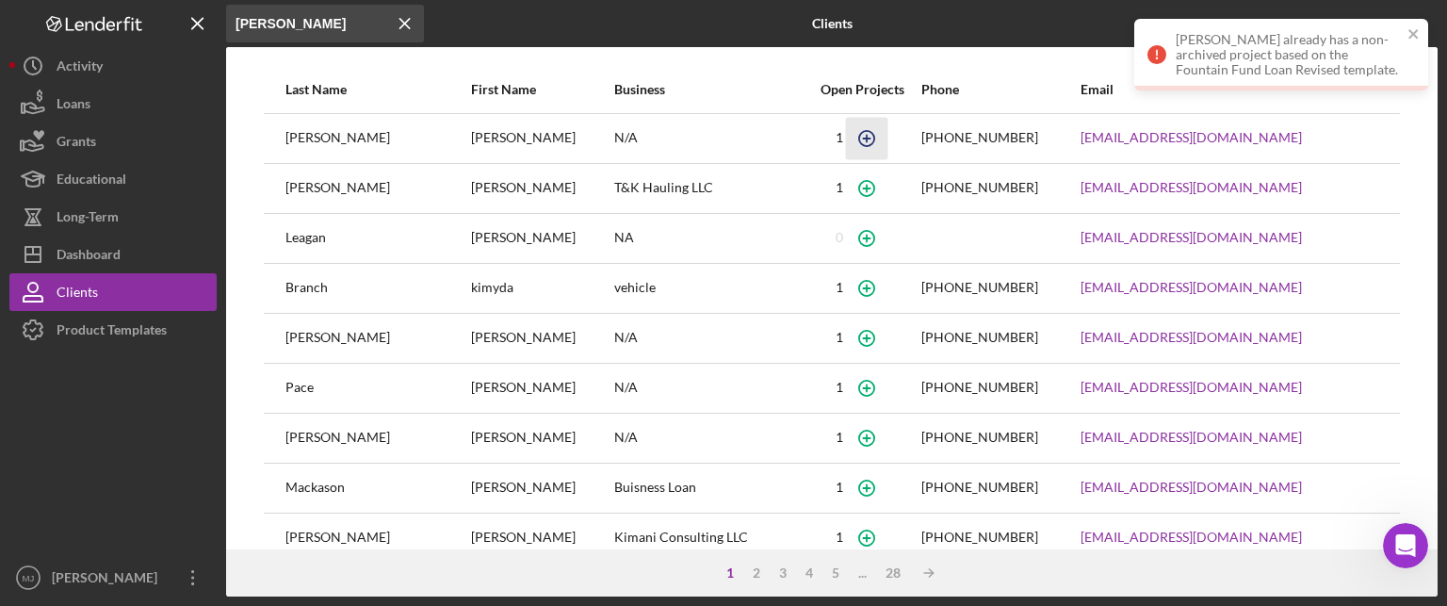
click at [845, 141] on icon "button" at bounding box center [866, 138] width 42 height 42
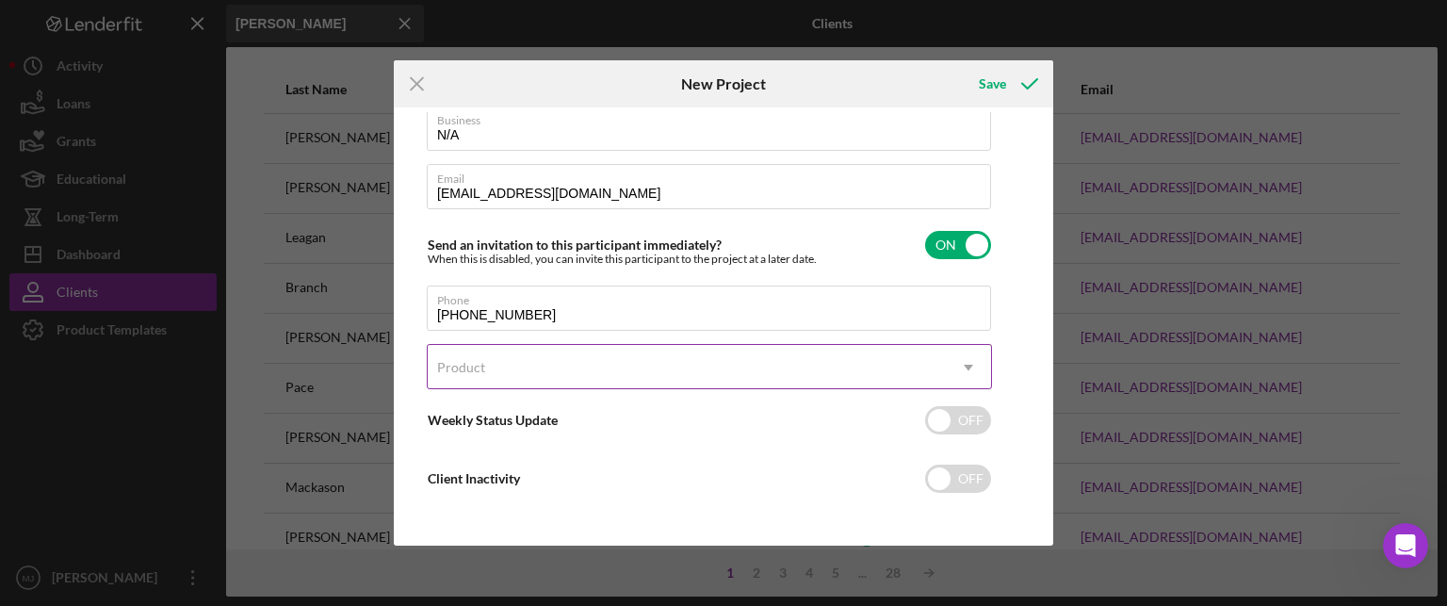
scroll to position [155, 0]
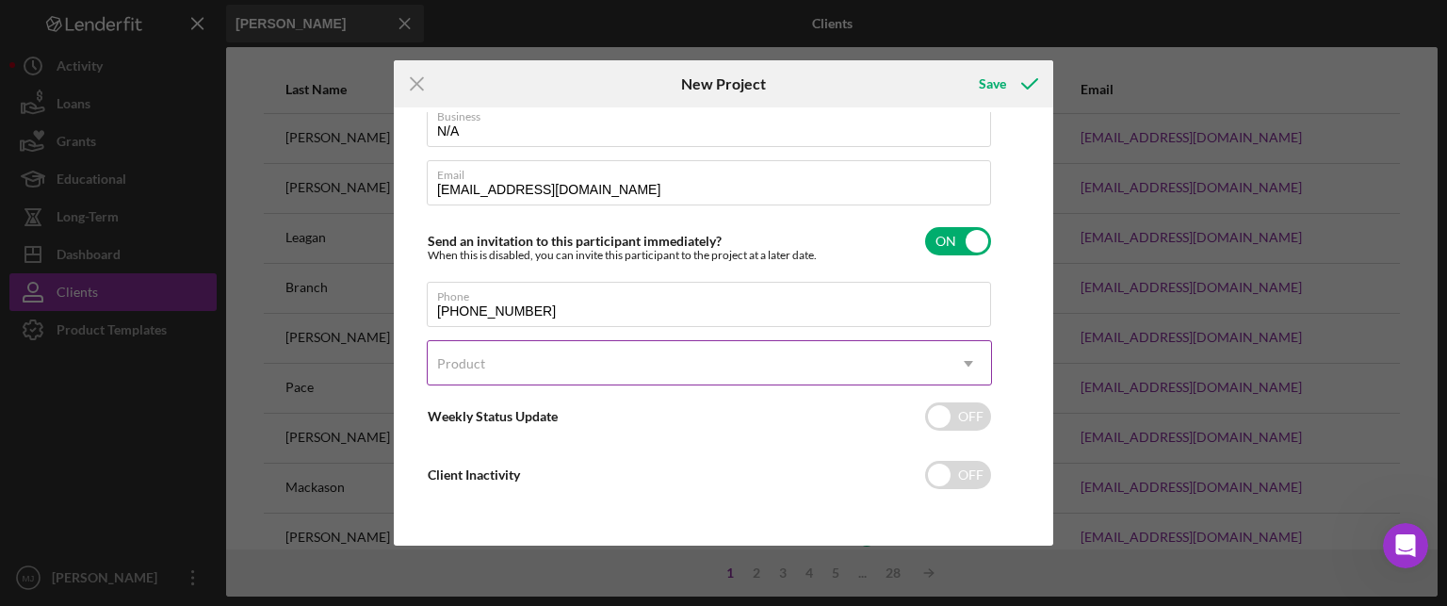
click at [965, 361] on icon "Icon/Dropdown Arrow" at bounding box center [968, 363] width 45 height 45
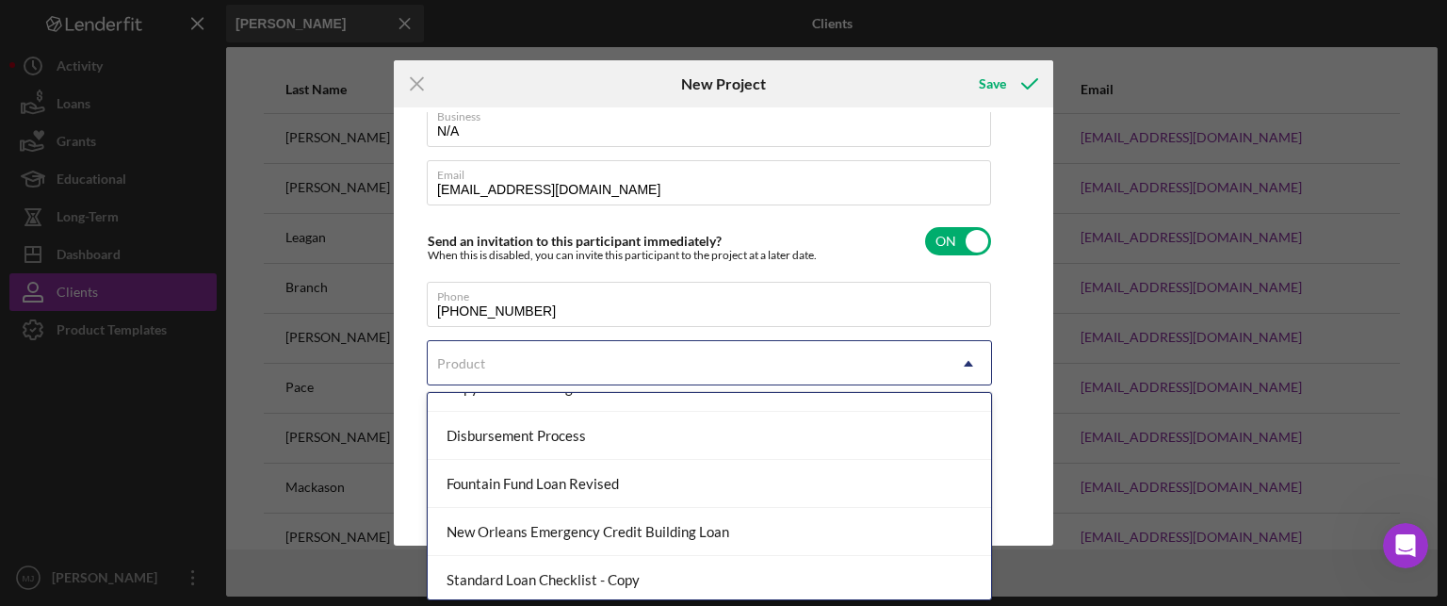
scroll to position [176, 0]
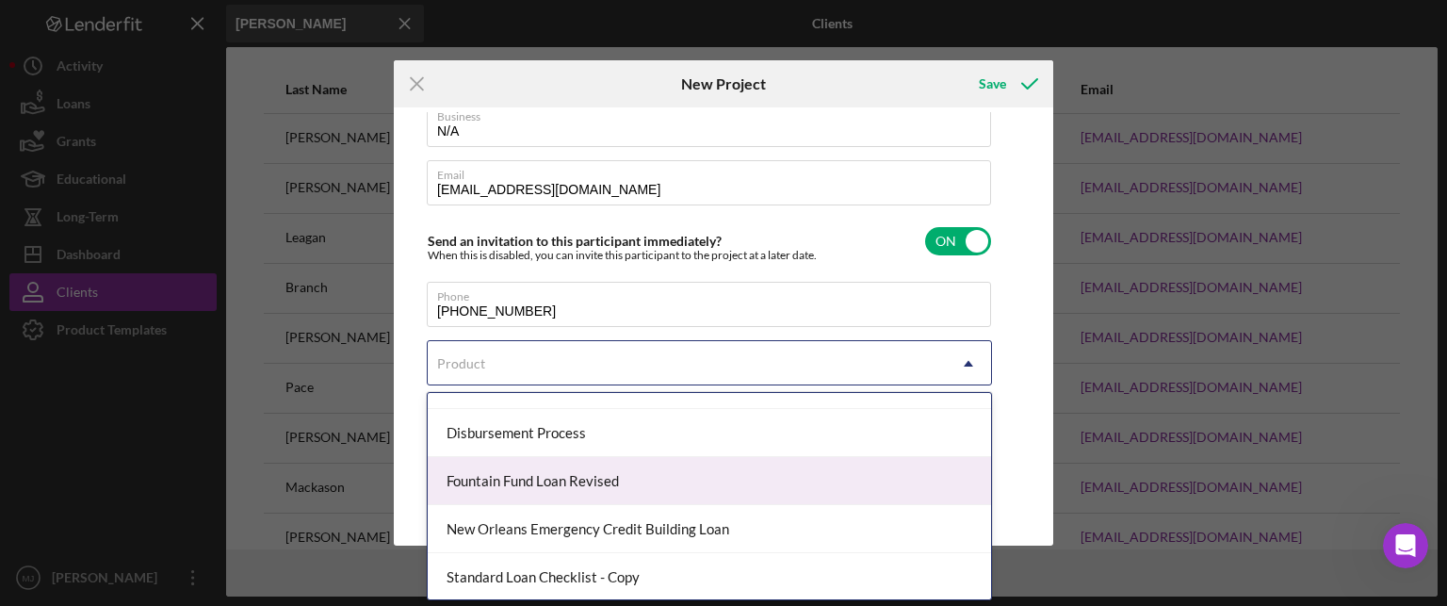
click at [573, 470] on div "Fountain Fund Loan Revised" at bounding box center [709, 481] width 563 height 48
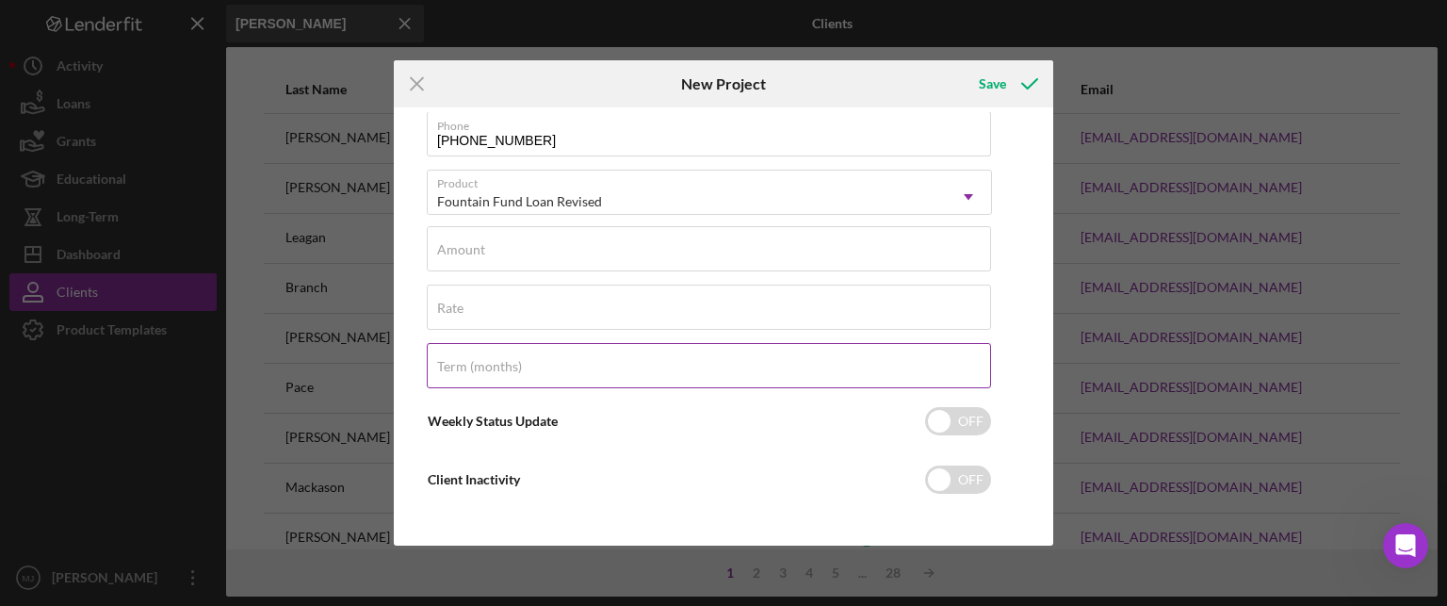
scroll to position [331, 0]
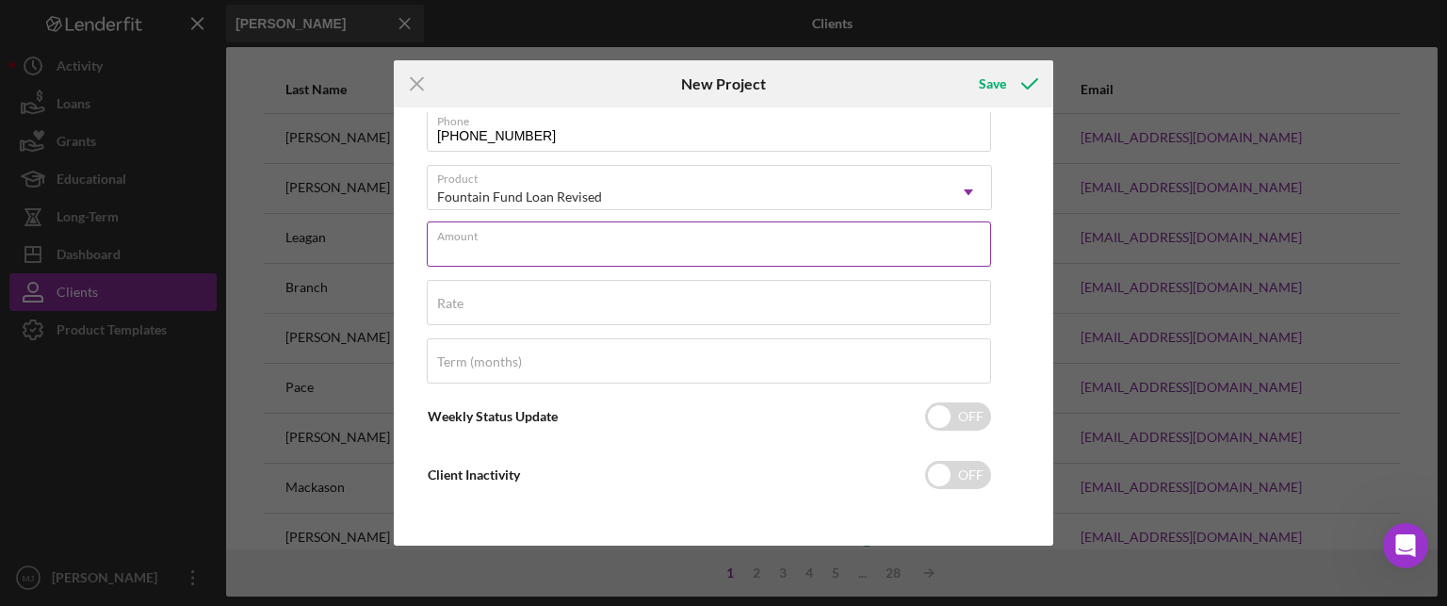
click at [529, 230] on div "Amount" at bounding box center [709, 244] width 565 height 47
type input "$5,000"
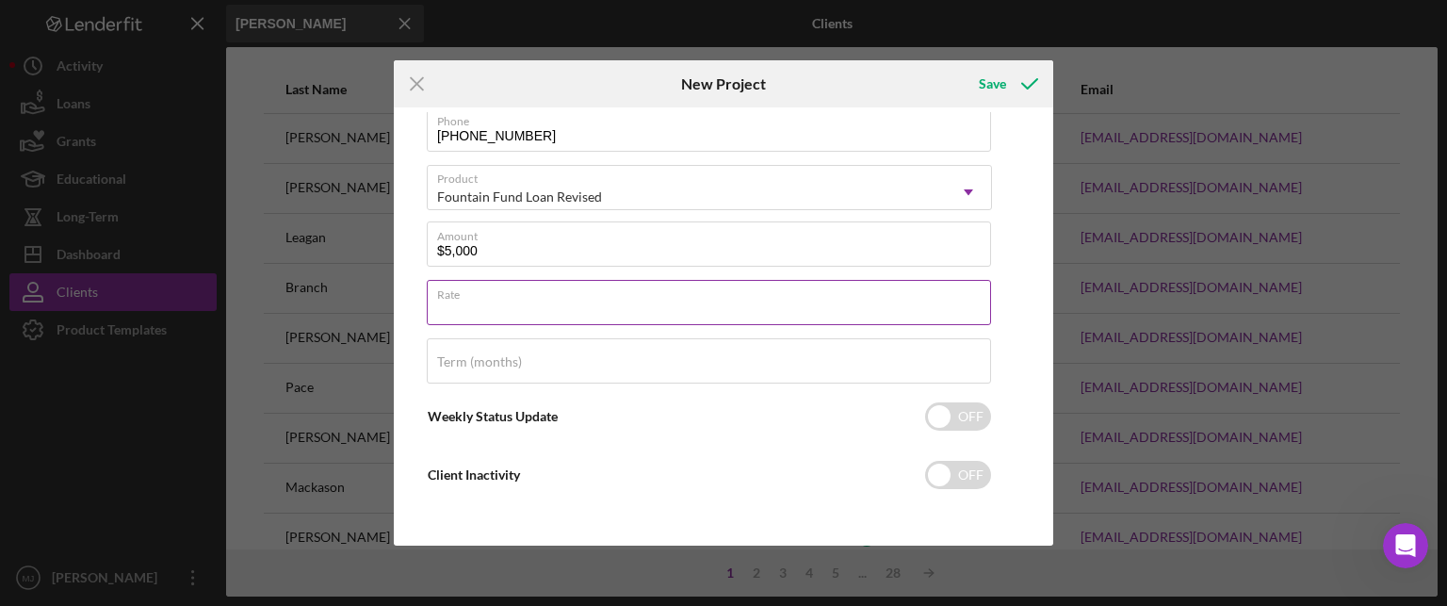
click at [531, 308] on input "Rate" at bounding box center [709, 302] width 564 height 45
type input "3.000%"
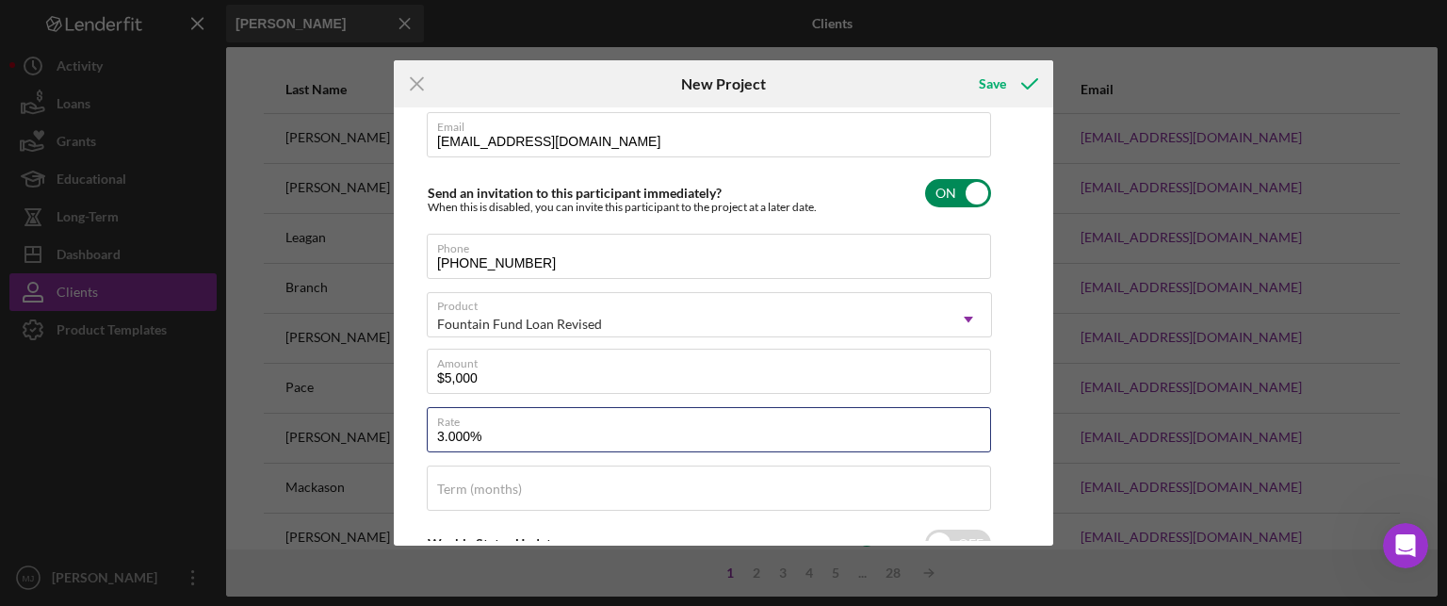
scroll to position [0, 0]
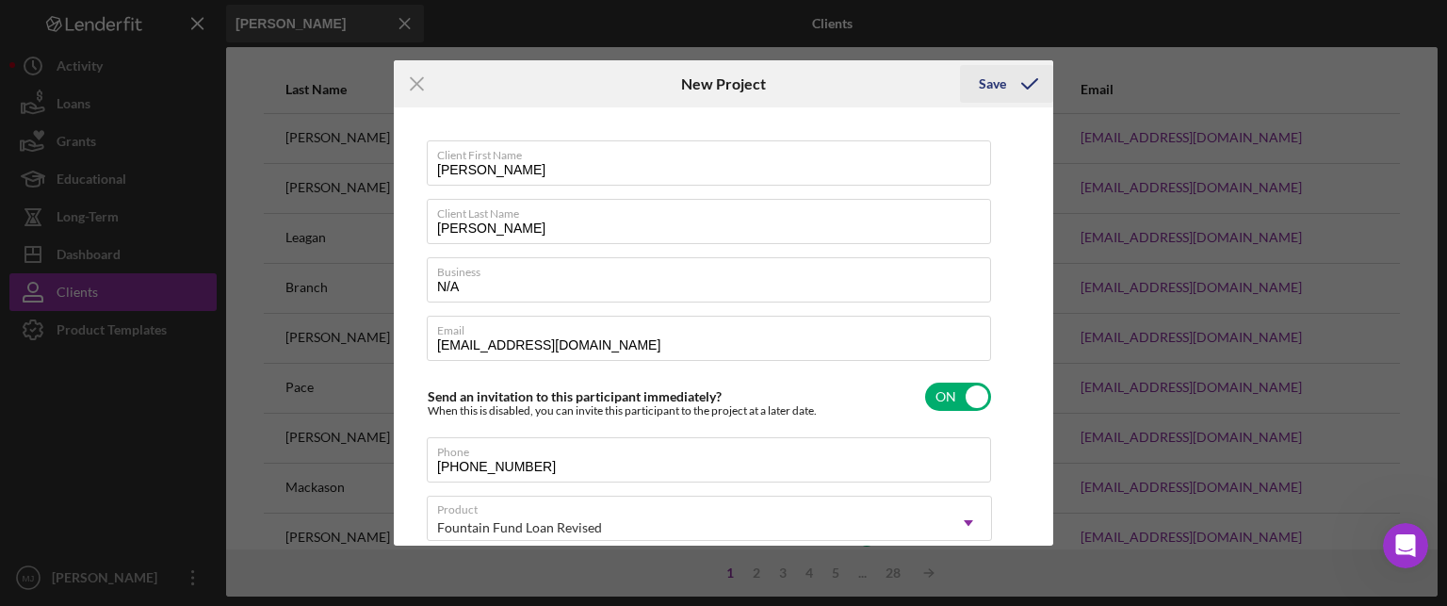
click at [1028, 76] on icon "submit" at bounding box center [1029, 83] width 47 height 47
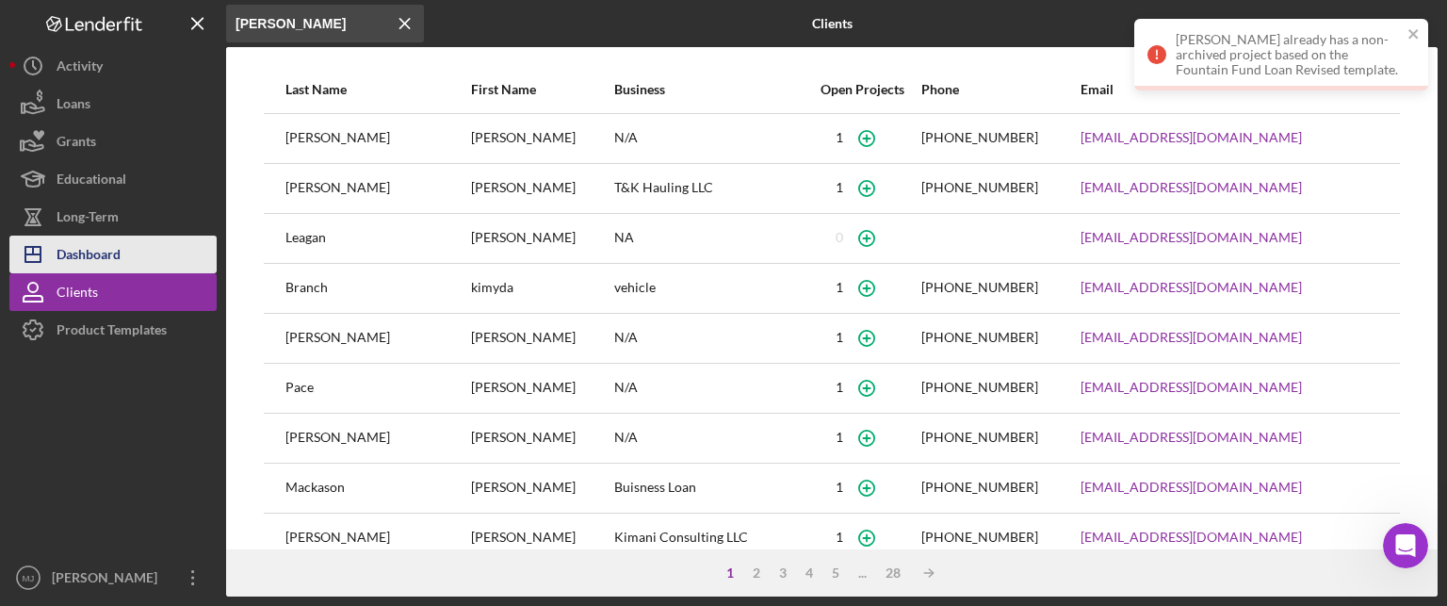
click at [68, 251] on div "Dashboard" at bounding box center [89, 256] width 64 height 42
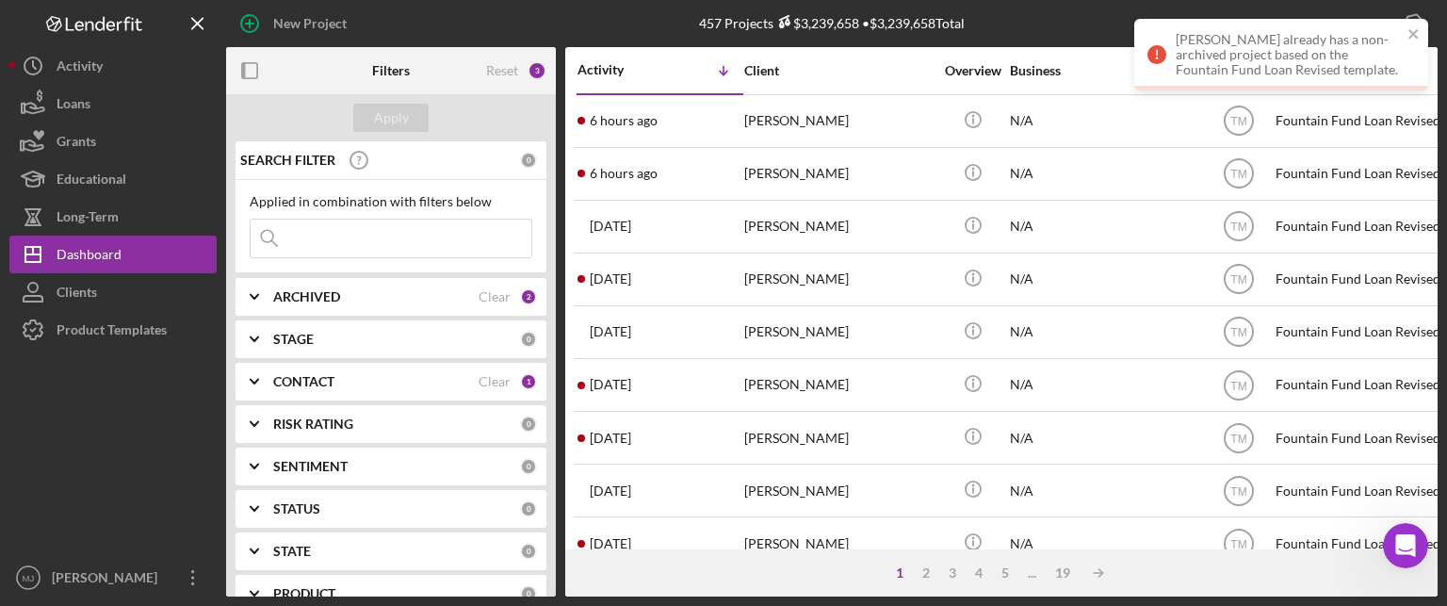
click at [254, 375] on icon "Icon/Expander" at bounding box center [254, 381] width 47 height 47
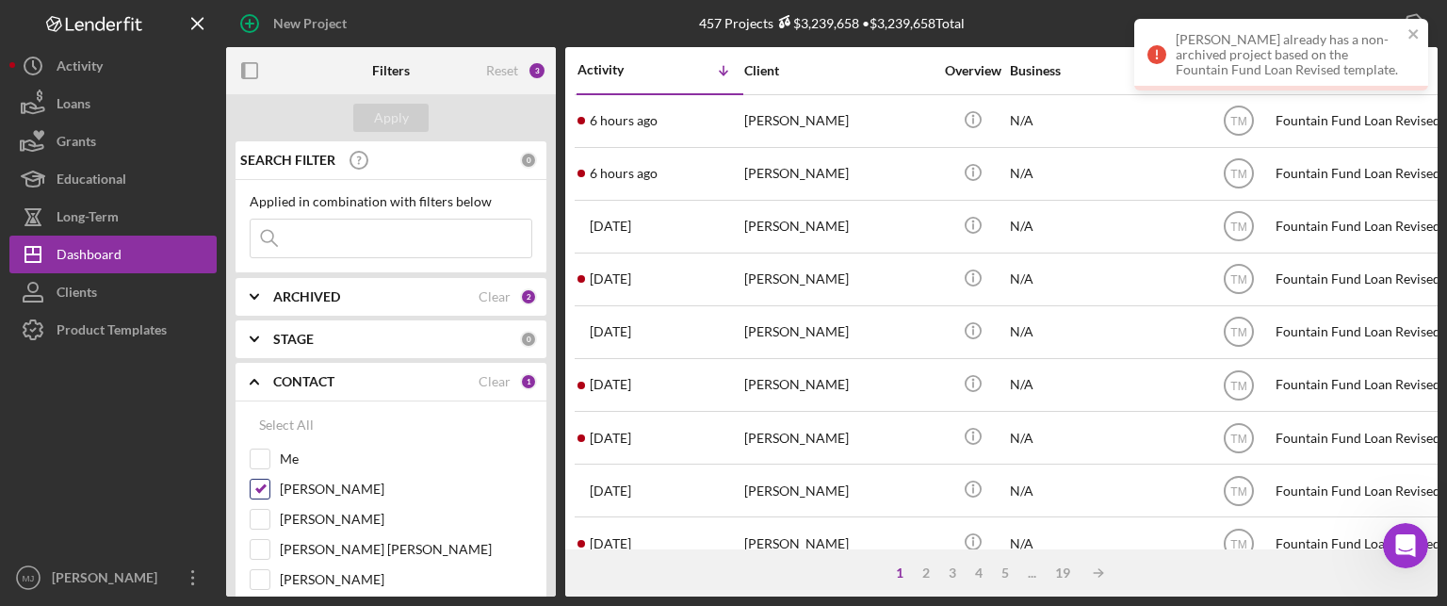
click at [256, 486] on input "[PERSON_NAME]" at bounding box center [260, 488] width 19 height 19
checkbox input "false"
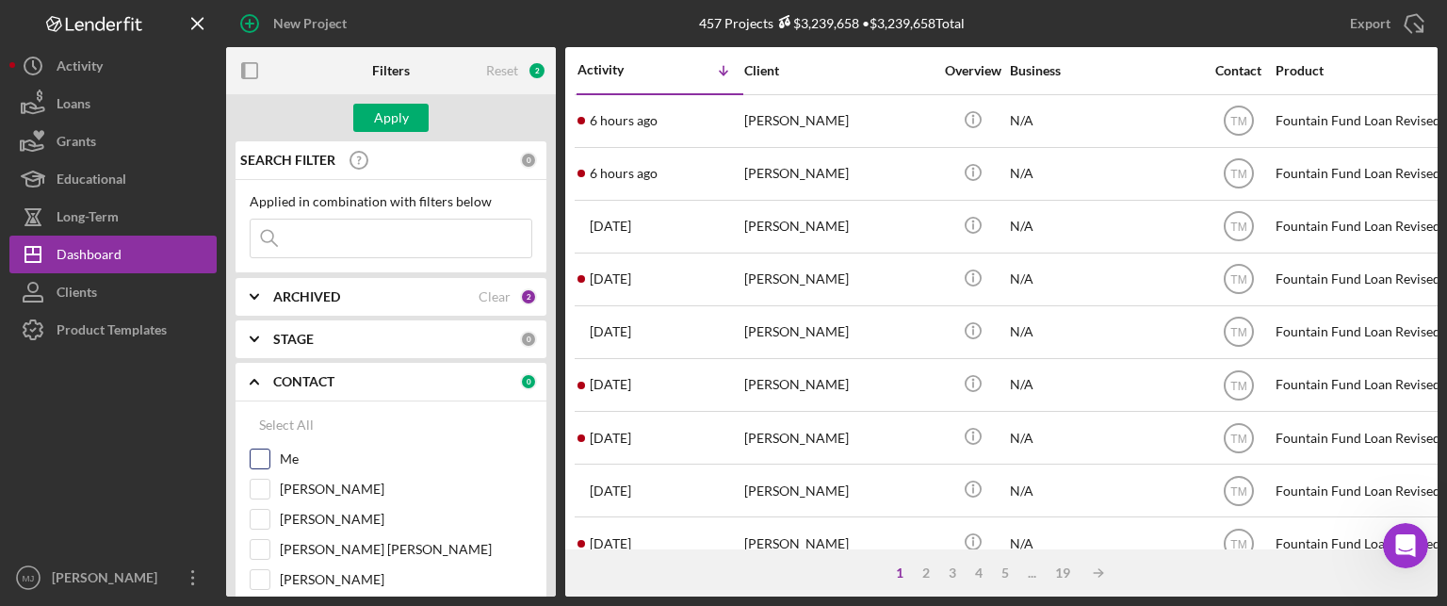
click at [263, 462] on input "Me" at bounding box center [260, 458] width 19 height 19
checkbox input "true"
click at [388, 111] on div "Apply" at bounding box center [391, 118] width 35 height 28
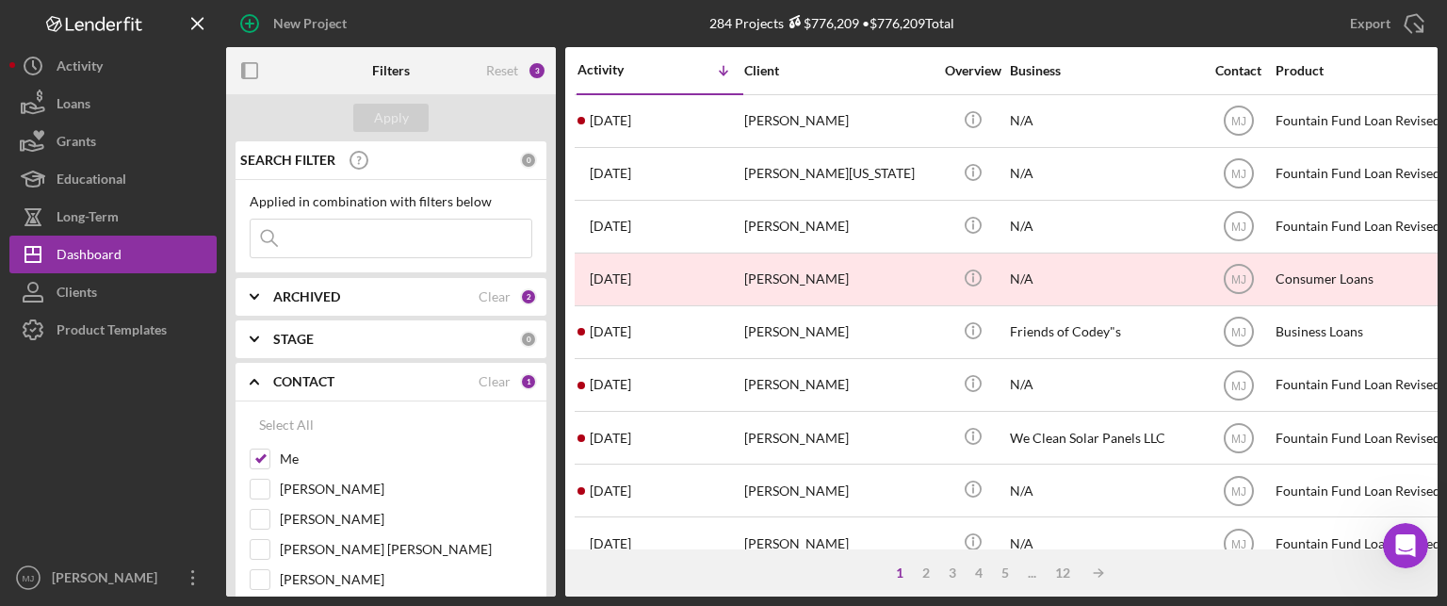
click at [341, 247] on input at bounding box center [391, 238] width 281 height 38
type input "[PERSON_NAME]"
click at [392, 104] on div "Apply" at bounding box center [391, 117] width 330 height 47
click at [397, 111] on div "Apply" at bounding box center [391, 118] width 35 height 28
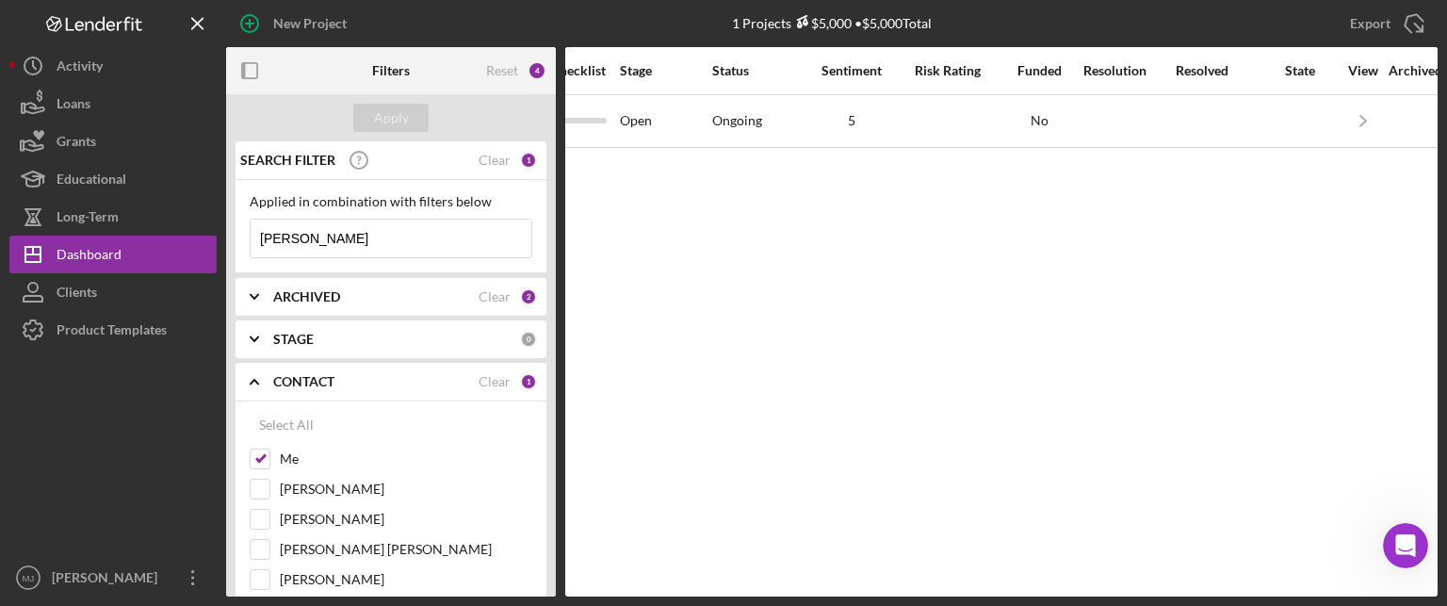
scroll to position [0, 1379]
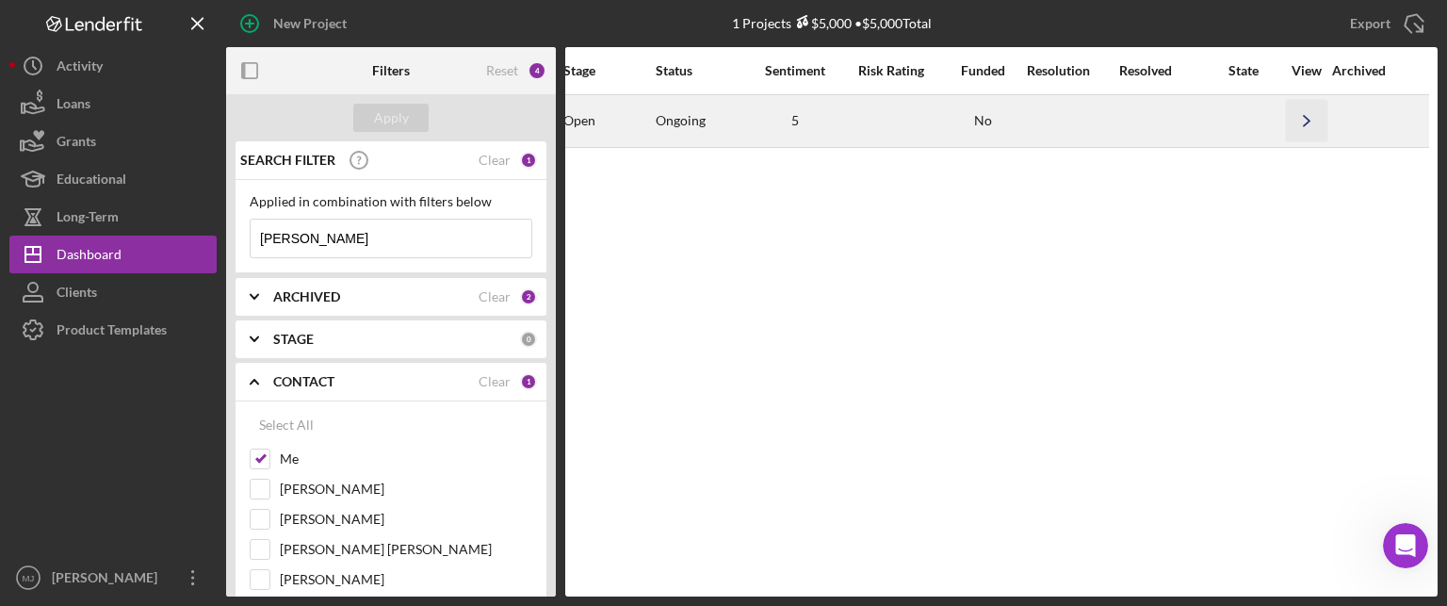
click at [1307, 123] on icon "Icon/Navigate" at bounding box center [1307, 121] width 42 height 42
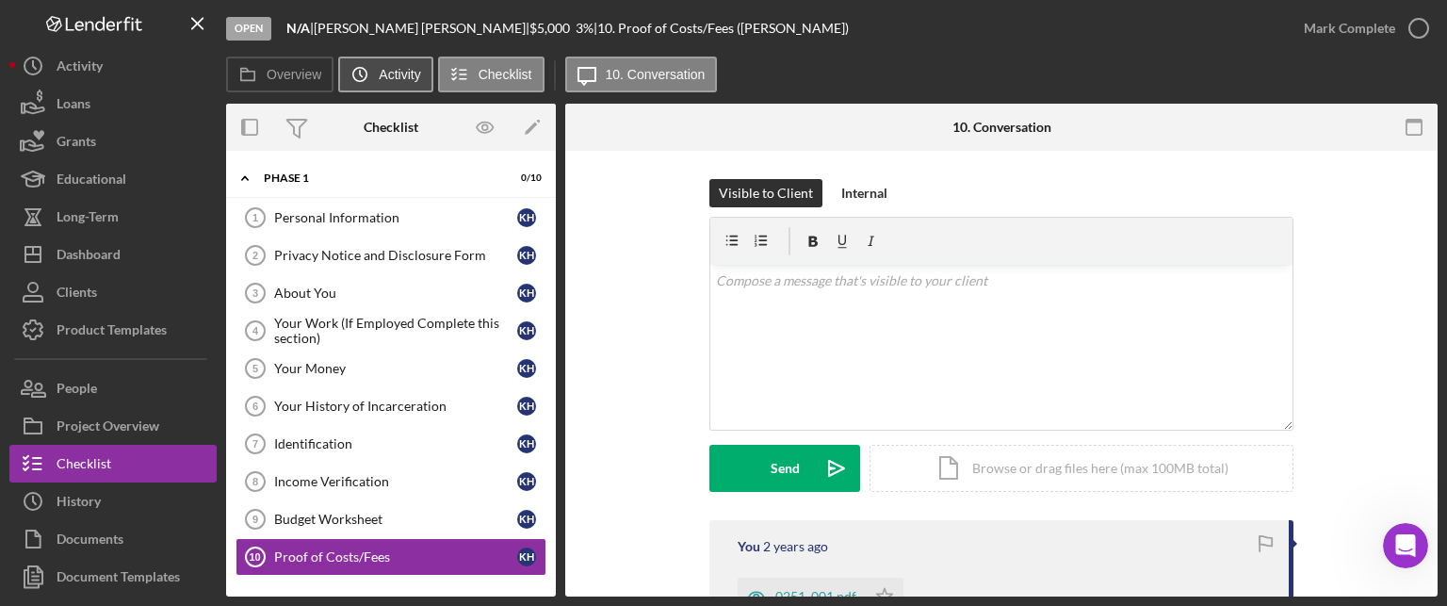
click at [392, 75] on label "Activity" at bounding box center [399, 74] width 41 height 15
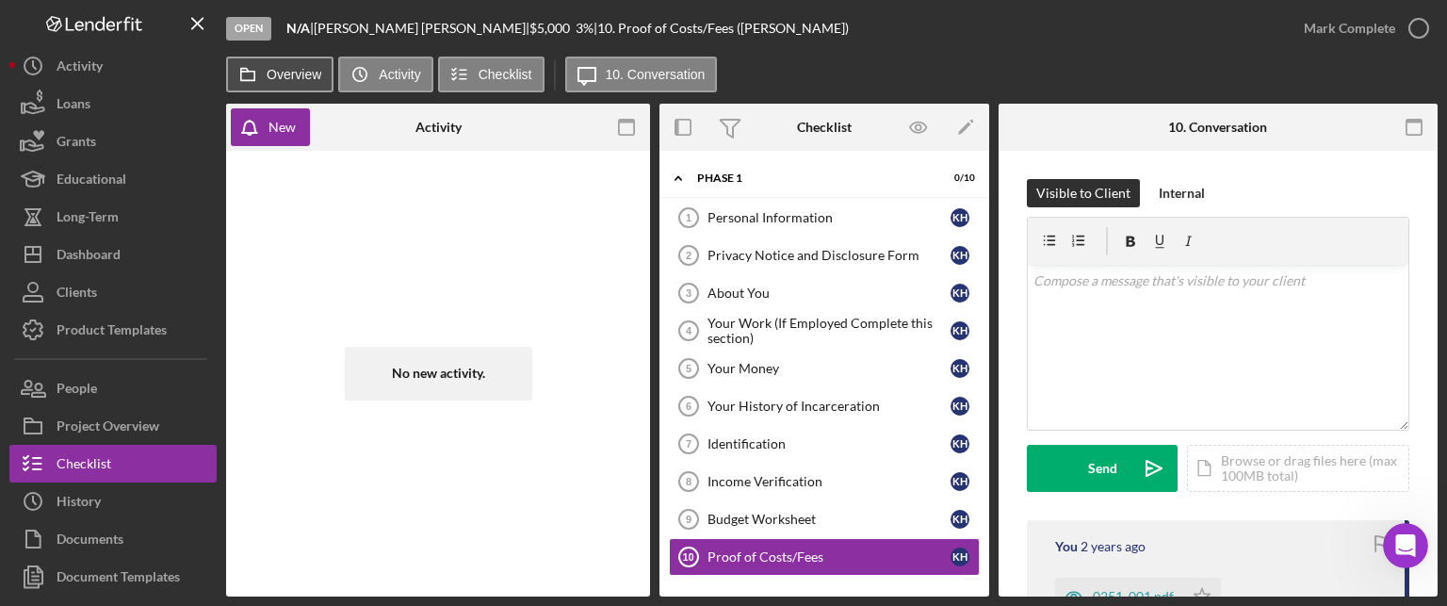
click at [316, 78] on label "Overview" at bounding box center [294, 74] width 55 height 15
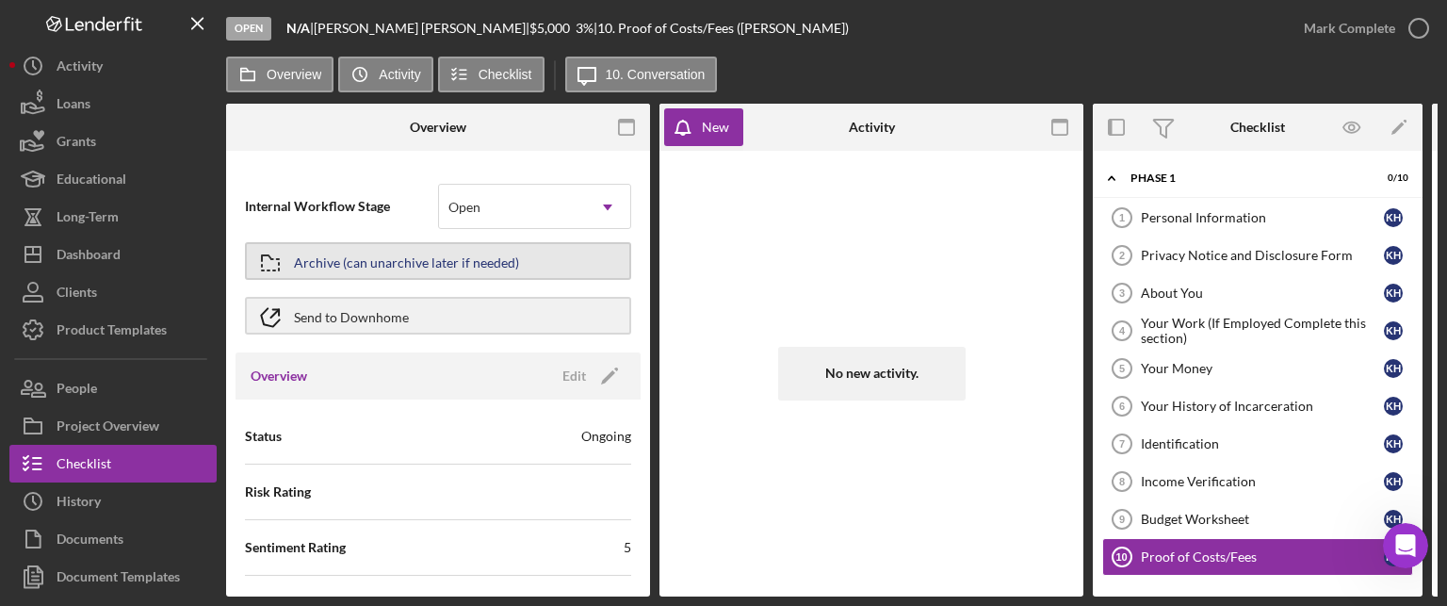
click at [418, 260] on div "Archive (can unarchive later if needed)" at bounding box center [406, 261] width 225 height 34
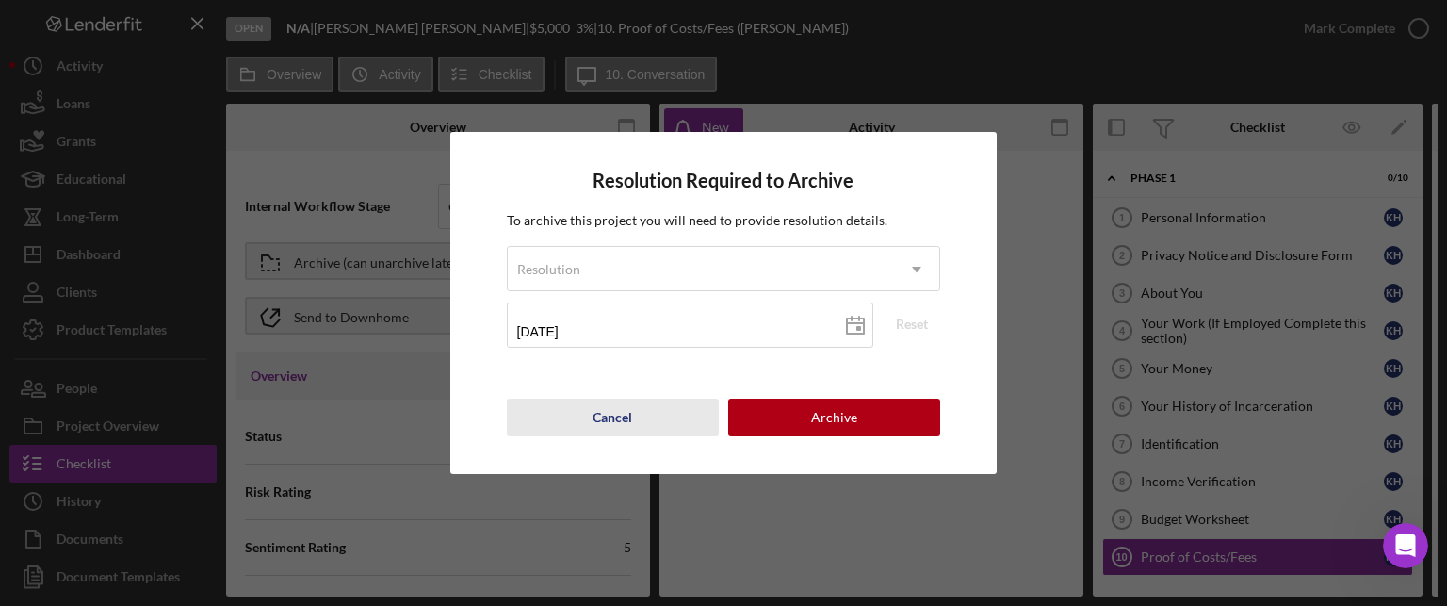
click at [647, 414] on button "Cancel" at bounding box center [613, 417] width 212 height 38
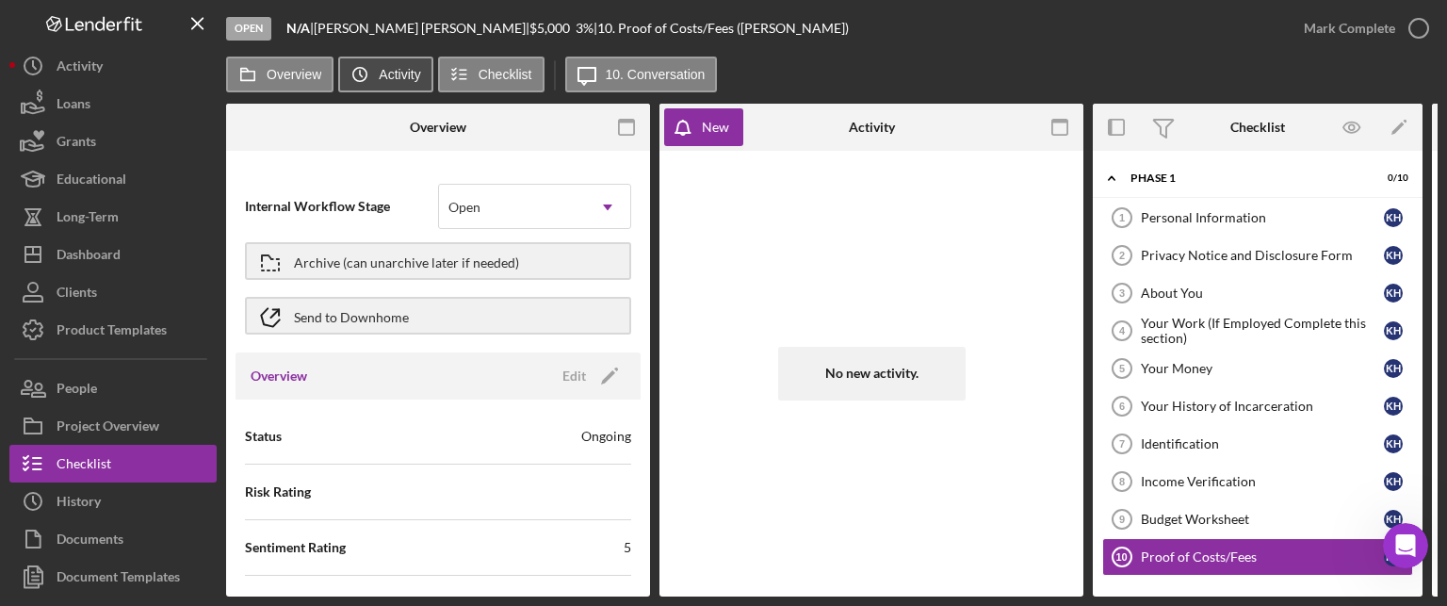
click at [377, 65] on icon "Icon/History" at bounding box center [360, 75] width 38 height 38
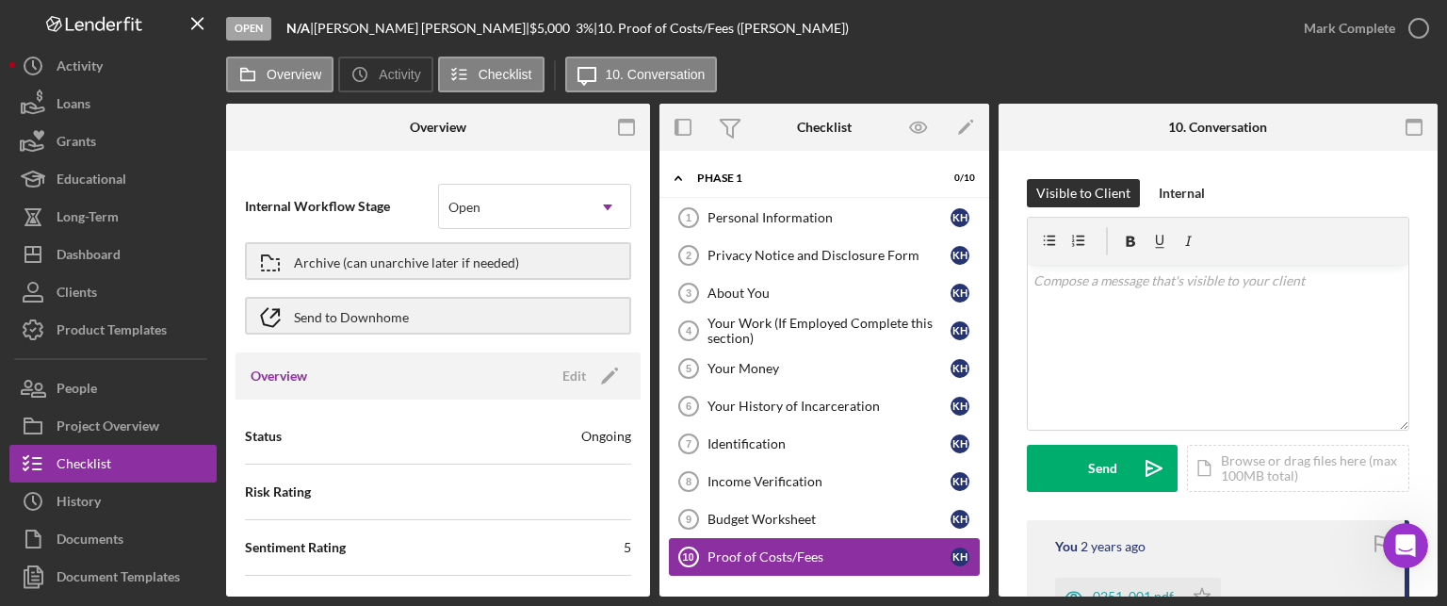
click at [729, 554] on div "Proof of Costs/Fees" at bounding box center [828, 556] width 243 height 15
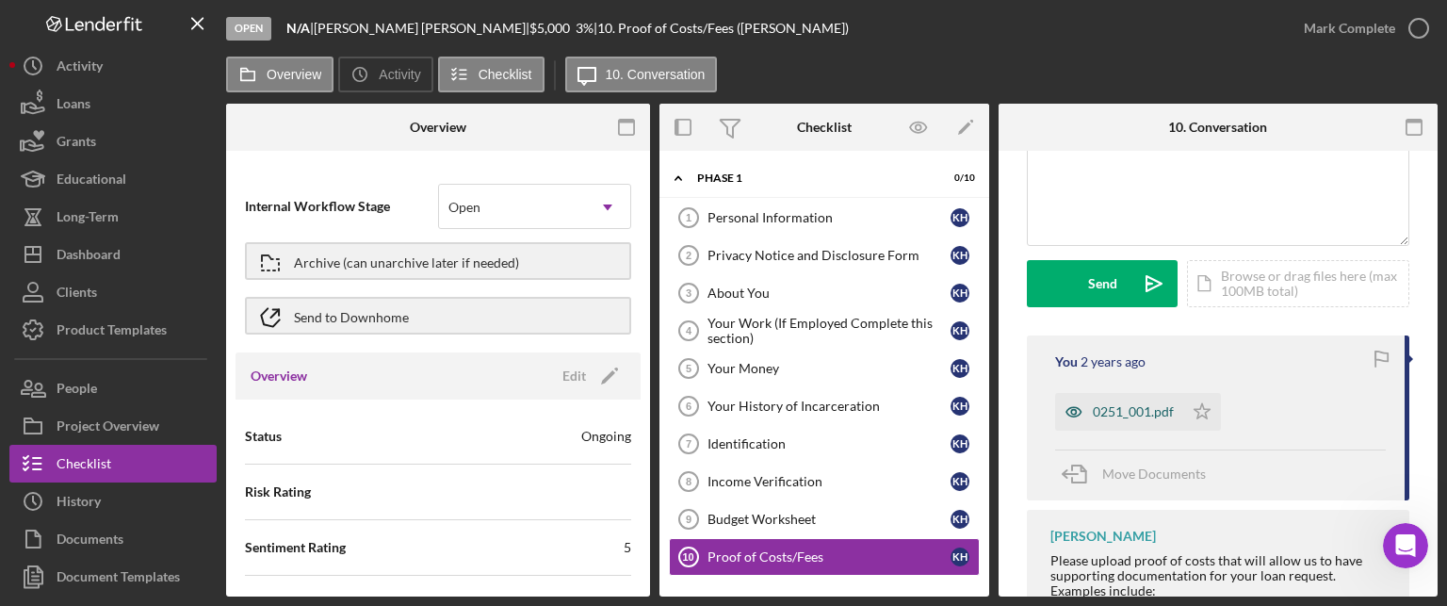
scroll to position [188, 0]
click at [1119, 405] on div "0251_001.pdf" at bounding box center [1133, 407] width 81 height 15
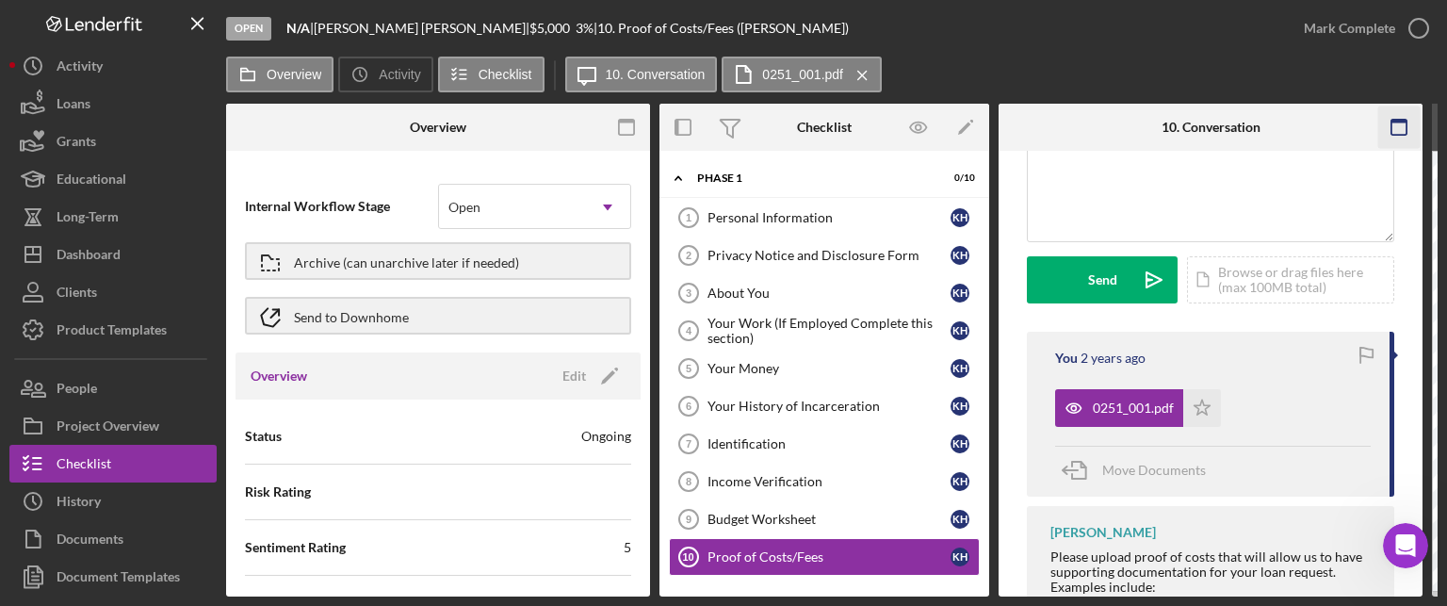
click at [1403, 127] on icon "button" at bounding box center [1399, 127] width 42 height 42
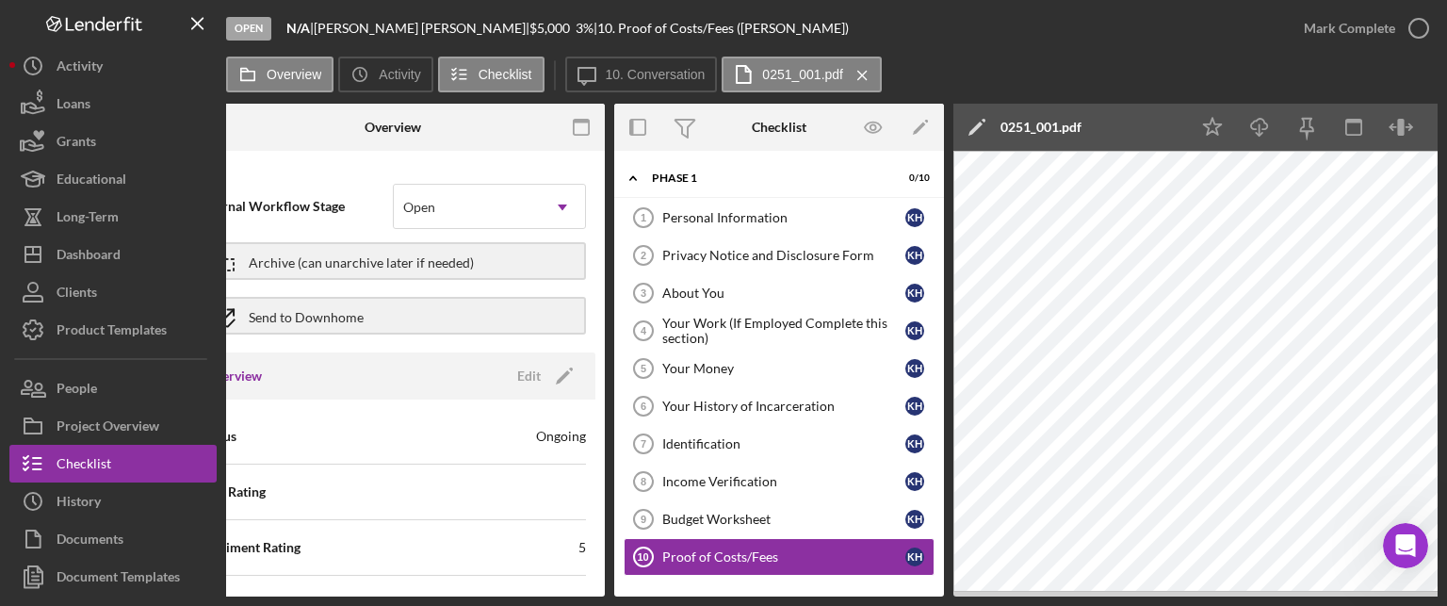
scroll to position [0, 0]
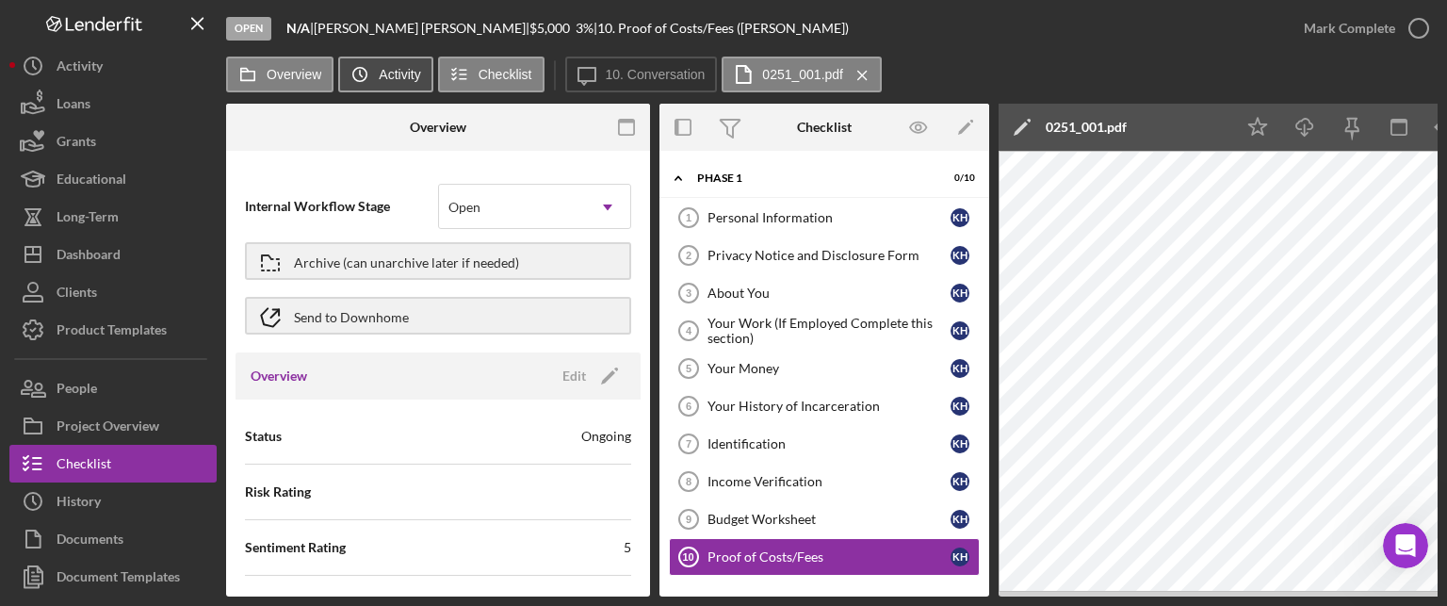
click at [377, 74] on icon "Icon/History" at bounding box center [360, 75] width 38 height 38
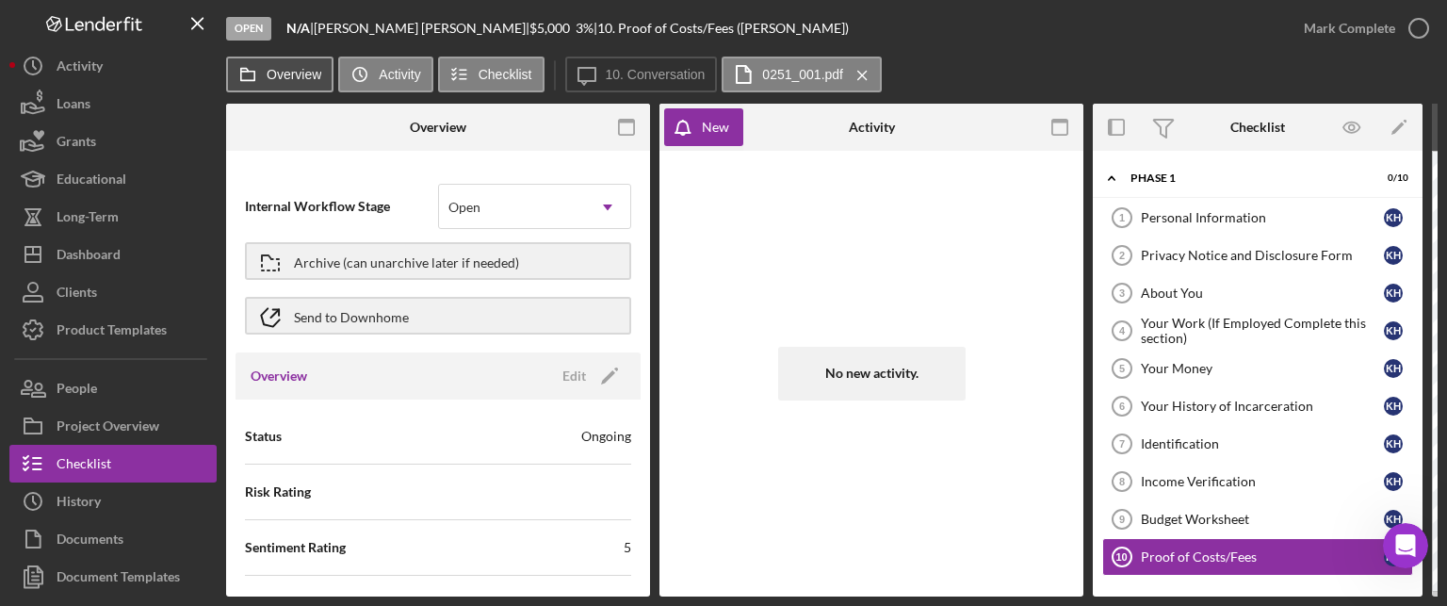
click at [275, 74] on label "Overview" at bounding box center [294, 74] width 55 height 15
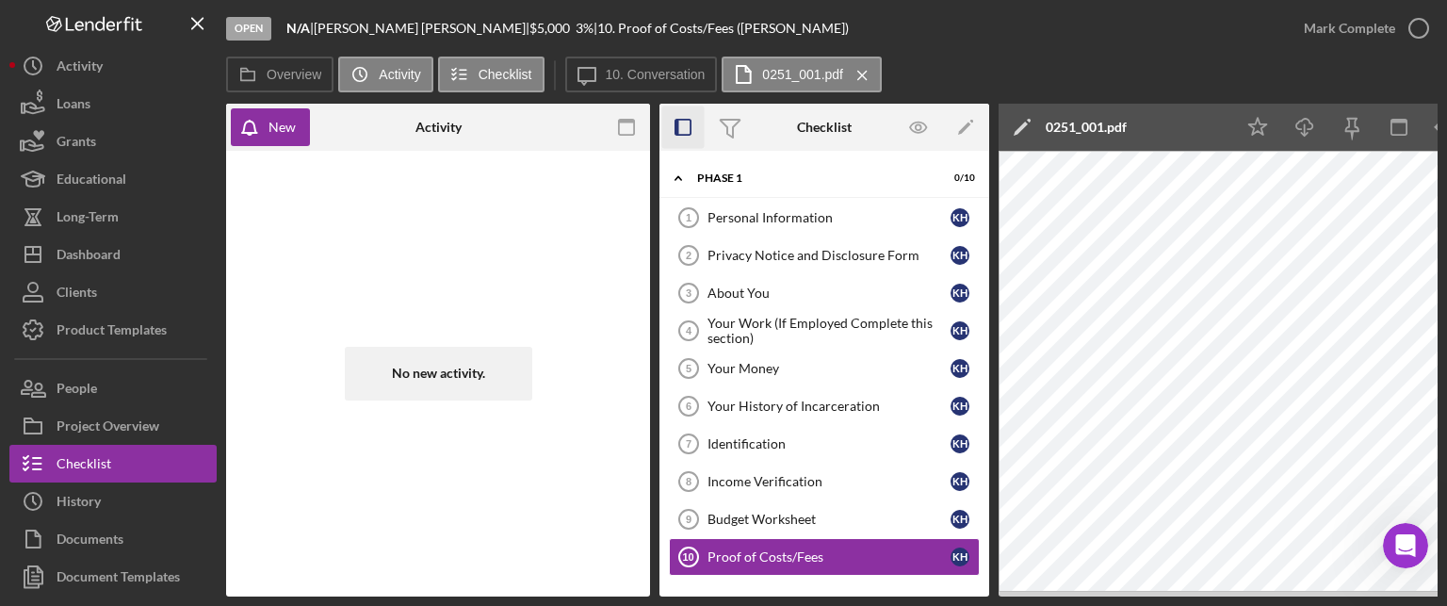
click at [681, 127] on icon "button" at bounding box center [683, 127] width 42 height 42
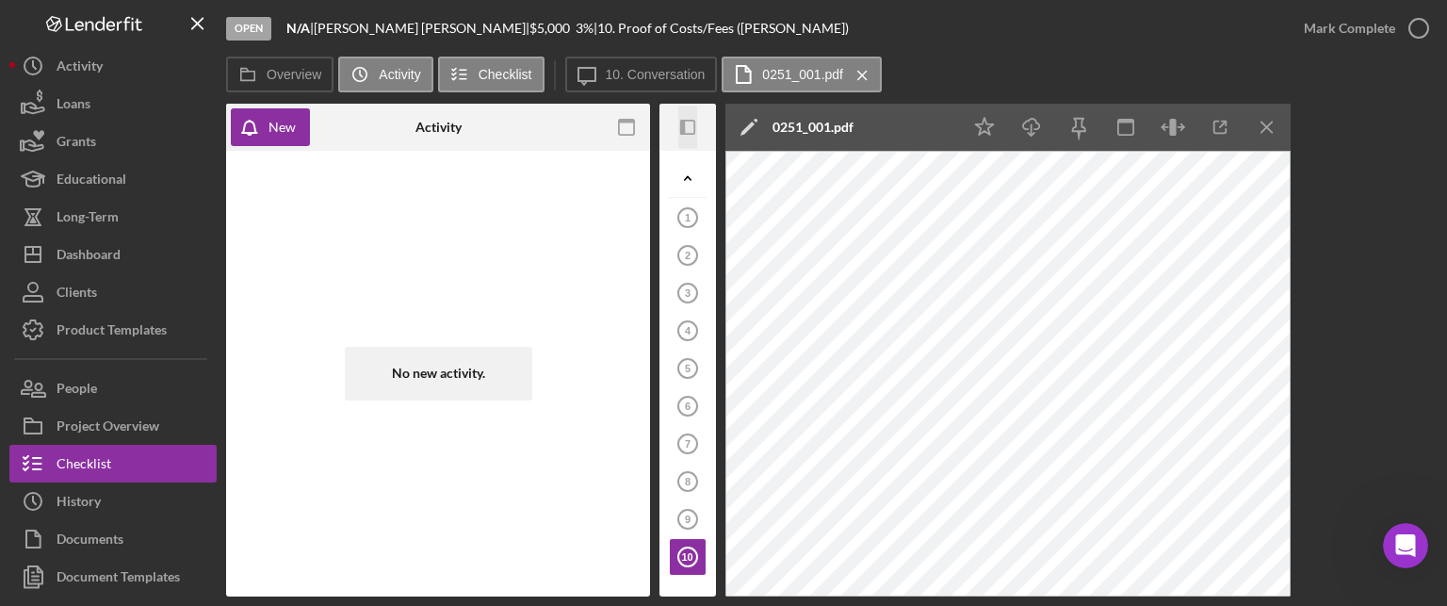
click at [681, 127] on icon "button" at bounding box center [682, 127] width 5 height 15
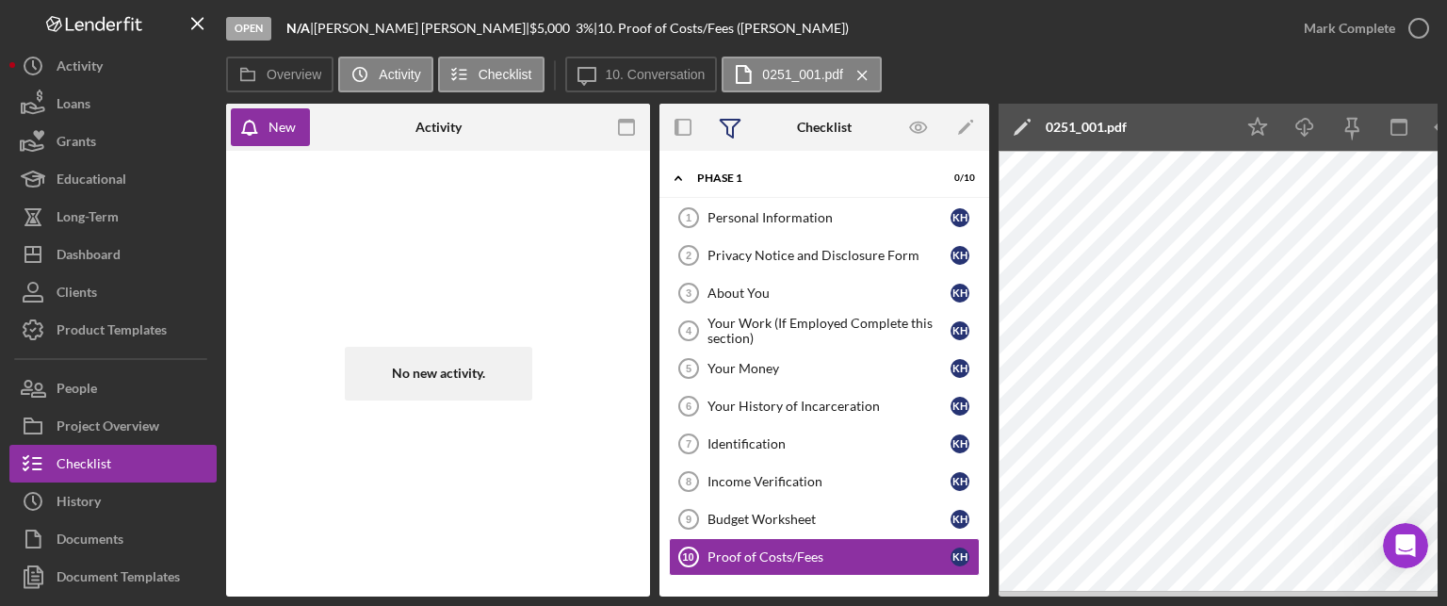
click at [738, 125] on icon at bounding box center [729, 127] width 47 height 47
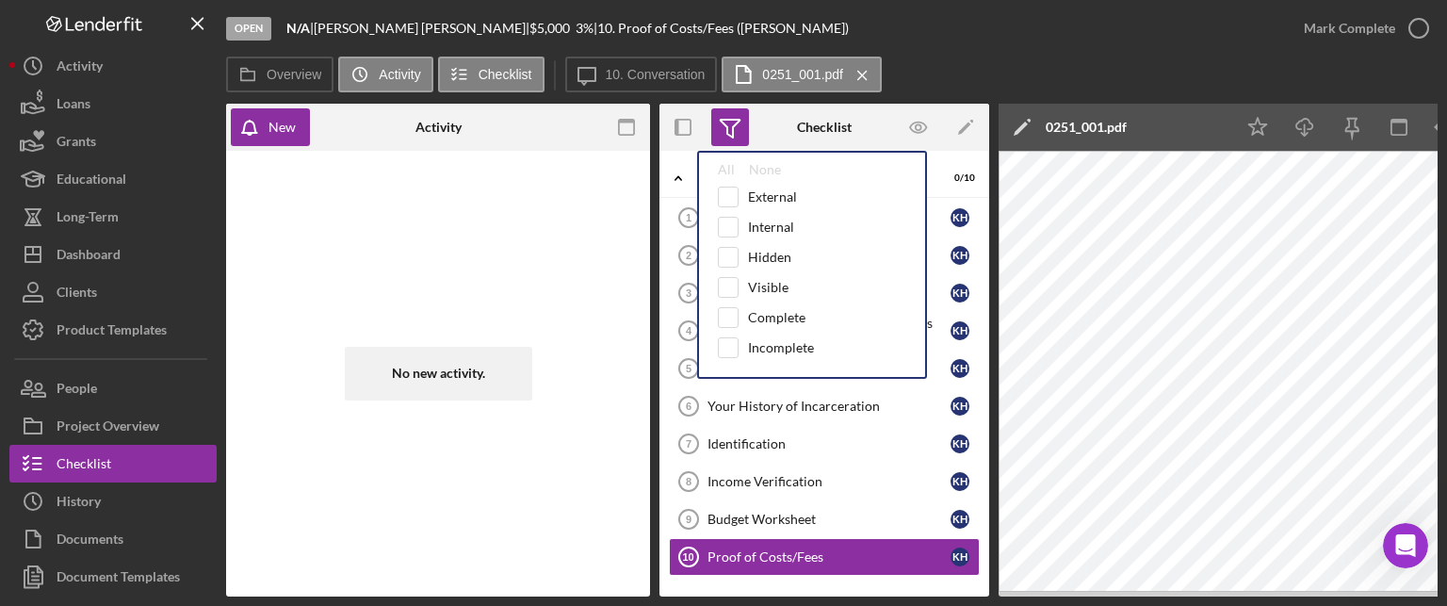
click at [738, 125] on icon at bounding box center [729, 127] width 47 height 47
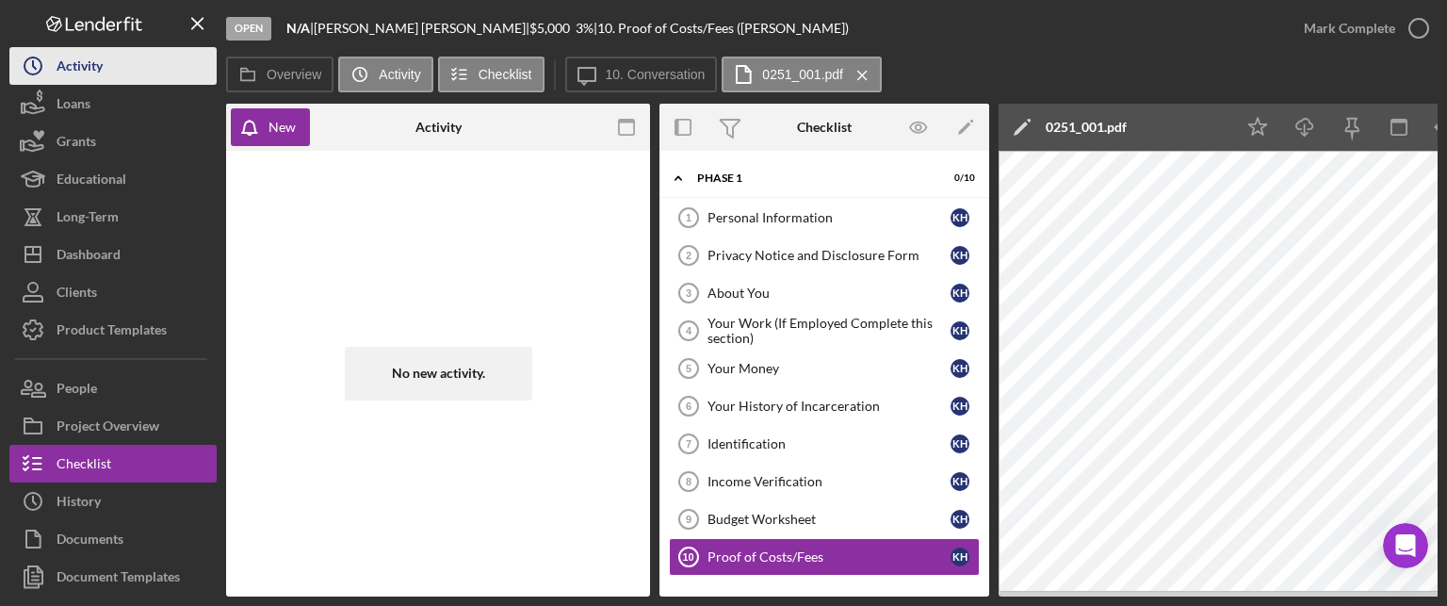
click at [66, 63] on div "Activity" at bounding box center [80, 68] width 46 height 42
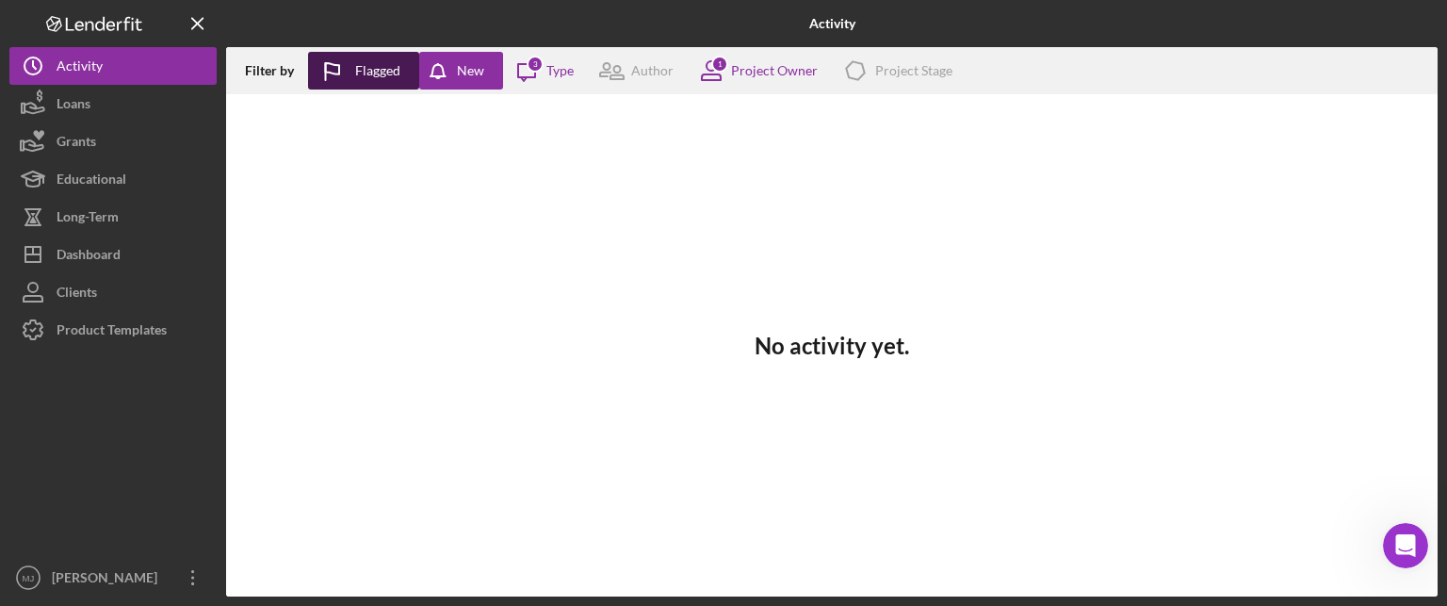
click at [372, 72] on div "Flagged" at bounding box center [377, 71] width 45 height 38
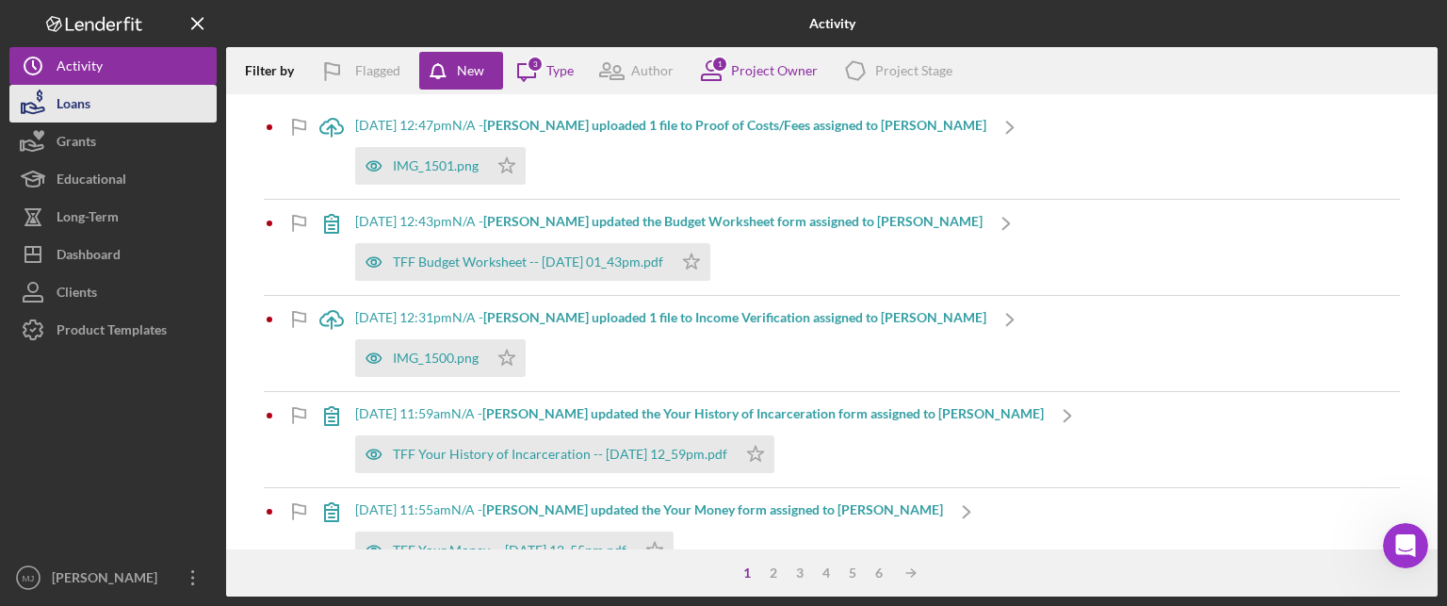
click at [83, 101] on div "Loans" at bounding box center [74, 106] width 34 height 42
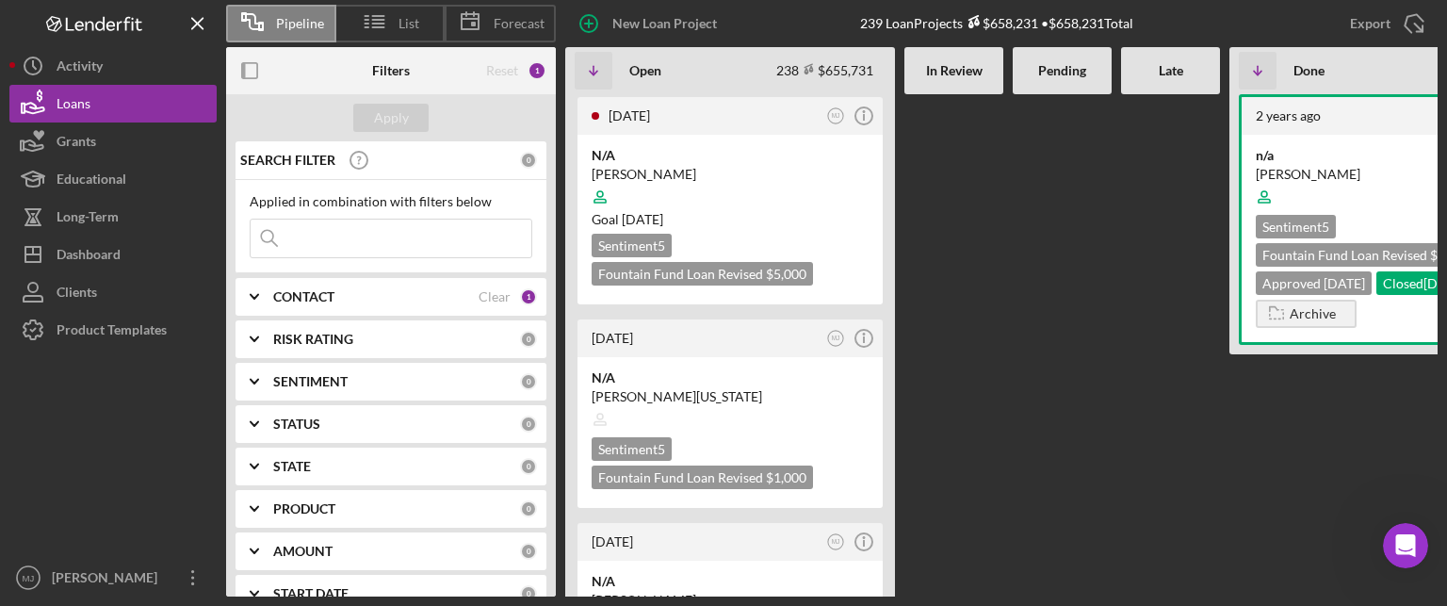
click at [303, 236] on input at bounding box center [391, 238] width 281 height 38
drag, startPoint x: 316, startPoint y: 236, endPoint x: 322, endPoint y: 221, distance: 16.1
click at [316, 235] on input at bounding box center [391, 238] width 281 height 38
type input "[PERSON_NAME]"
click at [384, 125] on div "Apply" at bounding box center [391, 118] width 35 height 28
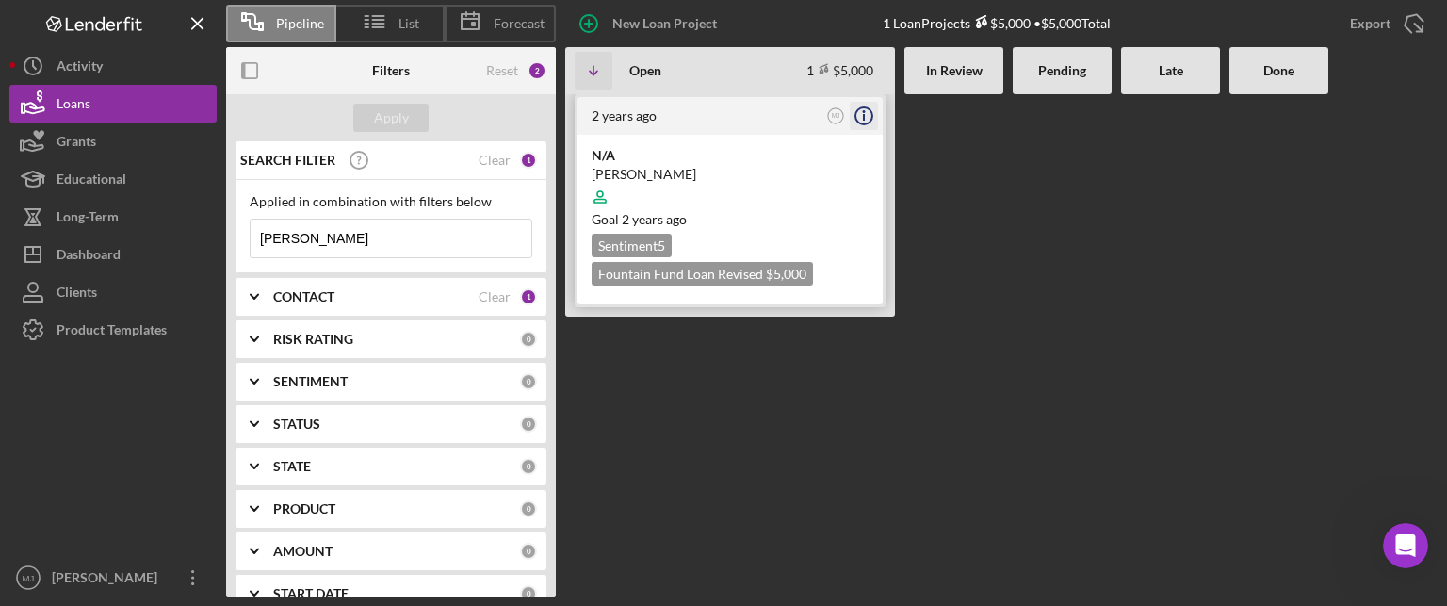
click at [868, 111] on icon "Icon/Info" at bounding box center [863, 115] width 47 height 47
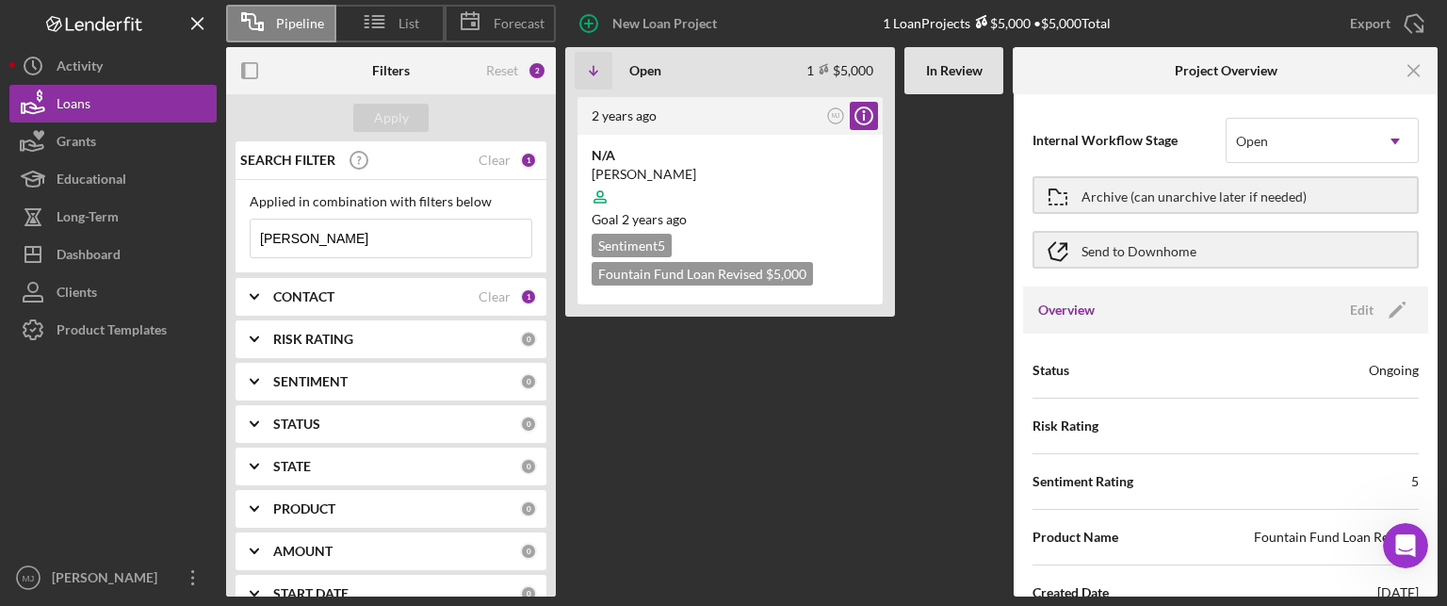
drag, startPoint x: 1095, startPoint y: 203, endPoint x: 1198, endPoint y: 406, distance: 228.3
click at [1198, 406] on div "Internal Workflow Stage Open Icon/Dropdown Arrow Archive (can unarchive later i…" at bounding box center [1225, 345] width 424 height 502
click at [1104, 193] on div "Archive (can unarchive later if needed)" at bounding box center [1193, 195] width 225 height 34
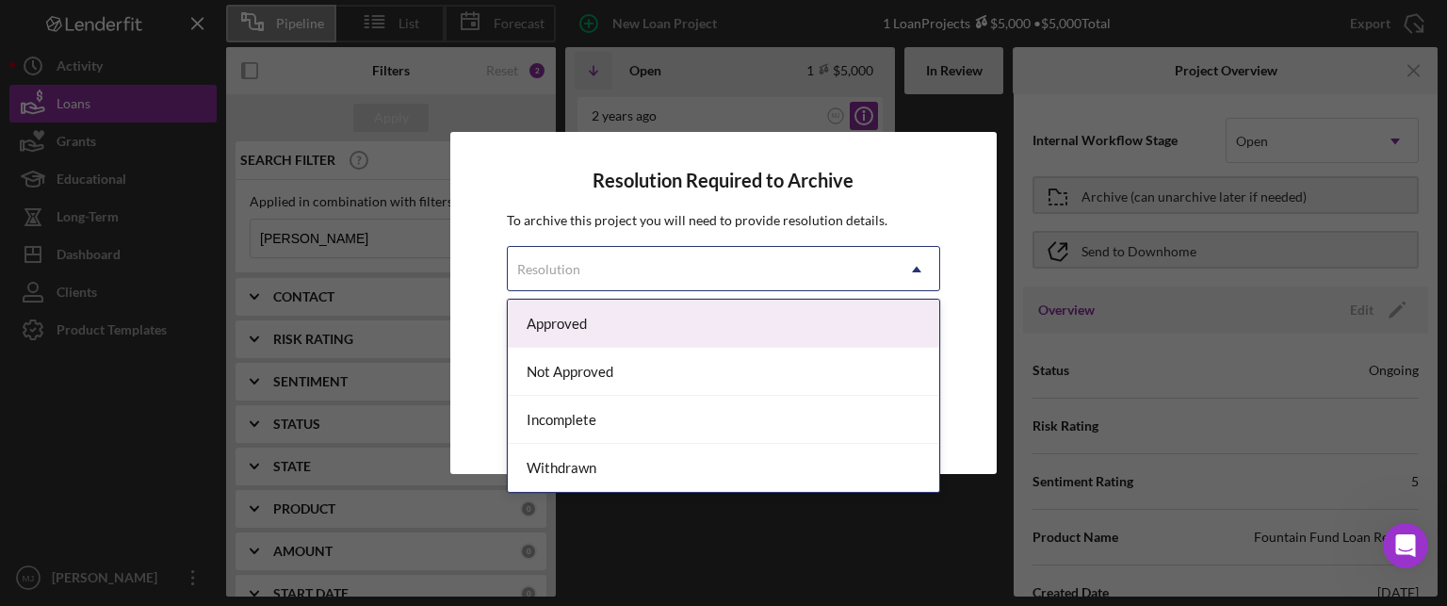
click at [908, 251] on icon "Icon/Dropdown Arrow" at bounding box center [916, 269] width 45 height 45
click at [688, 328] on div "Approved" at bounding box center [724, 324] width 432 height 48
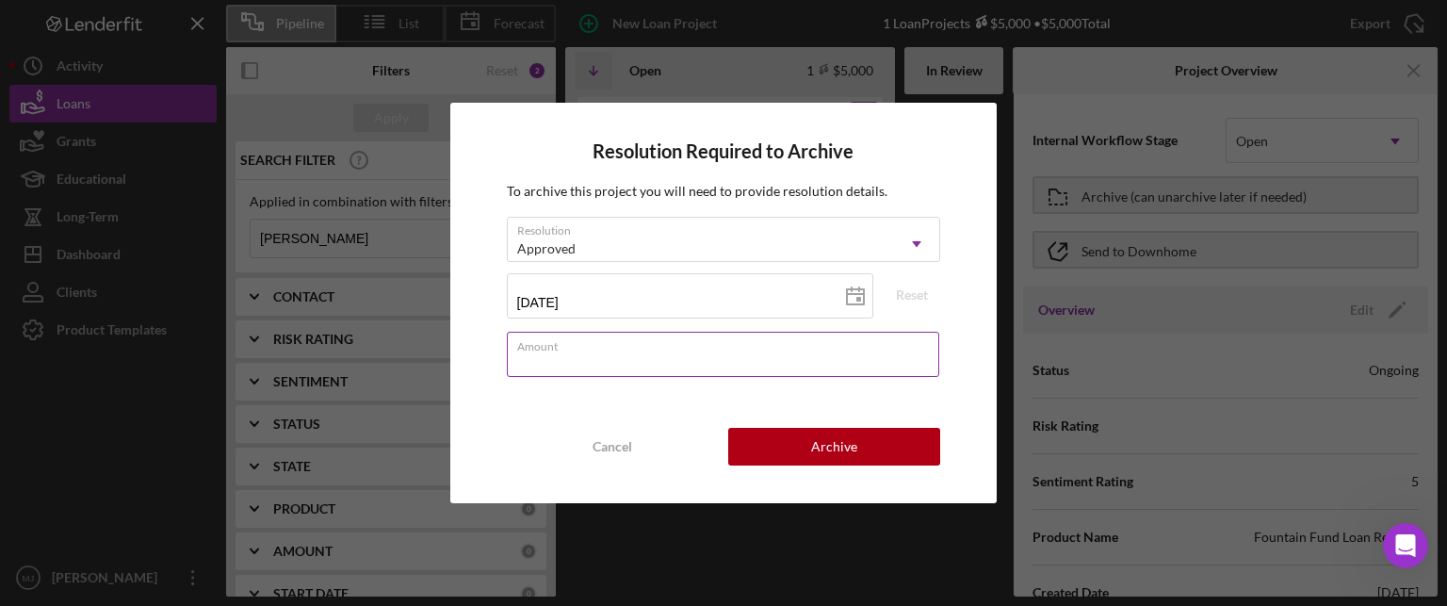
click at [791, 364] on input "Amount" at bounding box center [723, 354] width 433 height 45
type input "$5,000"
drag, startPoint x: 628, startPoint y: 315, endPoint x: 459, endPoint y: 339, distance: 171.3
click at [459, 339] on div "Resolution Required to Archive To archive this project you will need to provide…" at bounding box center [723, 303] width 547 height 400
click at [856, 293] on icon at bounding box center [855, 296] width 47 height 47
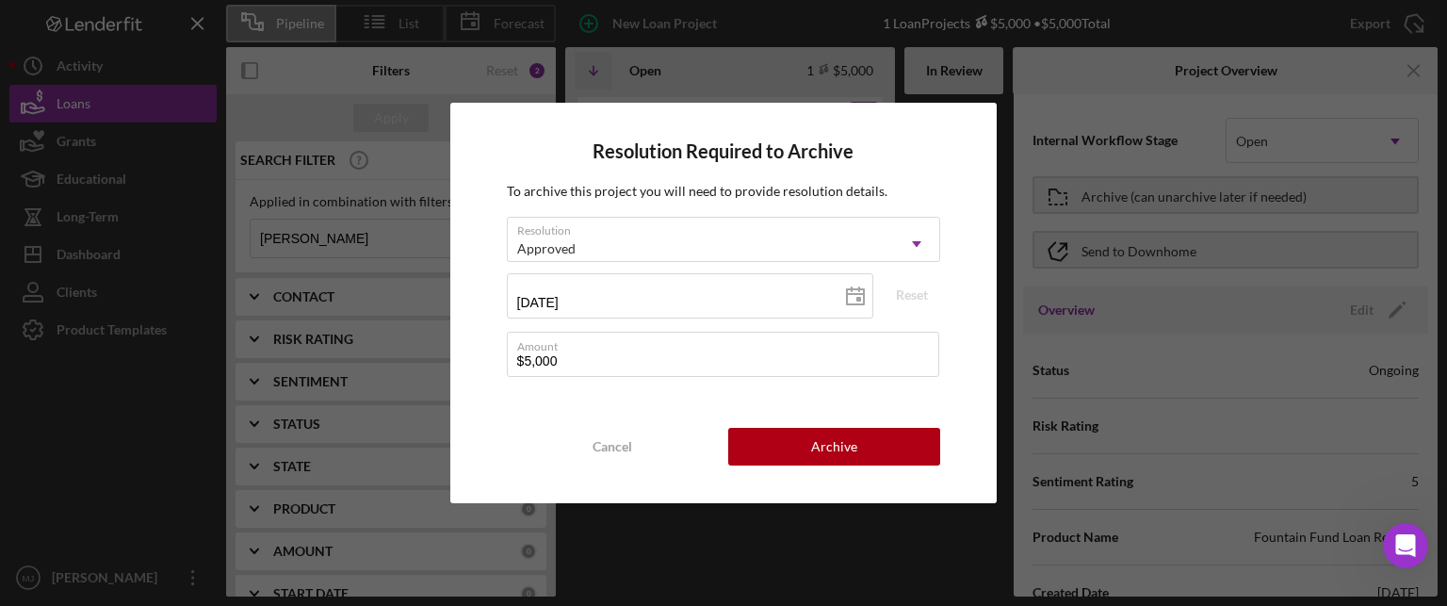
type input "[DATE]"
click at [868, 445] on button "Archive" at bounding box center [834, 447] width 212 height 38
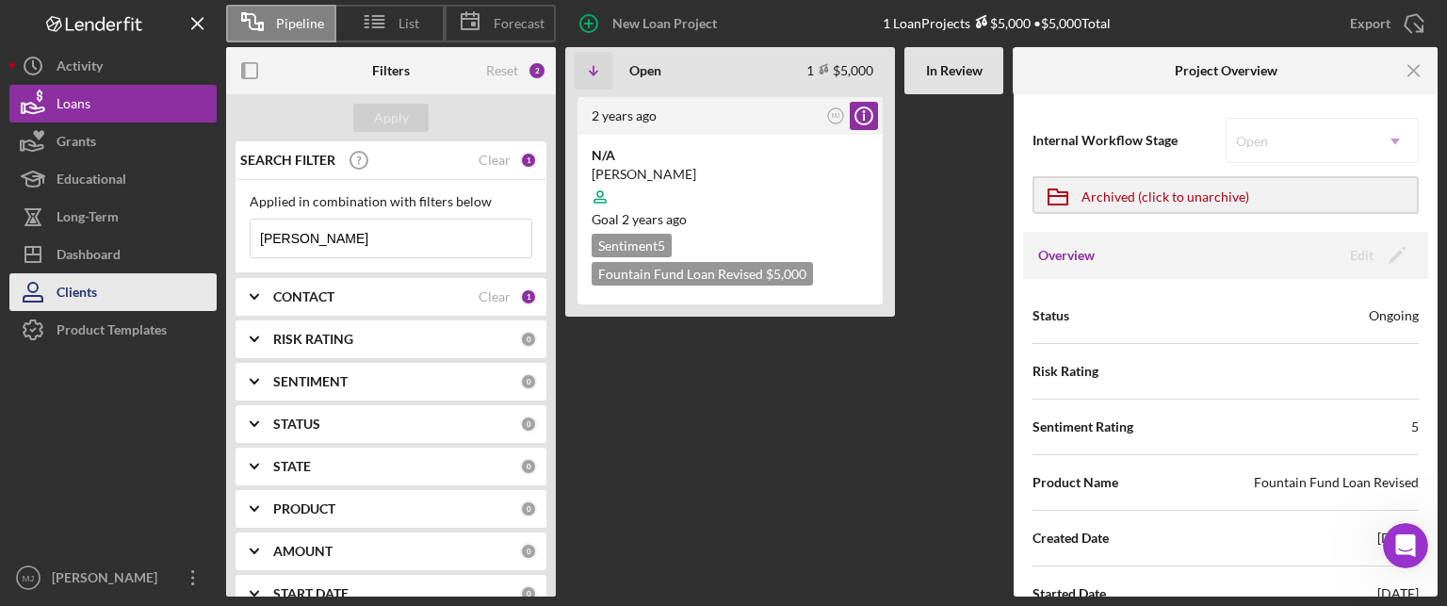
click at [75, 289] on div "Clients" at bounding box center [77, 294] width 41 height 42
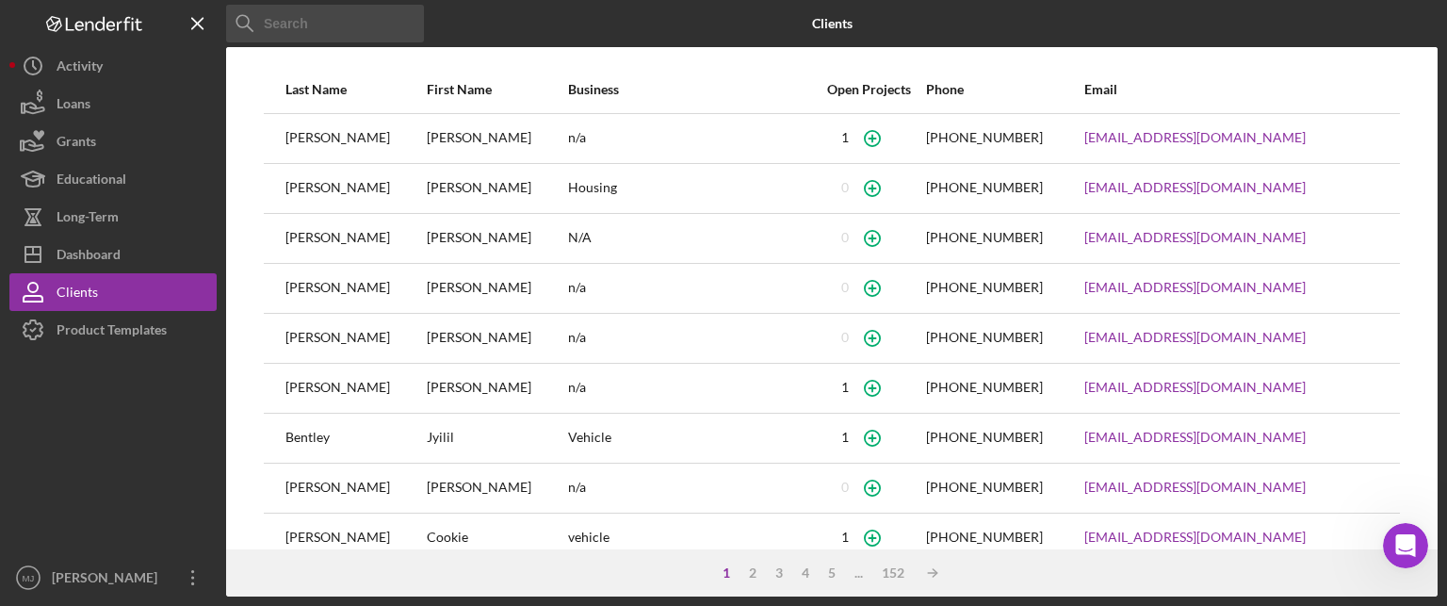
click at [365, 17] on input at bounding box center [325, 24] width 198 height 38
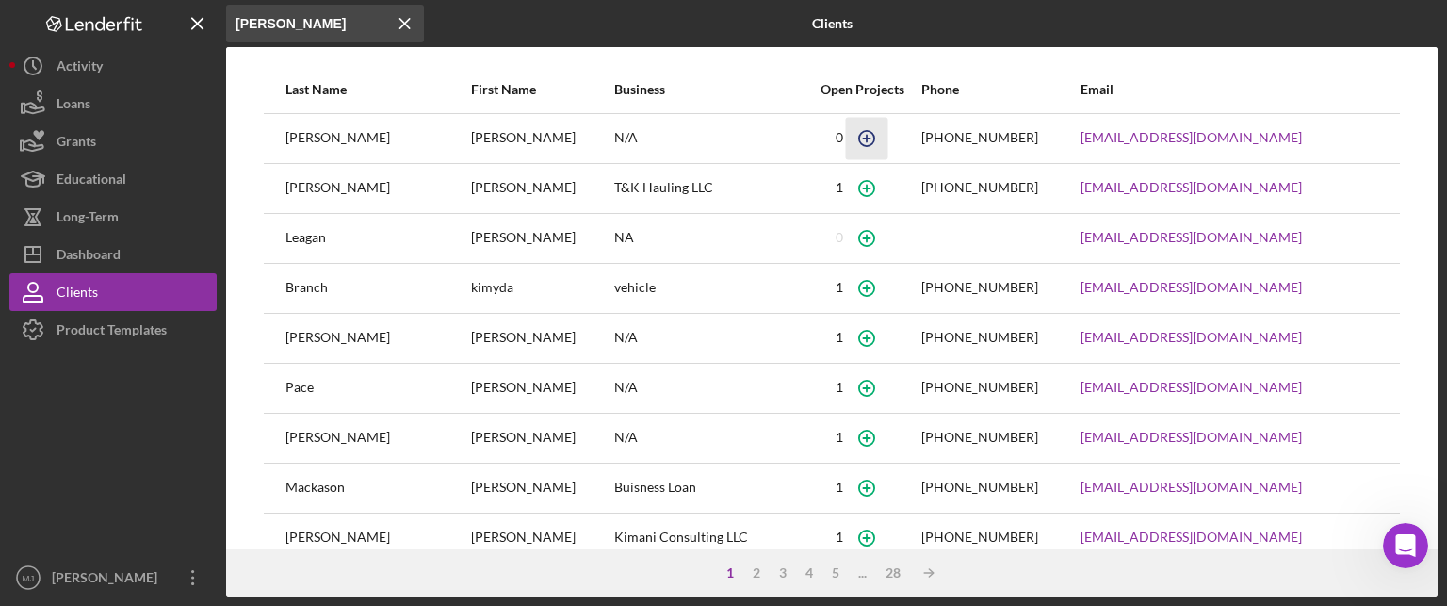
type input "[PERSON_NAME]"
click at [862, 141] on icon "button" at bounding box center [866, 138] width 8 height 8
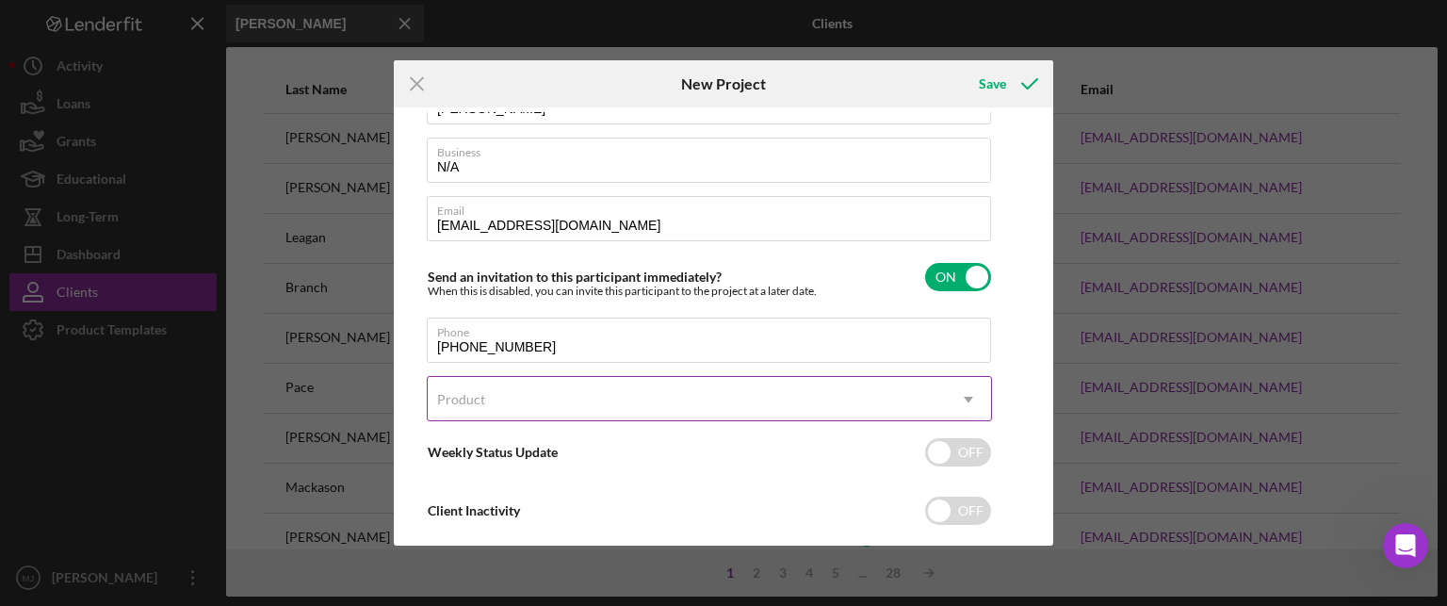
scroll to position [155, 0]
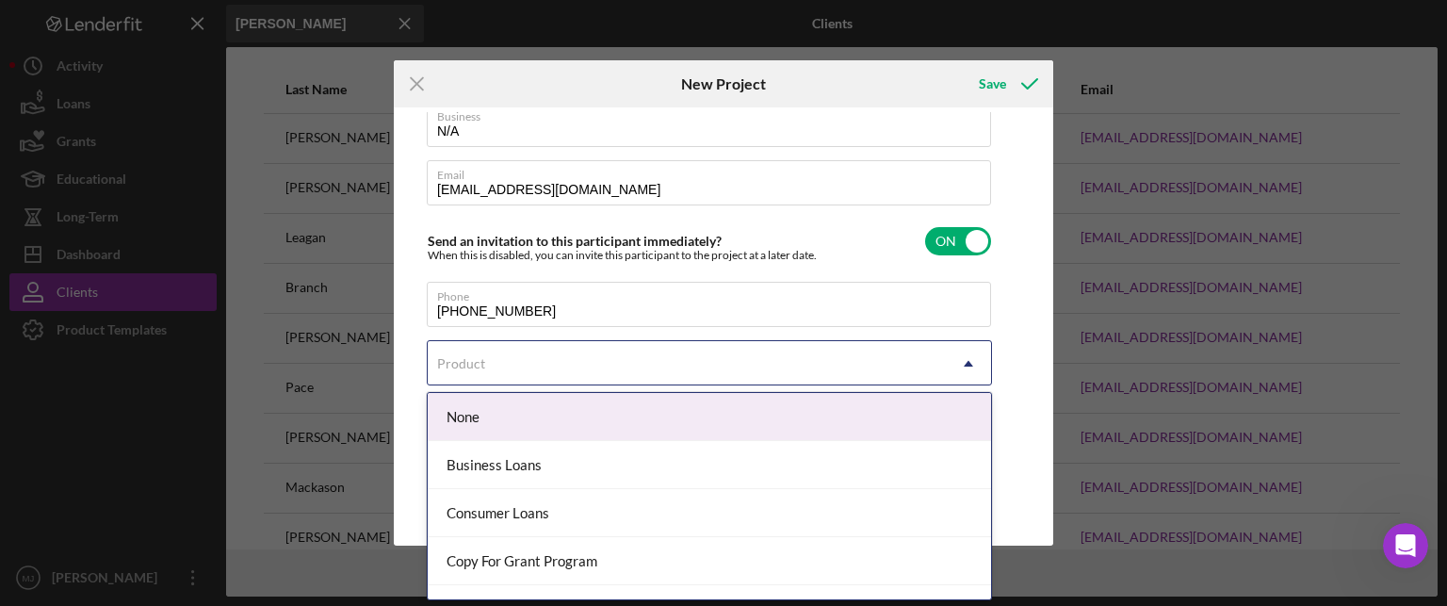
click at [540, 361] on div "Product" at bounding box center [687, 363] width 518 height 43
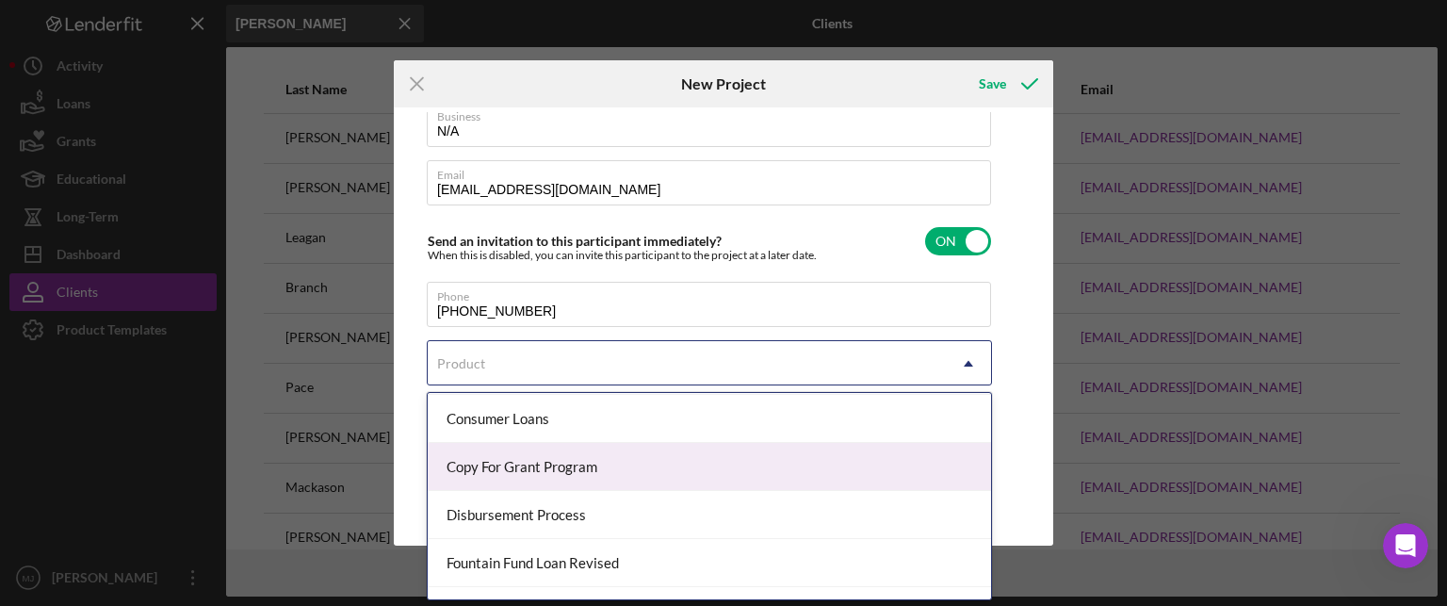
scroll to position [176, 0]
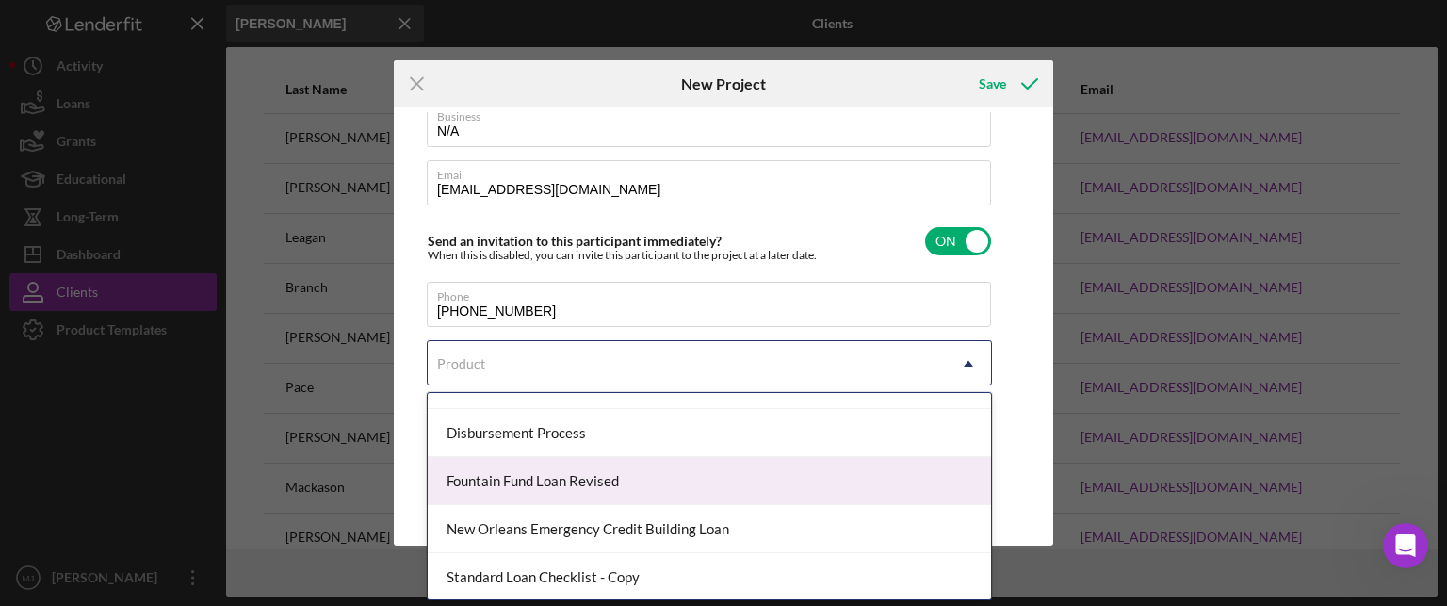
click at [616, 481] on div "Fountain Fund Loan Revised" at bounding box center [709, 481] width 563 height 48
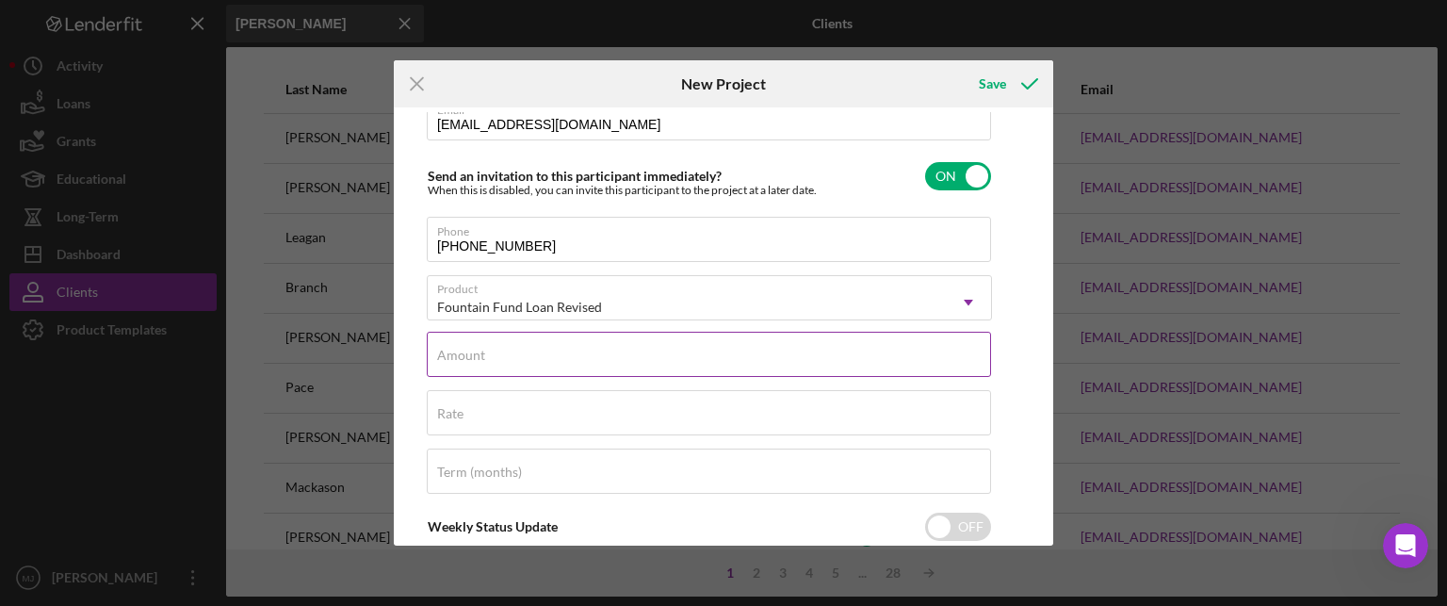
scroll to position [250, 0]
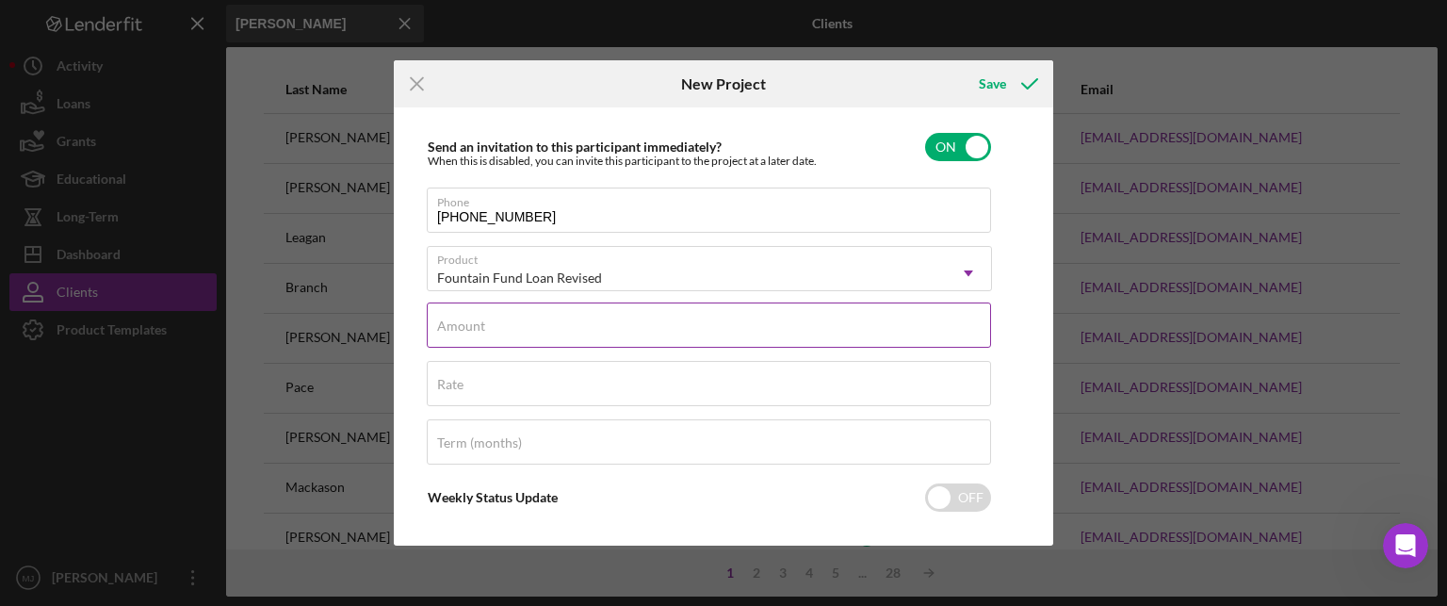
click at [519, 316] on div "Amount" at bounding box center [709, 325] width 565 height 47
type input "$5,000"
click at [527, 388] on input "Rate" at bounding box center [709, 383] width 564 height 45
type input "3.000%"
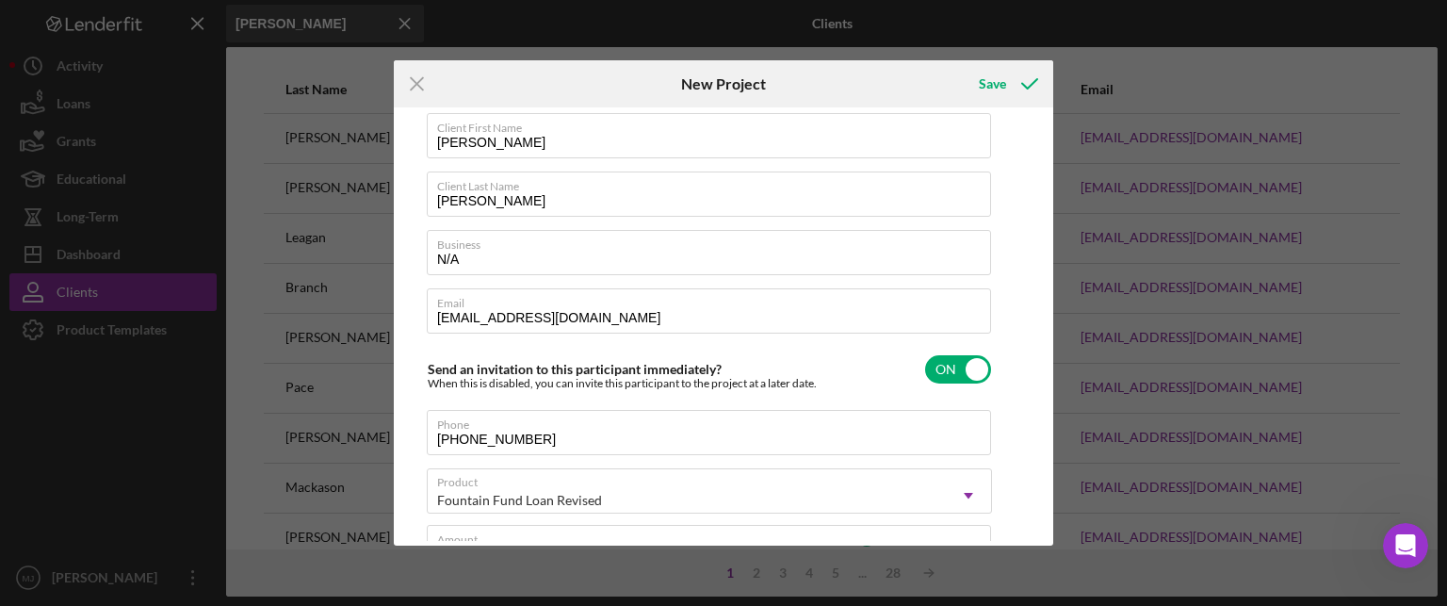
scroll to position [0, 0]
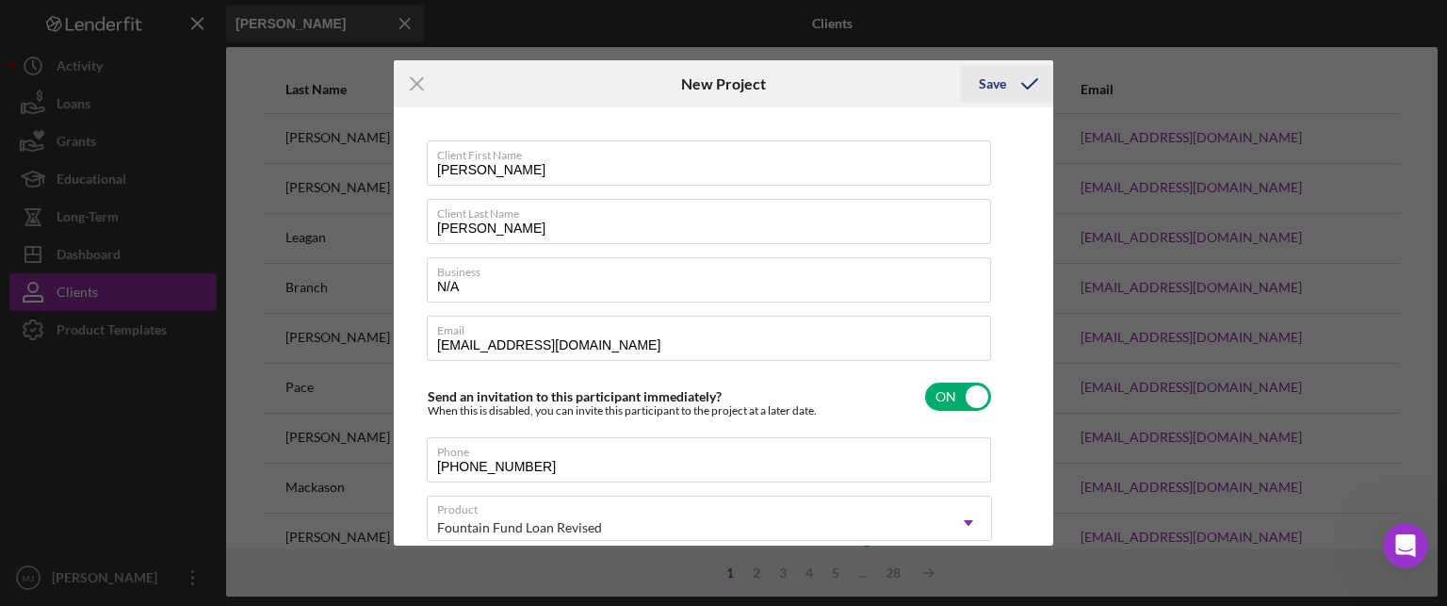
click at [1007, 72] on icon "submit" at bounding box center [1029, 83] width 47 height 47
